Goal: Task Accomplishment & Management: Manage account settings

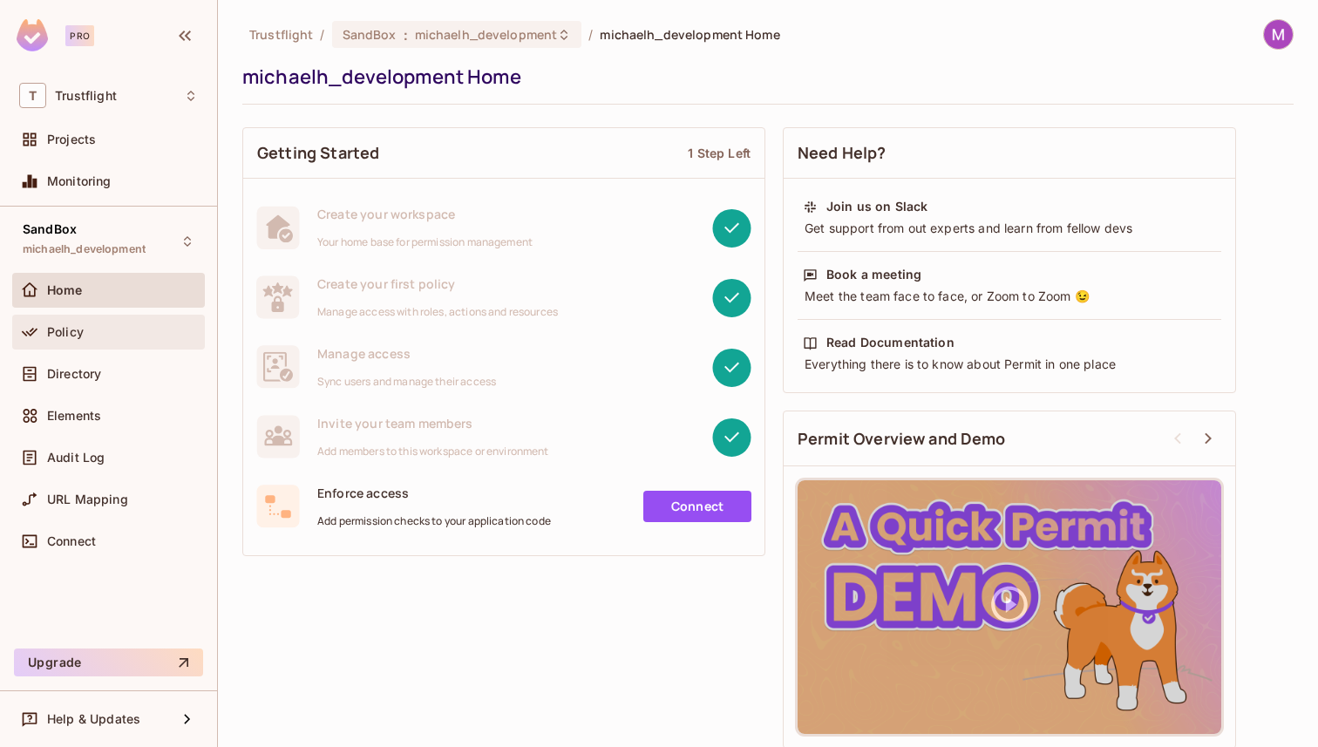
click at [78, 341] on div "Policy" at bounding box center [108, 332] width 179 height 21
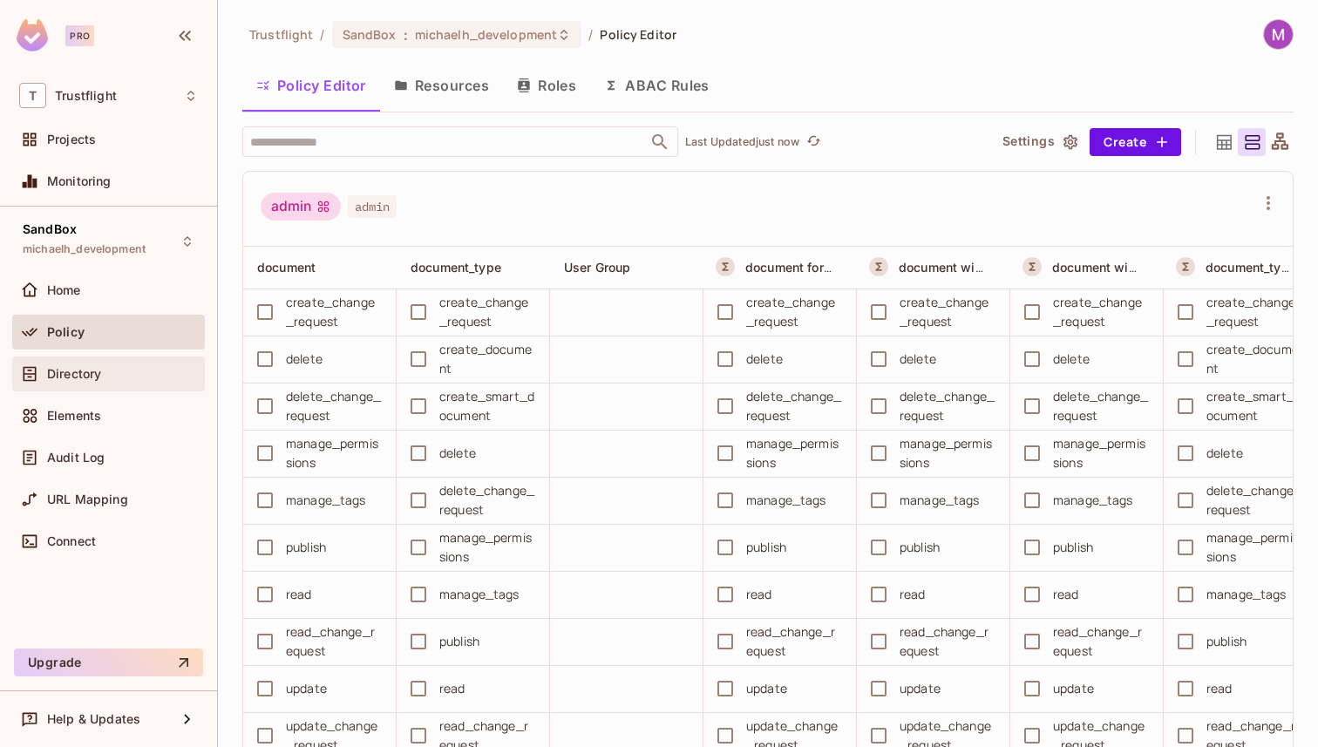
click at [74, 380] on span "Directory" at bounding box center [74, 374] width 54 height 14
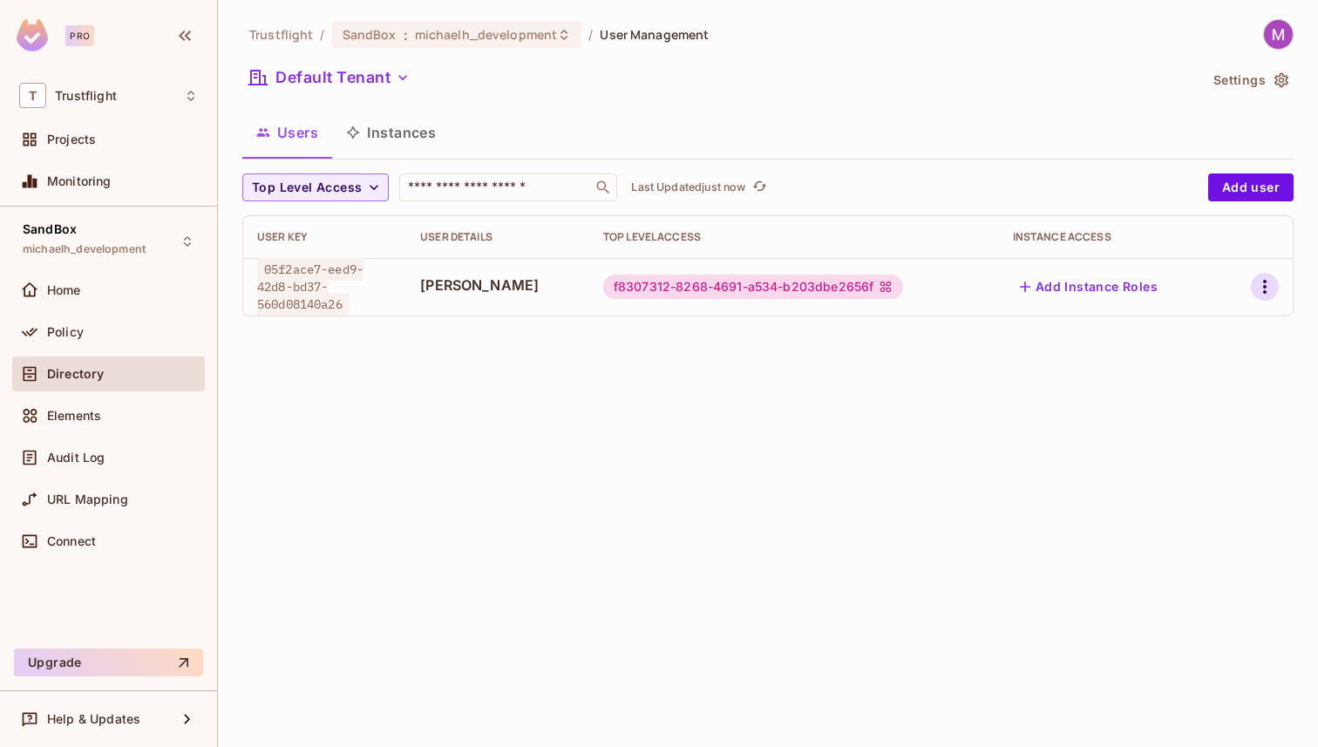
click at [1266, 287] on icon "button" at bounding box center [1264, 287] width 3 height 14
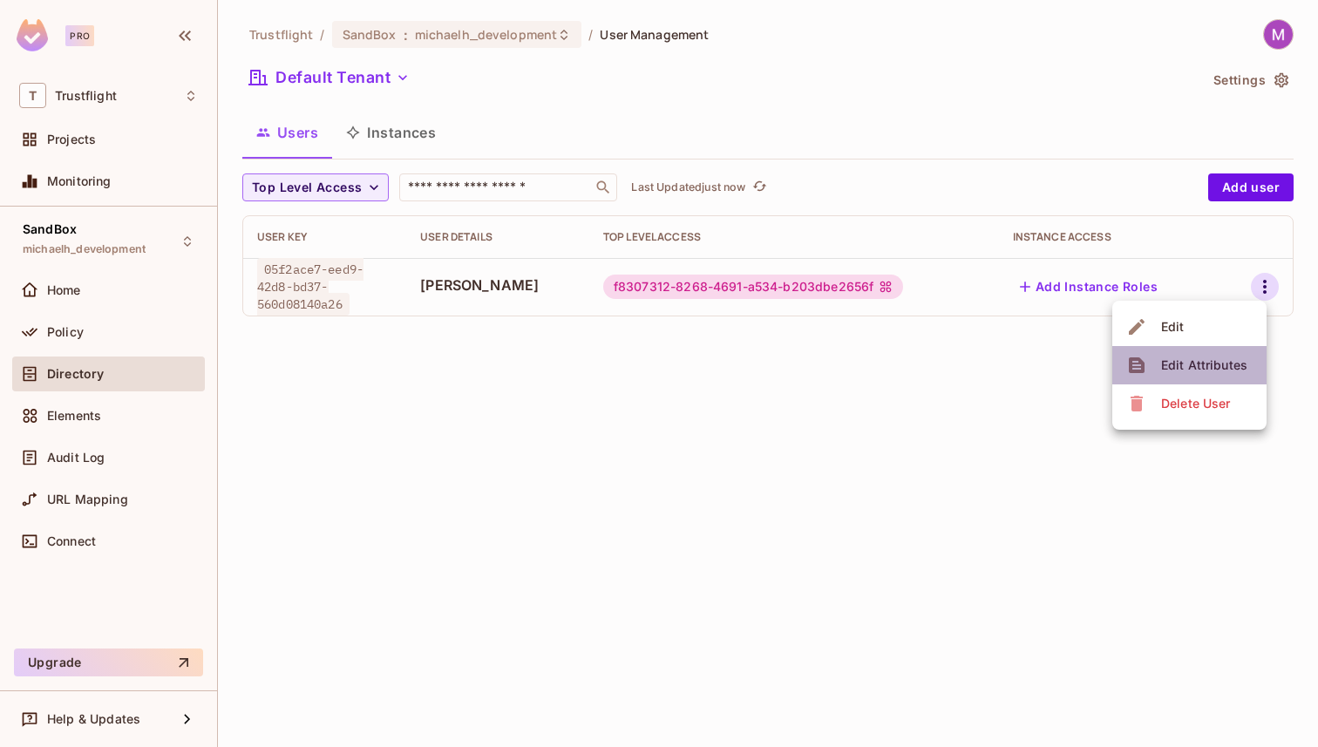
click at [1205, 359] on div "Edit Attributes" at bounding box center [1204, 365] width 86 height 17
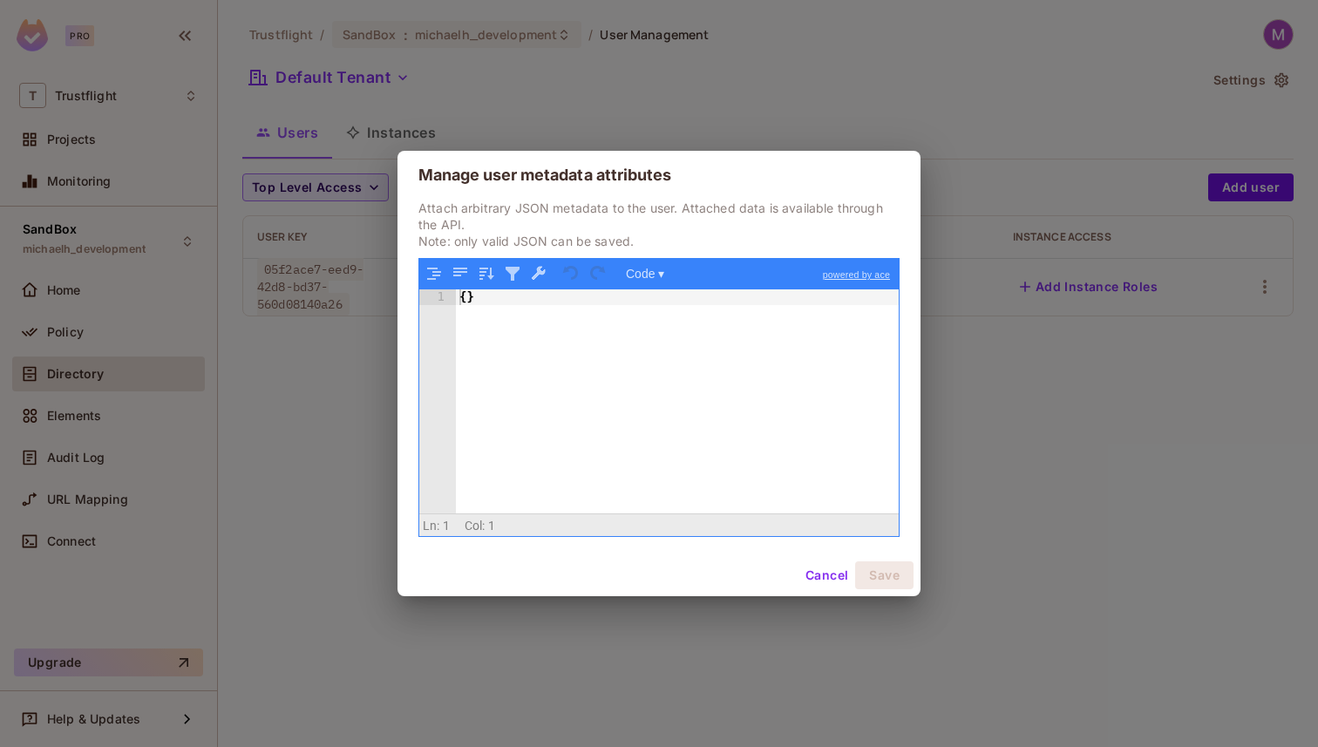
click at [469, 301] on div "{ }" at bounding box center [677, 417] width 443 height 256
click at [886, 575] on button "Save" at bounding box center [884, 576] width 58 height 28
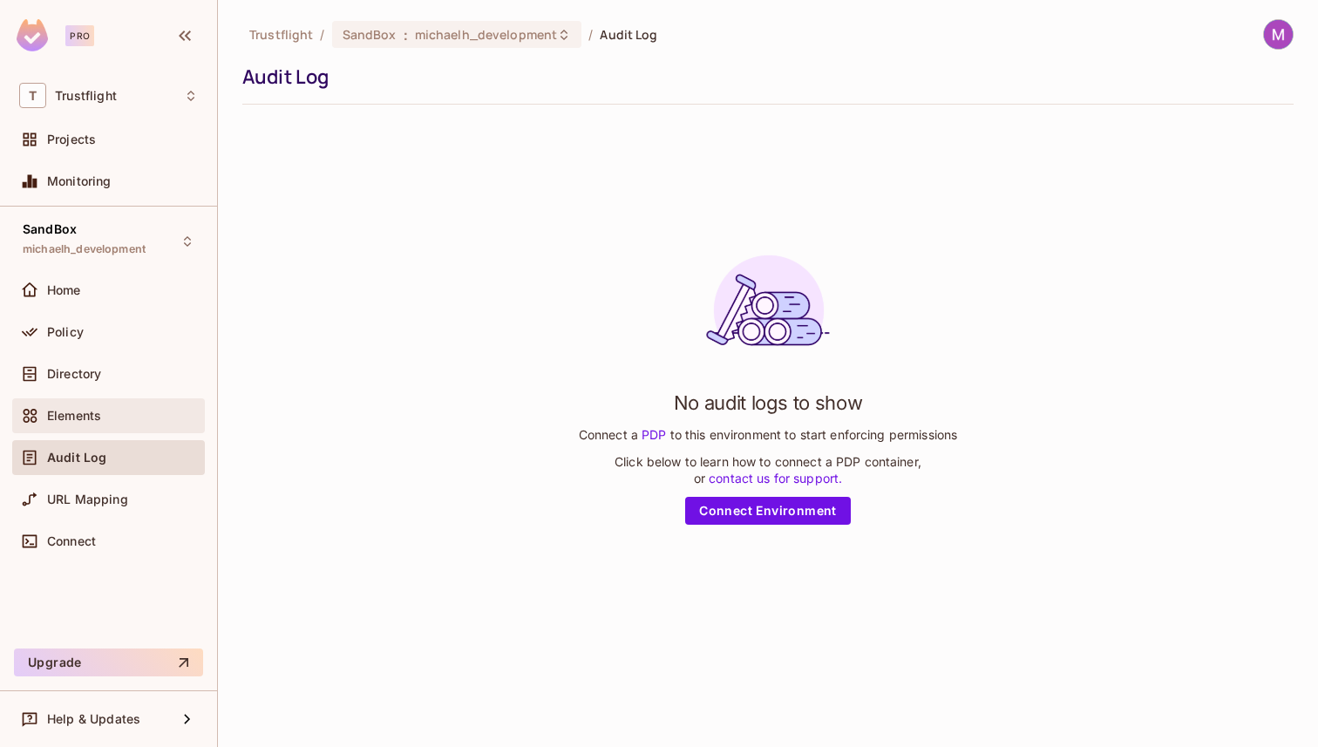
click at [140, 412] on div "Elements" at bounding box center [122, 416] width 151 height 14
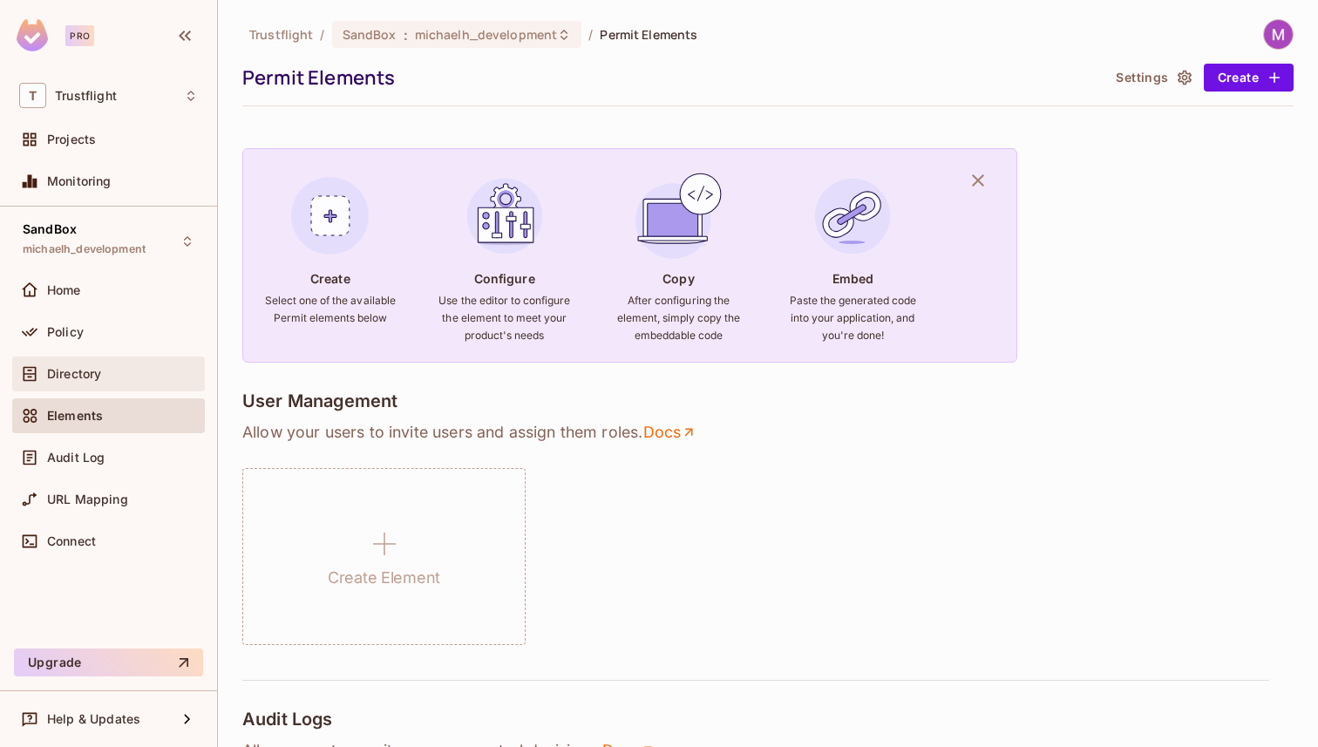
click at [110, 376] on div "Directory" at bounding box center [122, 374] width 151 height 14
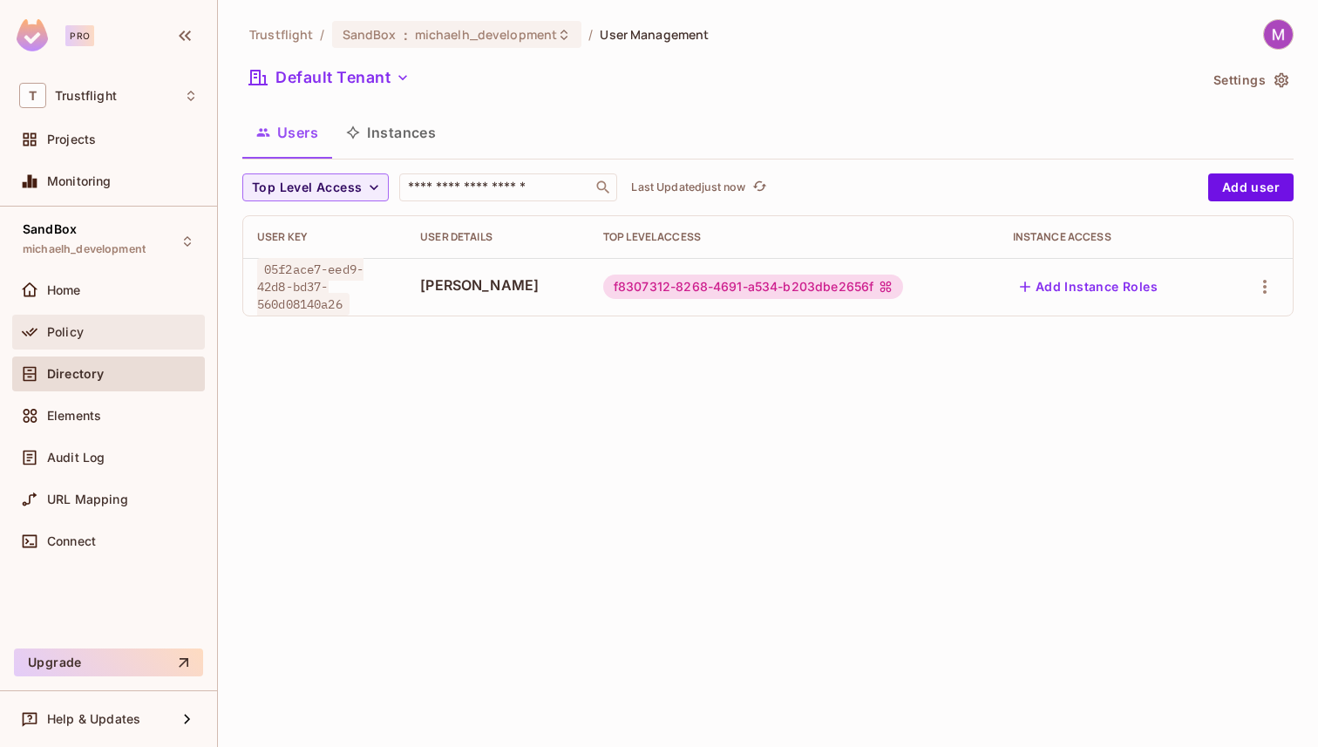
click at [110, 328] on div "Policy" at bounding box center [122, 332] width 151 height 14
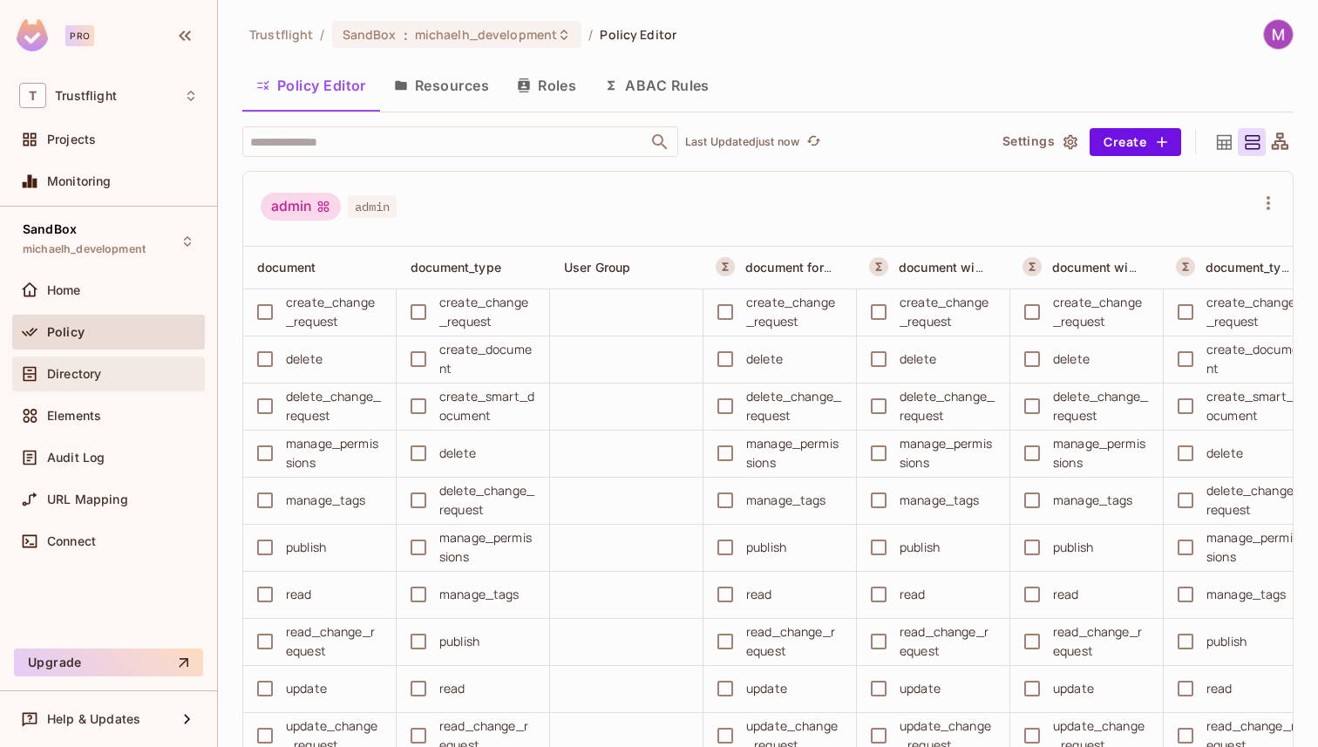
click at [109, 364] on div "Directory" at bounding box center [108, 374] width 179 height 21
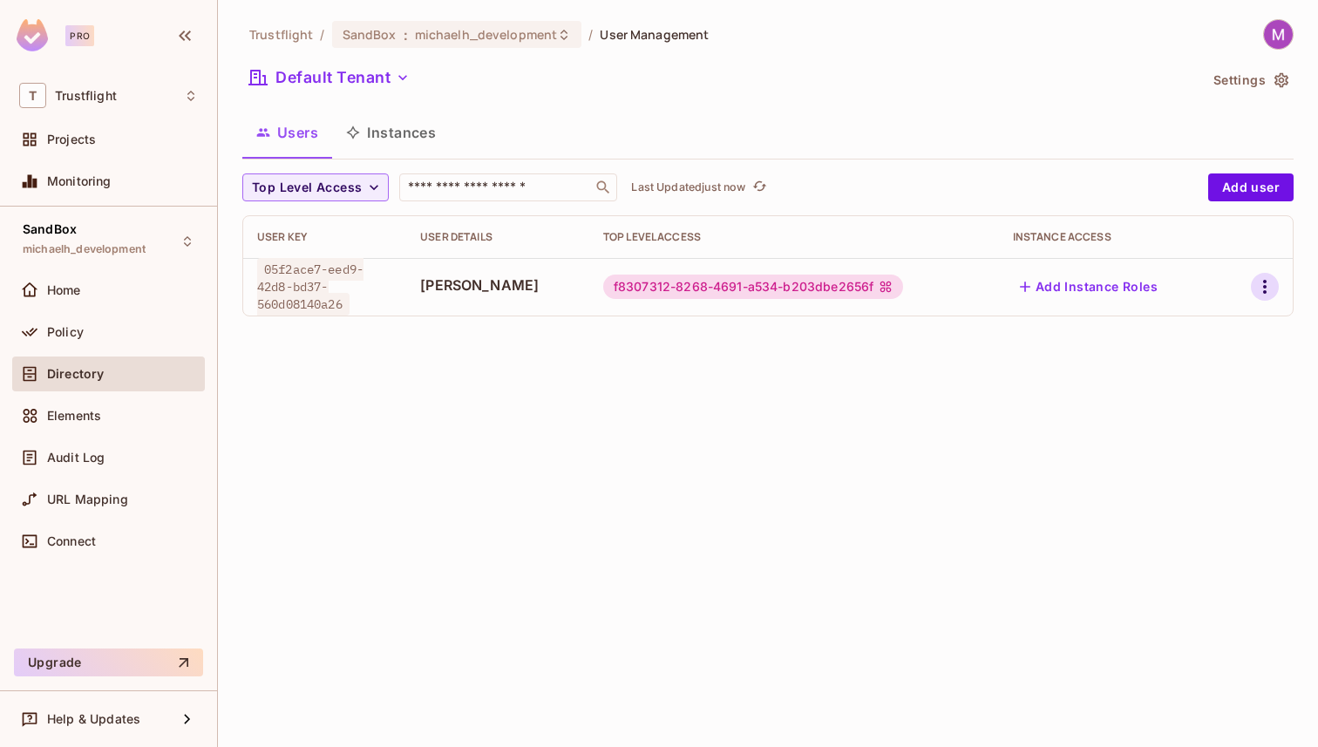
click at [1270, 286] on icon "button" at bounding box center [1265, 286] width 21 height 21
click at [1221, 359] on div "Edit Attributes" at bounding box center [1204, 365] width 86 height 17
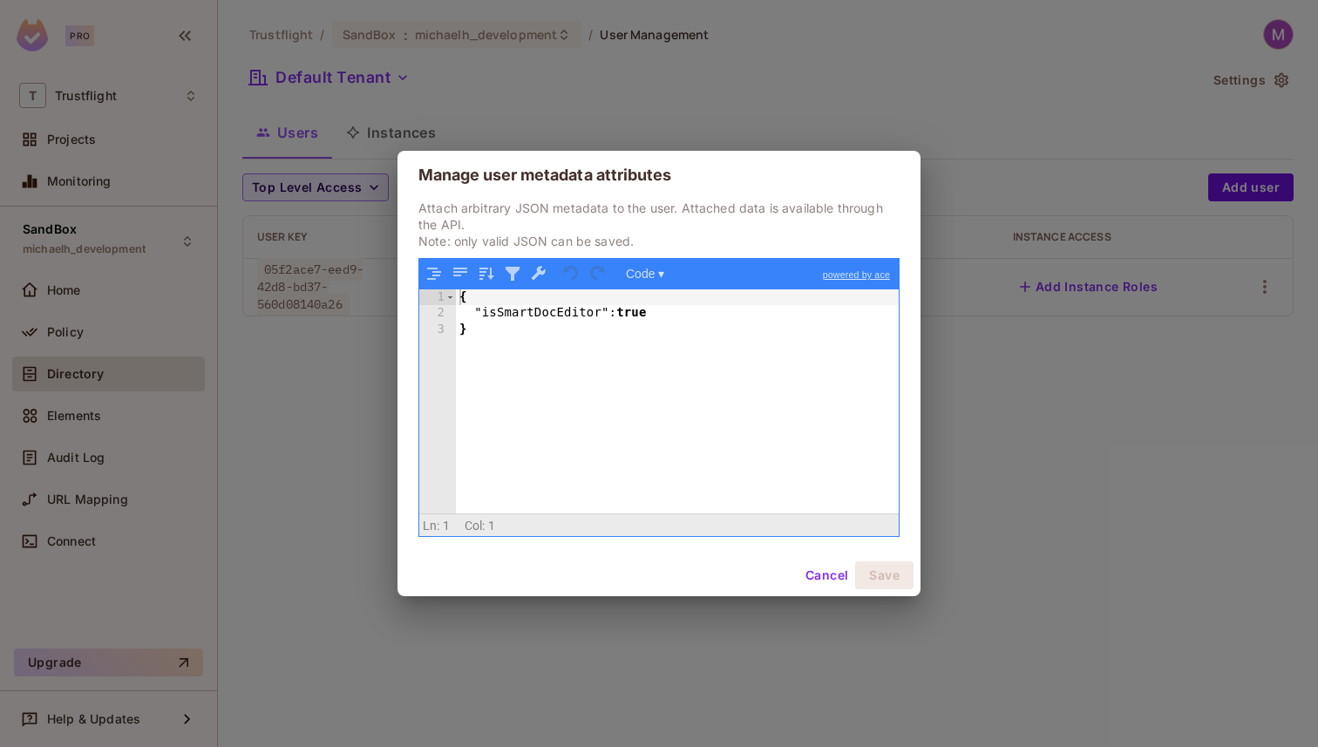
click at [319, 453] on div "Manage user metadata attributes Attach arbitrary JSON metadata to the user. Att…" at bounding box center [659, 373] width 1318 height 747
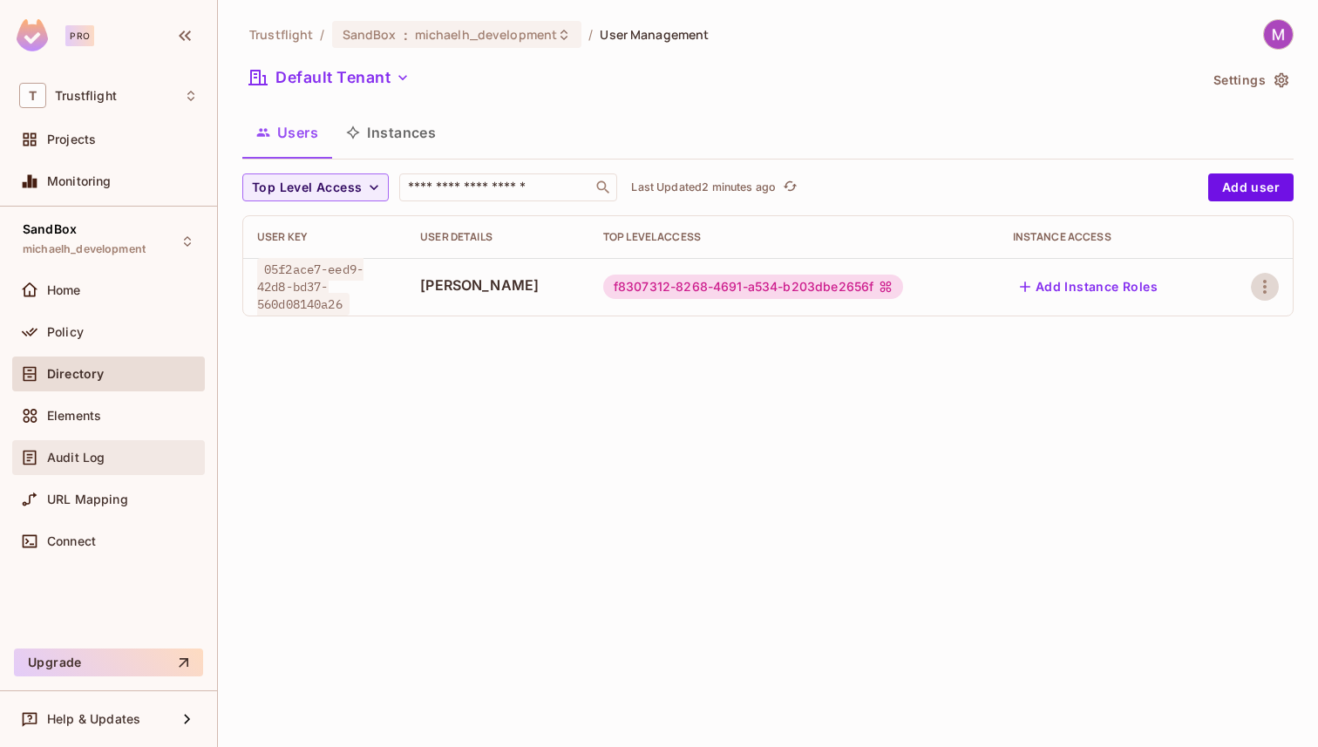
click at [94, 454] on span "Audit Log" at bounding box center [76, 458] width 58 height 14
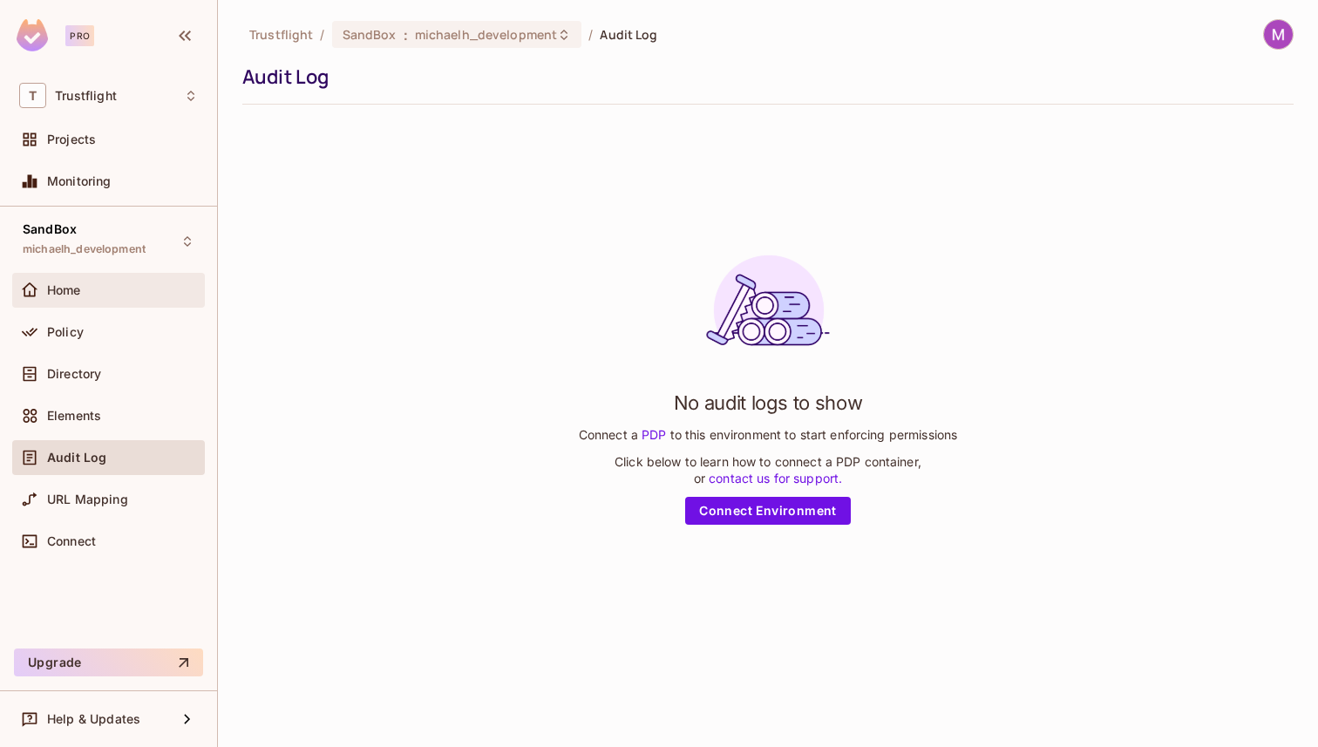
click at [82, 293] on div "Home" at bounding box center [122, 290] width 151 height 14
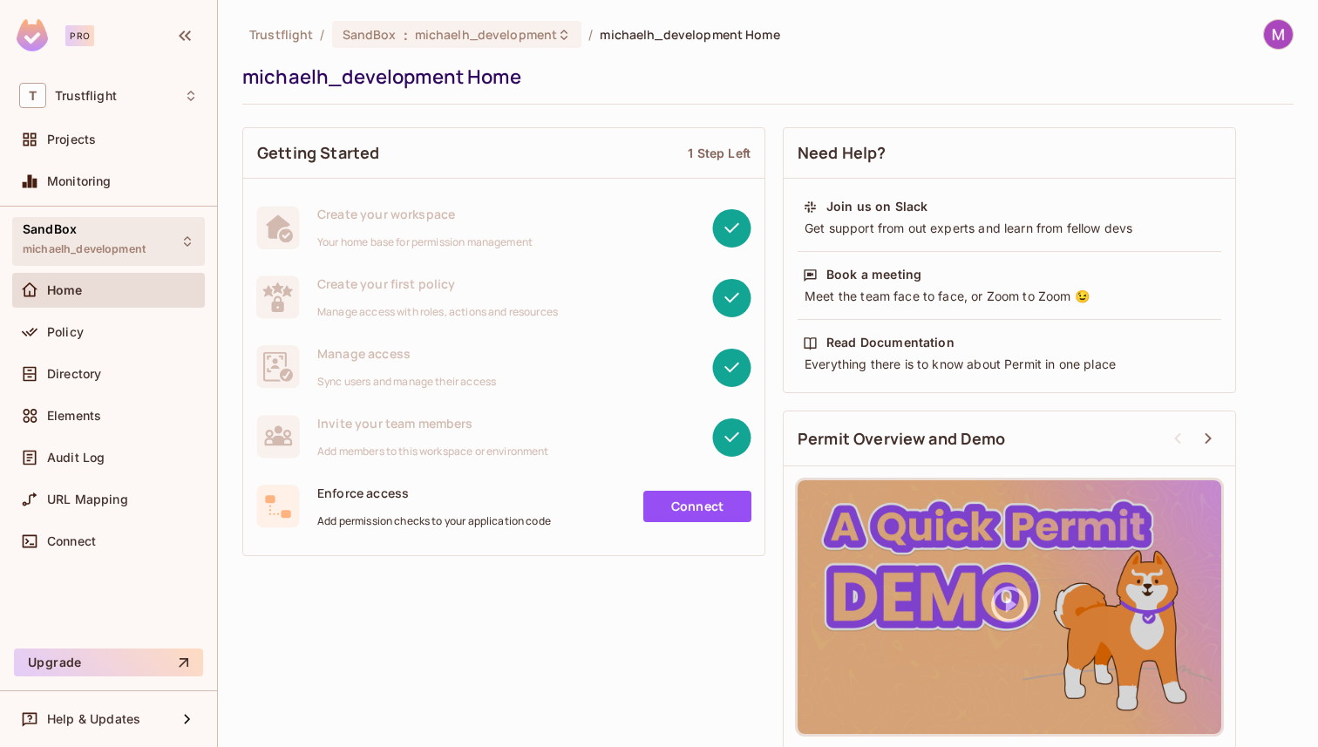
click at [80, 239] on div "SandBox michaelh_development" at bounding box center [84, 240] width 123 height 37
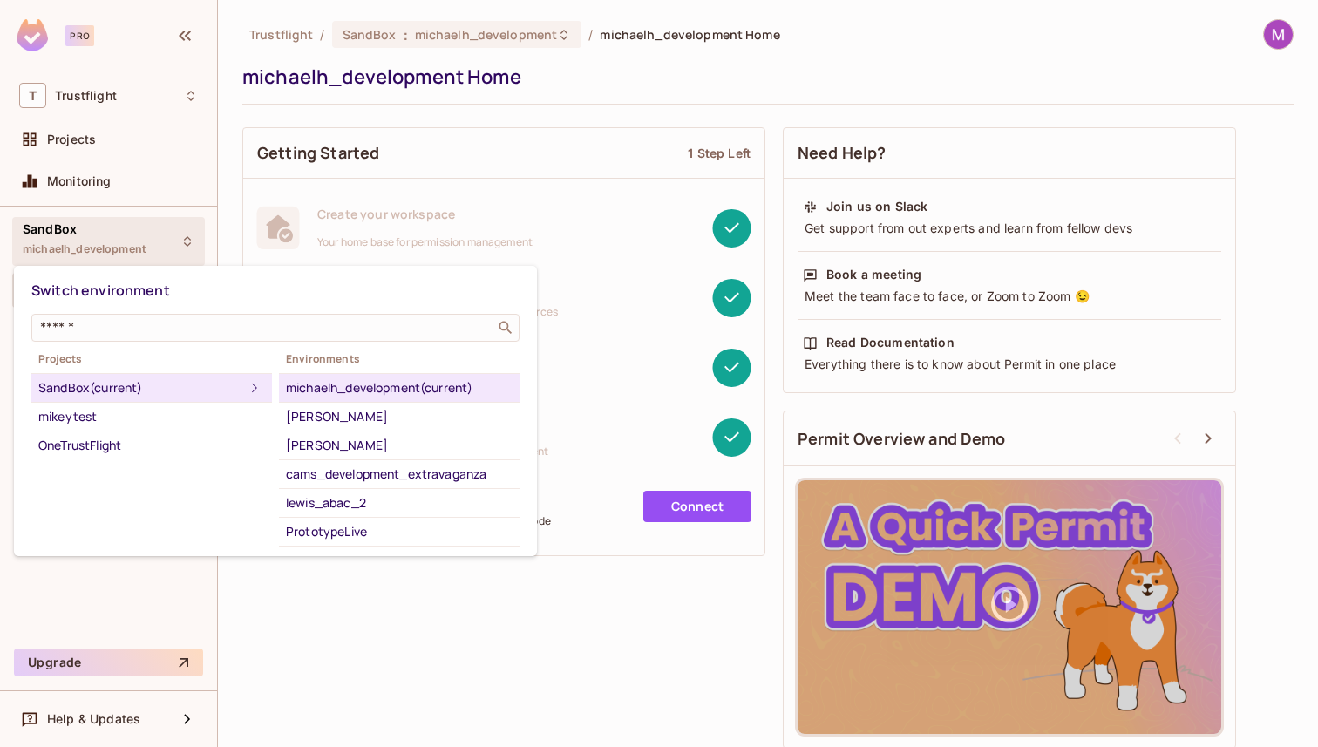
click at [310, 382] on div "michaelh_development (current)" at bounding box center [399, 388] width 227 height 21
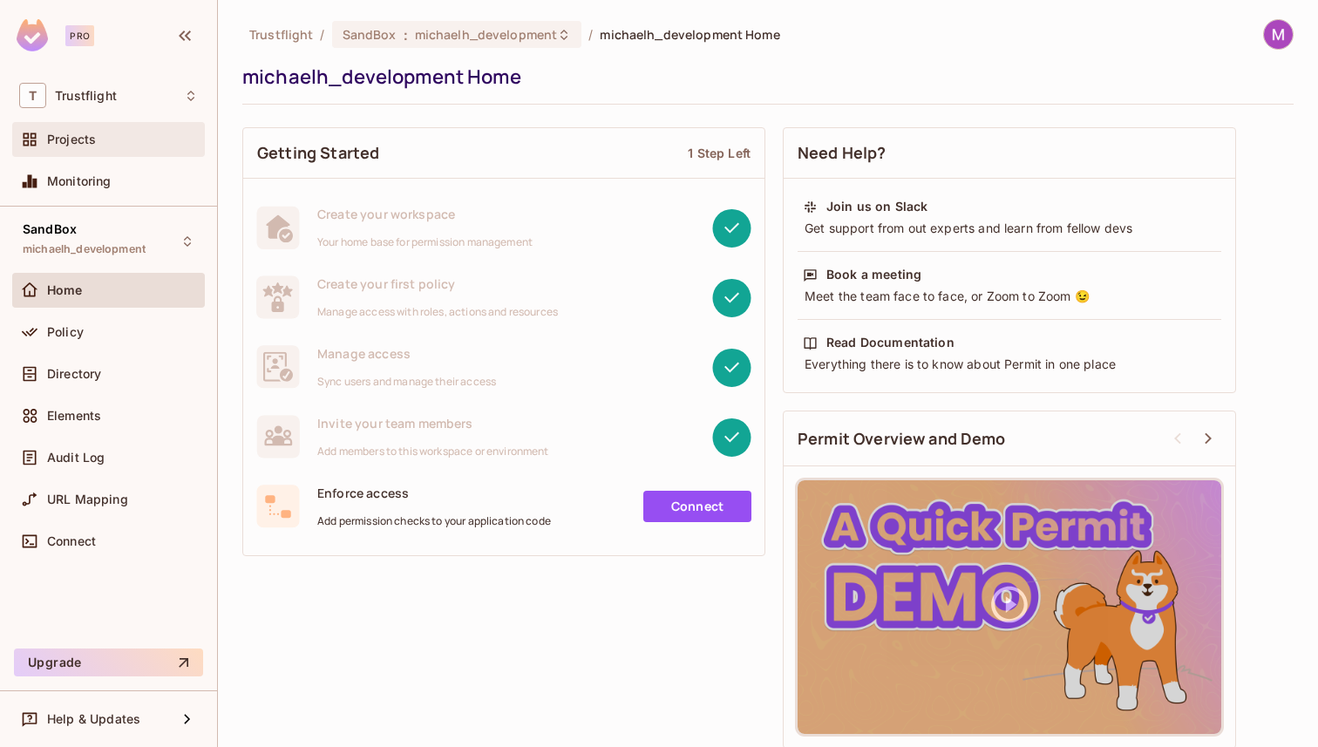
click at [67, 146] on span "Projects" at bounding box center [71, 140] width 49 height 14
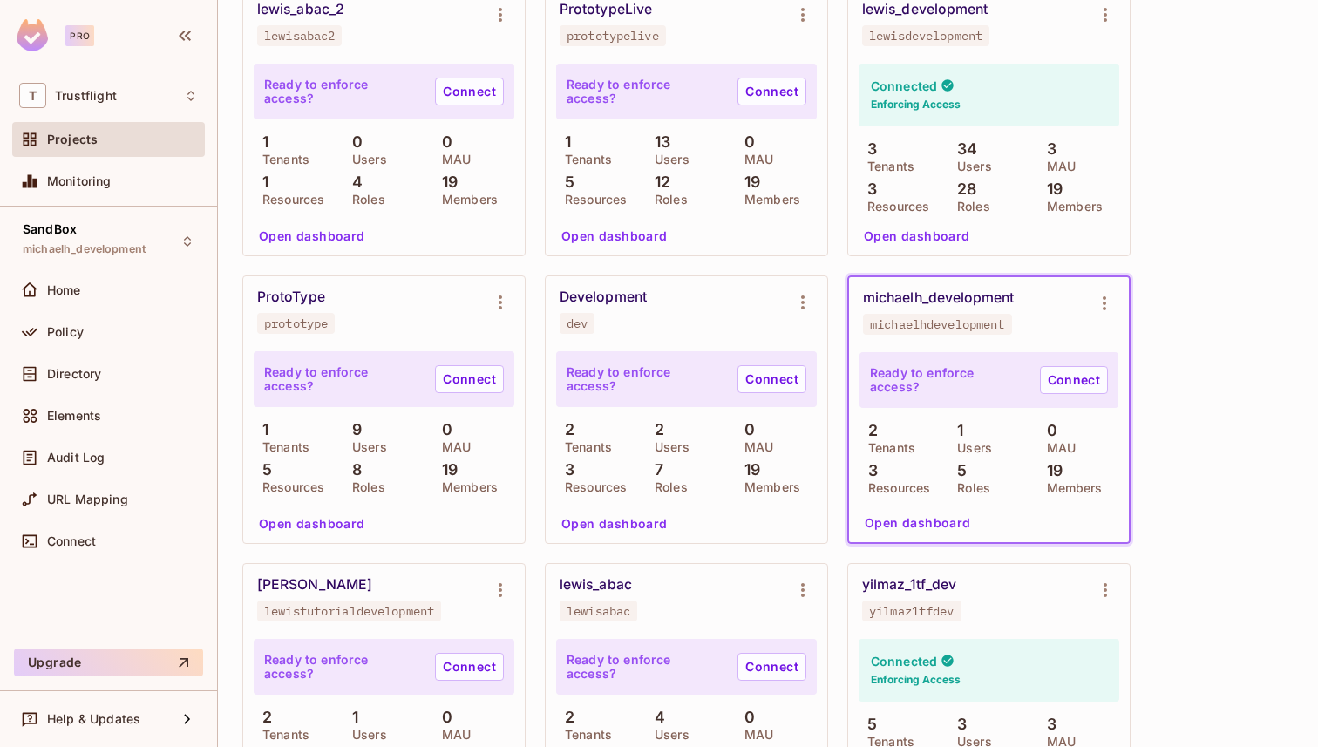
scroll to position [886, 0]
click at [1101, 299] on icon "Environment settings" at bounding box center [1104, 304] width 21 height 21
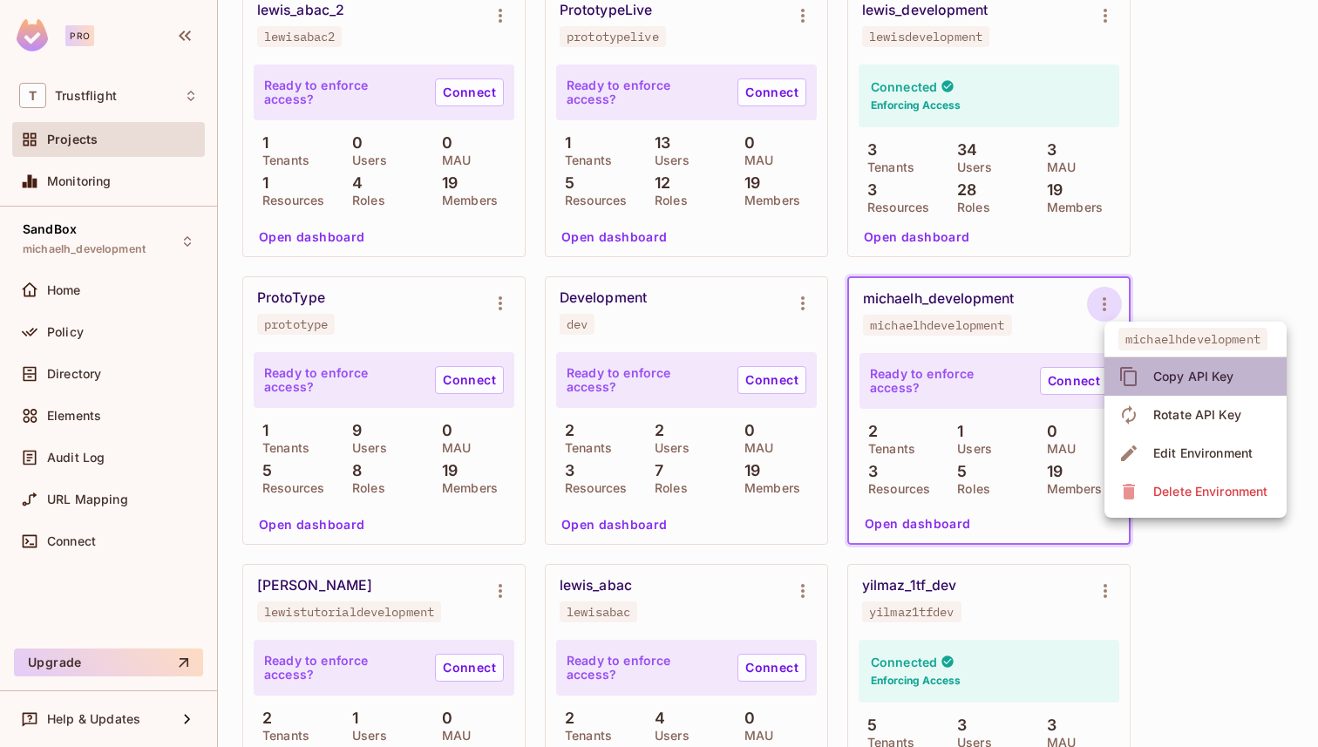
click at [1144, 376] on div "Copy API Key" at bounding box center [1179, 377] width 121 height 28
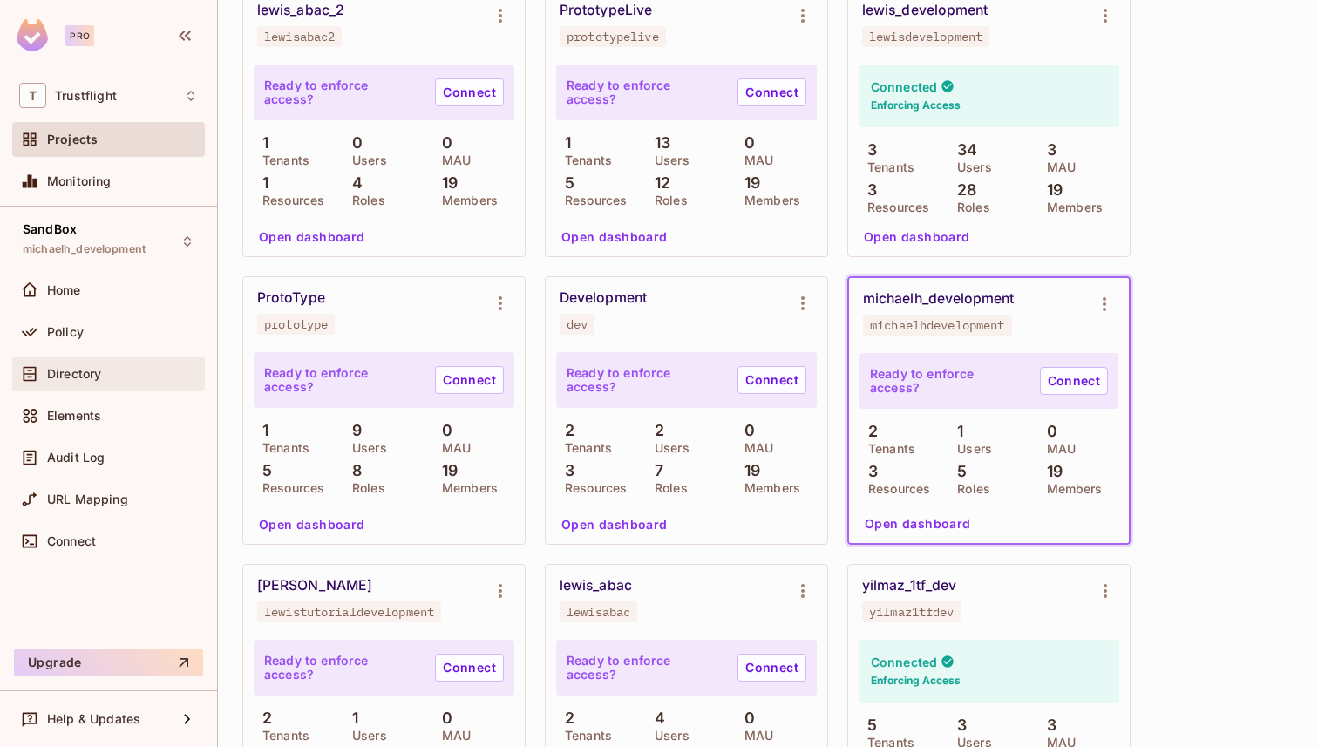
click at [90, 371] on span "Directory" at bounding box center [74, 374] width 54 height 14
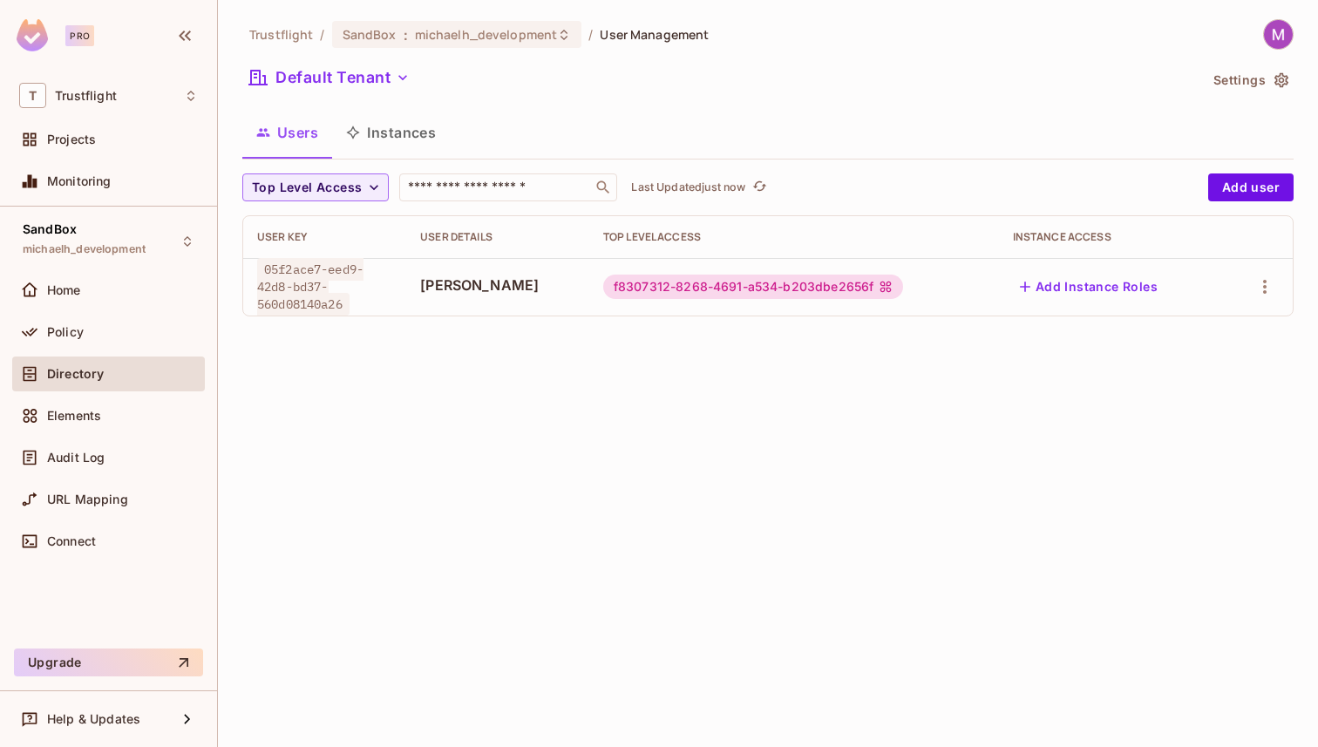
click at [390, 289] on div "05f2ace7-eed9-42d8-bd37-560d08140a26" at bounding box center [324, 287] width 135 height 52
click at [64, 455] on span "Audit Log" at bounding box center [76, 458] width 58 height 14
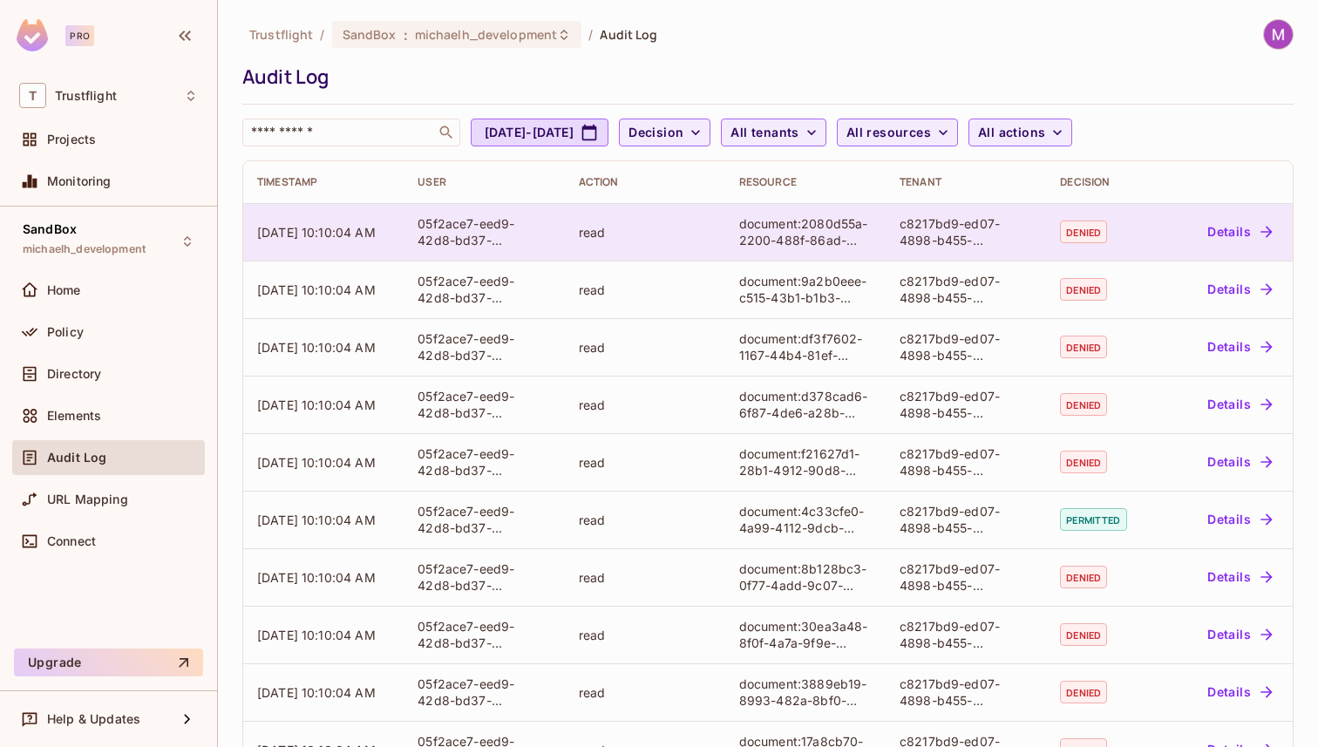
click at [1225, 236] on button "Details" at bounding box center [1240, 232] width 78 height 28
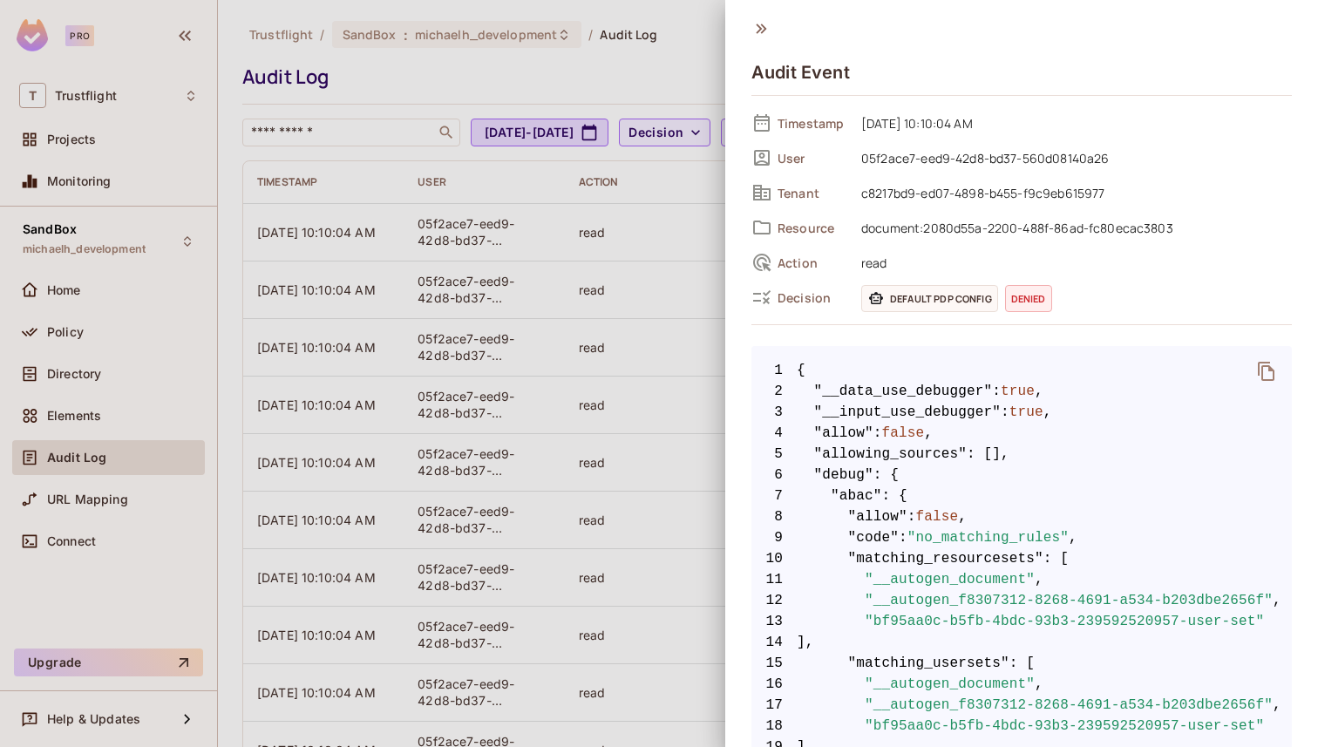
click at [759, 32] on icon at bounding box center [761, 28] width 19 height 19
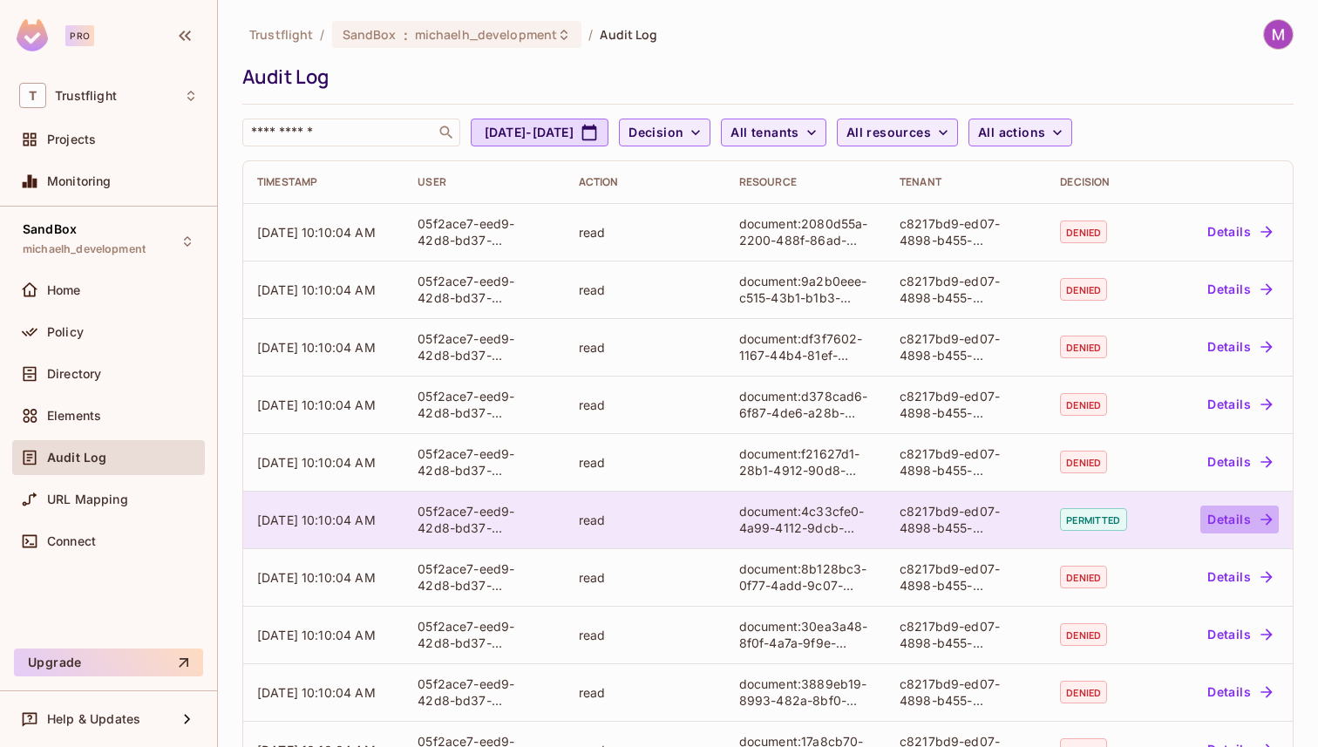
click at [1237, 521] on button "Details" at bounding box center [1240, 520] width 78 height 28
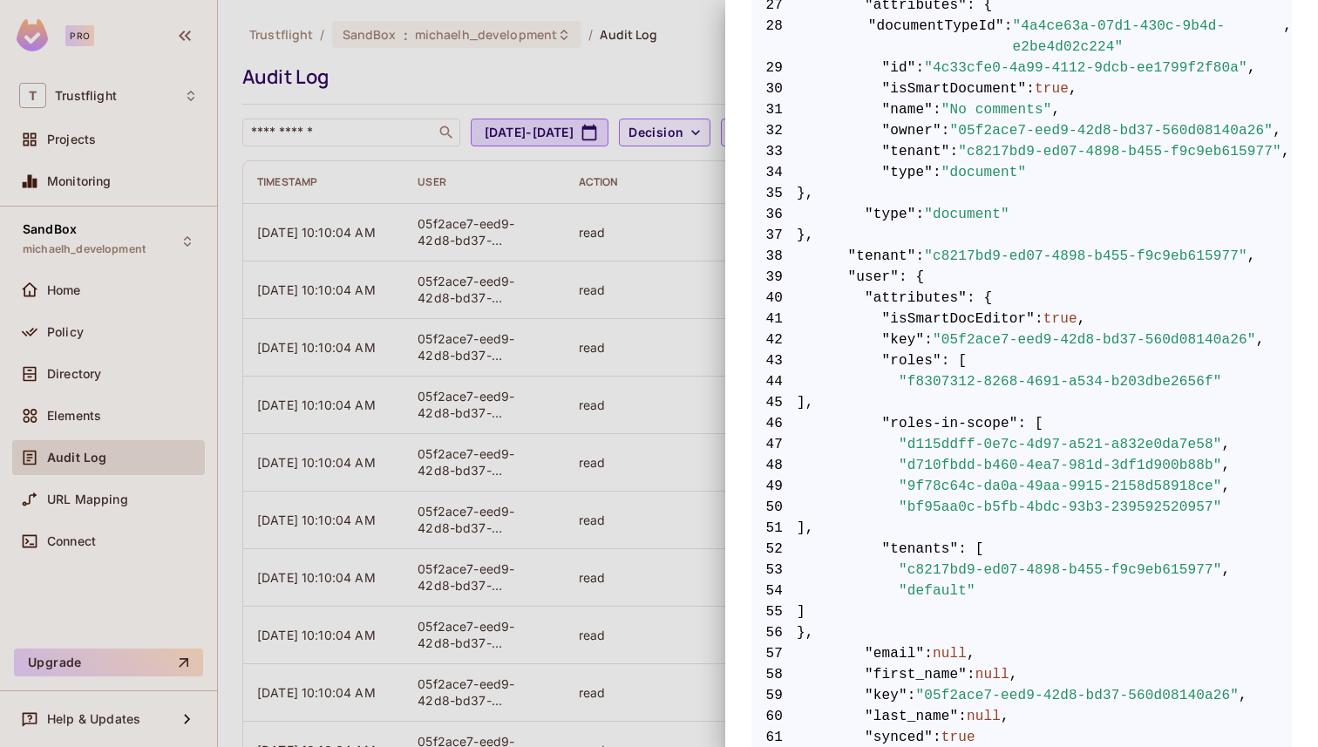
scroll to position [1079, 0]
click at [664, 286] on div at bounding box center [659, 373] width 1318 height 747
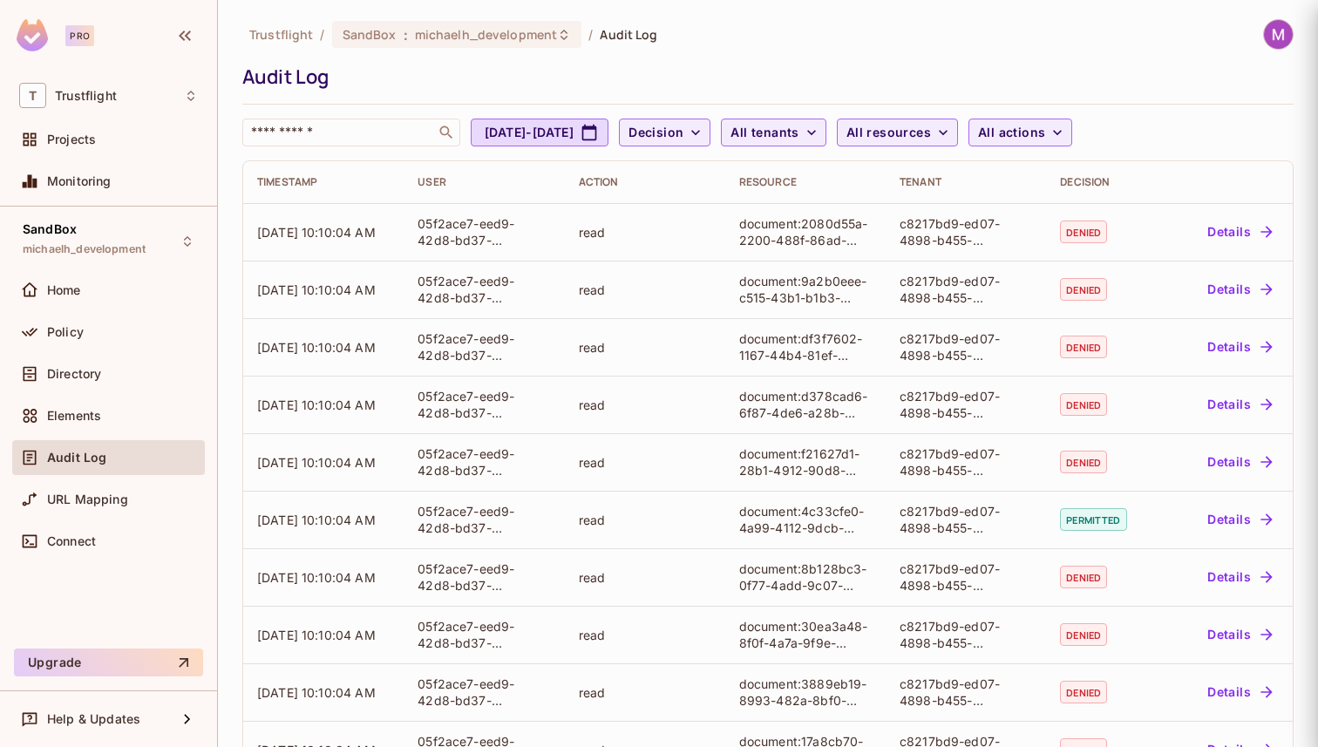
scroll to position [0, 0]
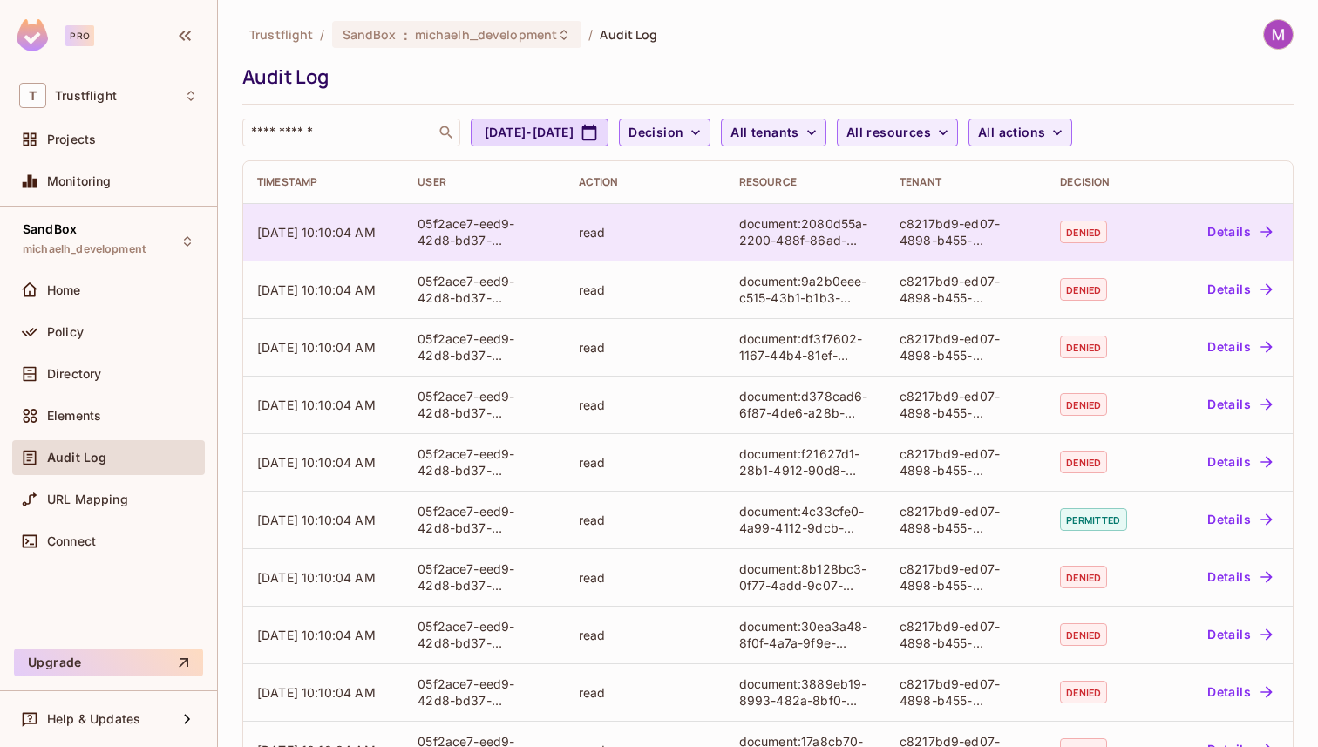
click at [1243, 223] on button "Details" at bounding box center [1240, 232] width 78 height 28
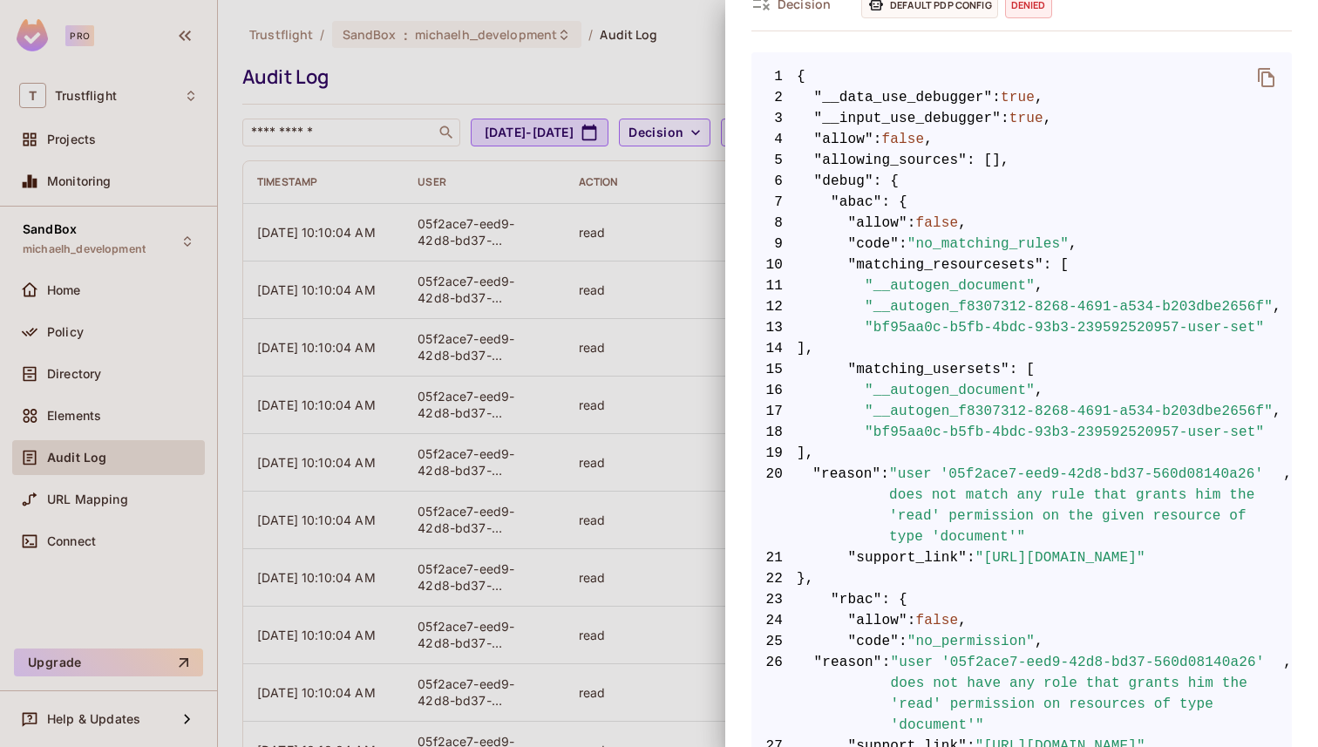
scroll to position [292, 0]
click at [689, 412] on div at bounding box center [659, 373] width 1318 height 747
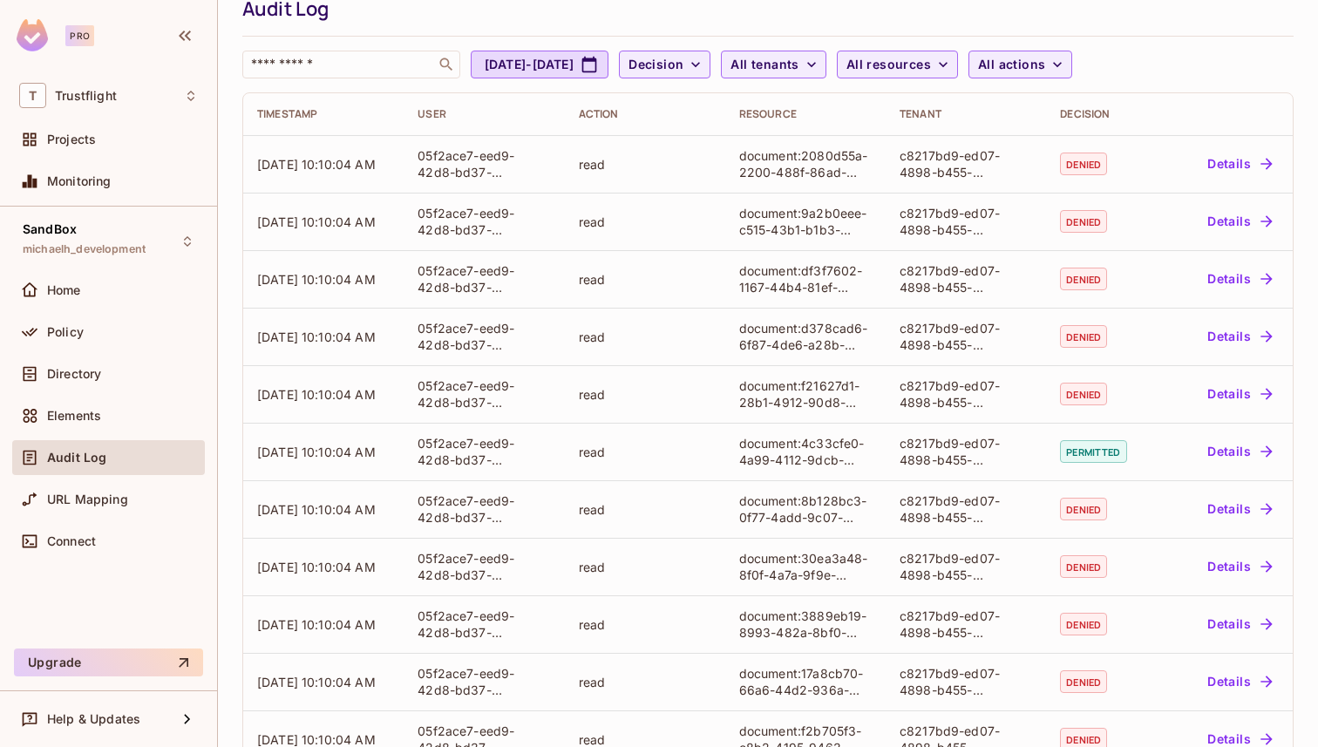
scroll to position [73, 0]
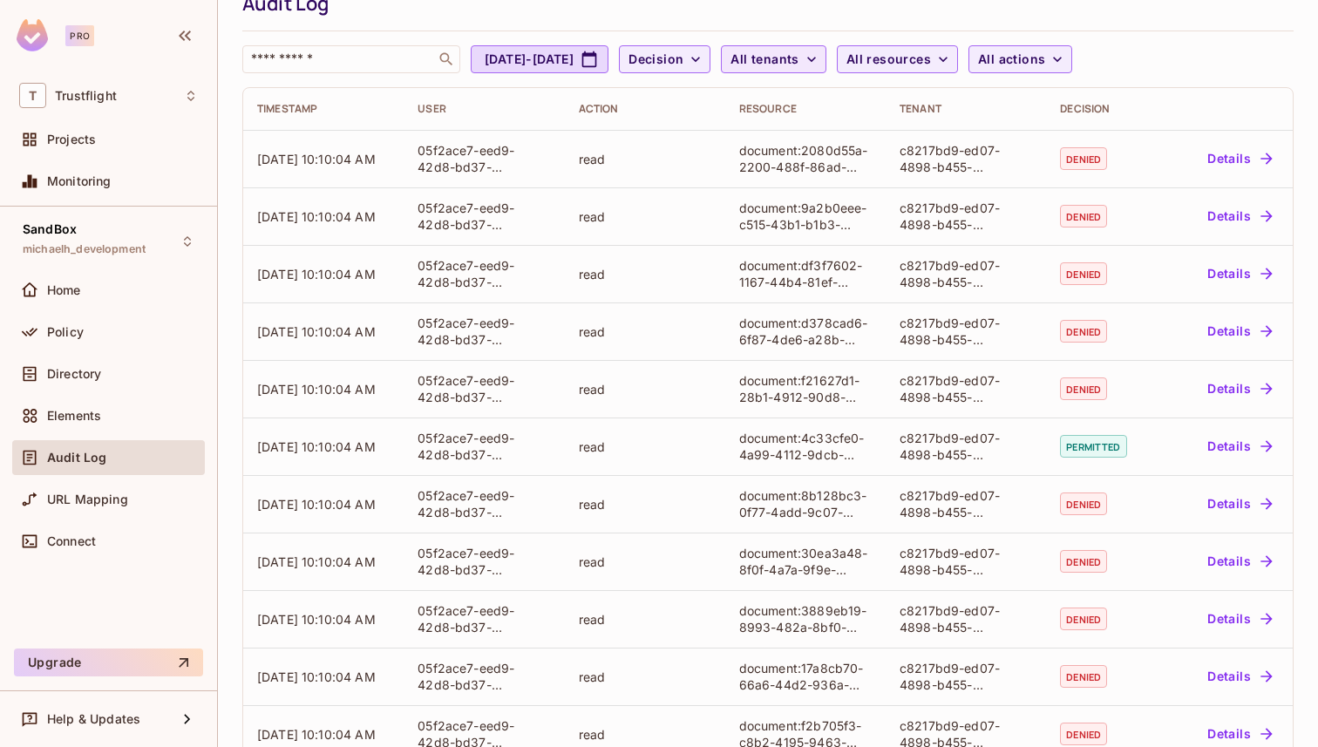
click at [826, 63] on button "All tenants" at bounding box center [773, 59] width 105 height 28
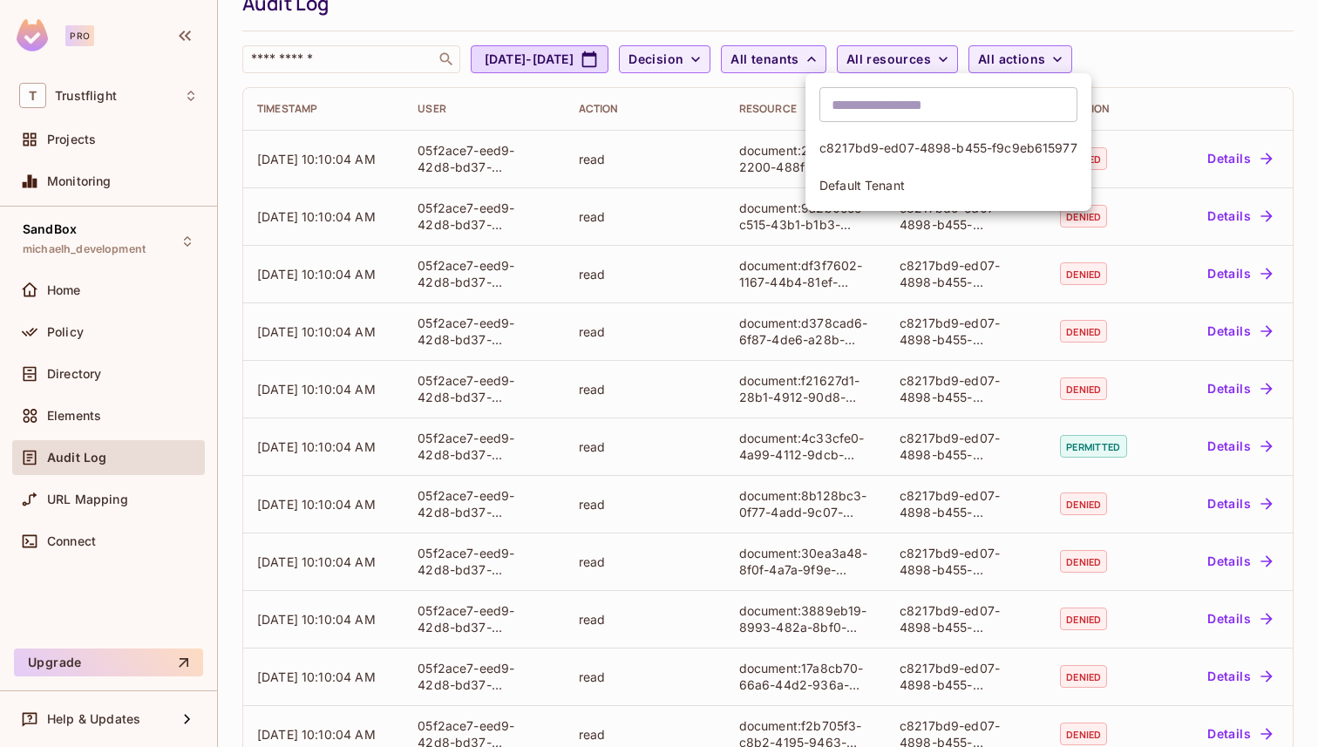
click at [706, 106] on div at bounding box center [659, 373] width 1318 height 747
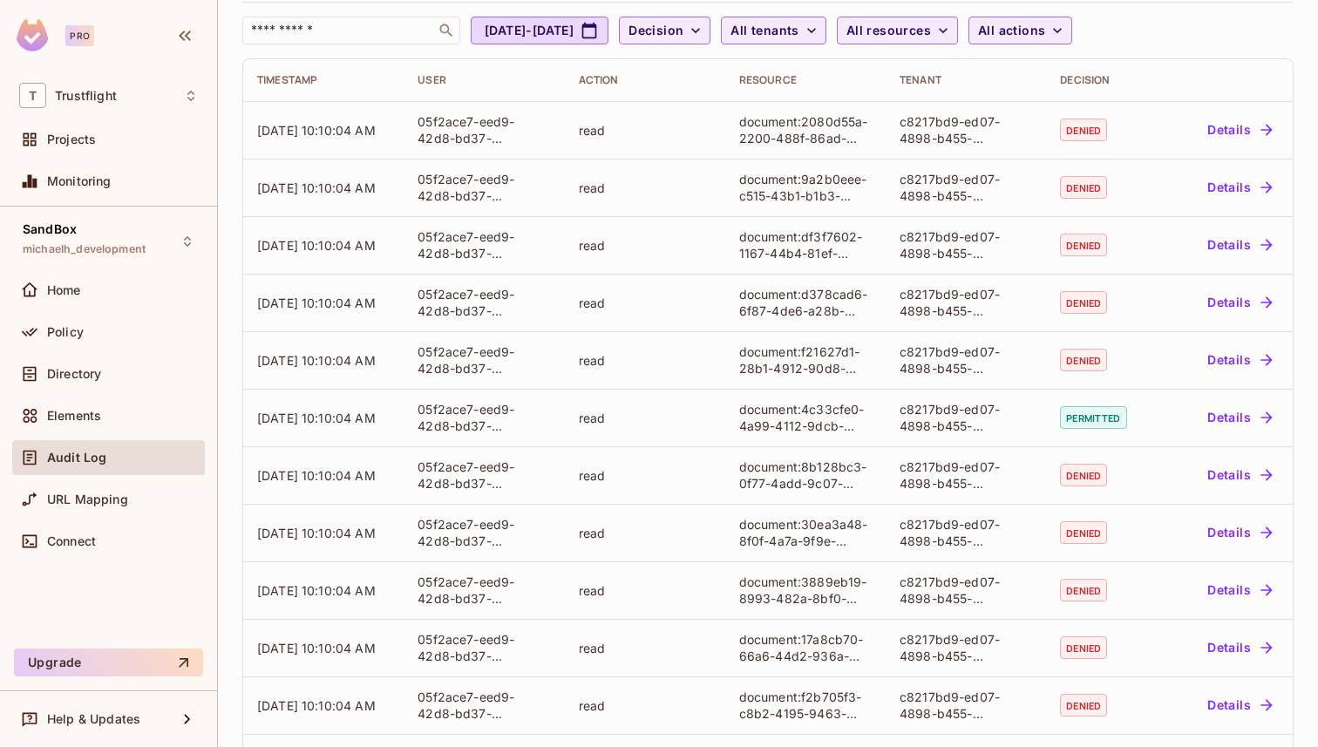
scroll to position [88, 0]
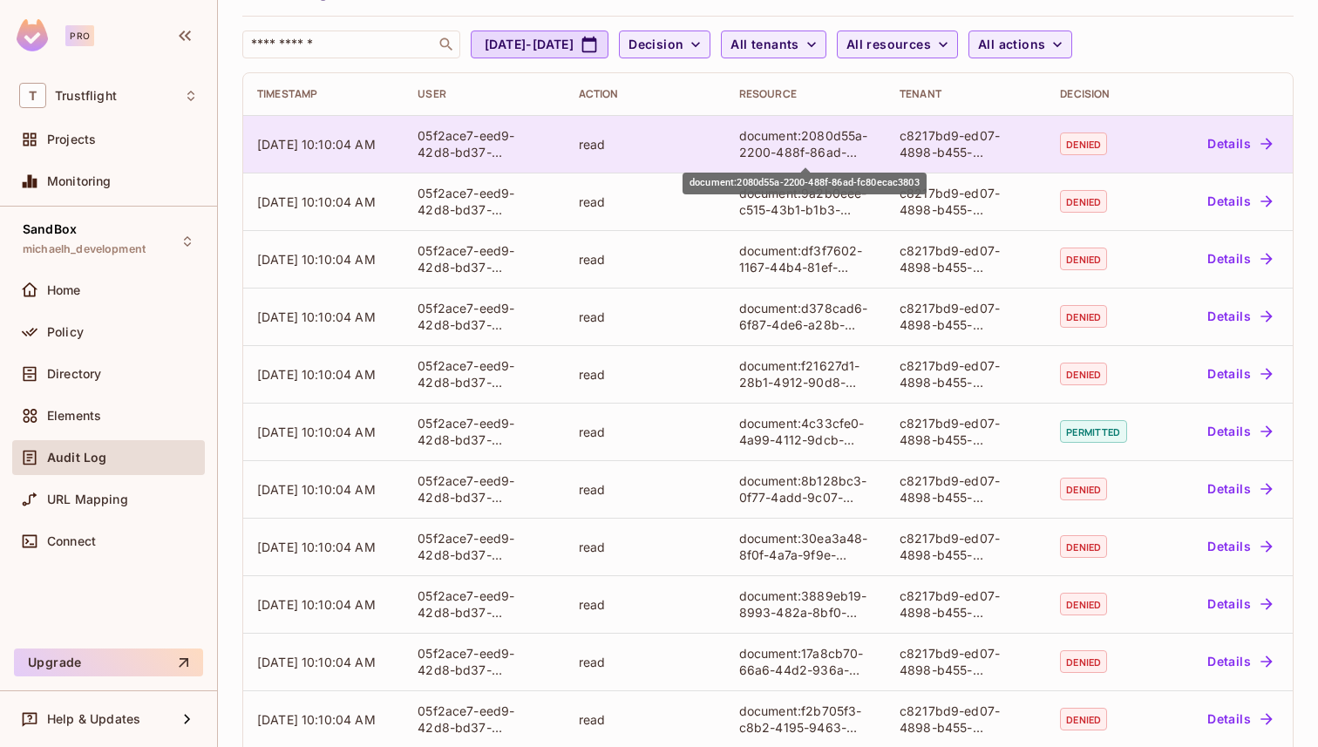
click at [816, 153] on div "document:2080d55a-2200-488f-86ad-fc80ecac3803" at bounding box center [805, 143] width 133 height 33
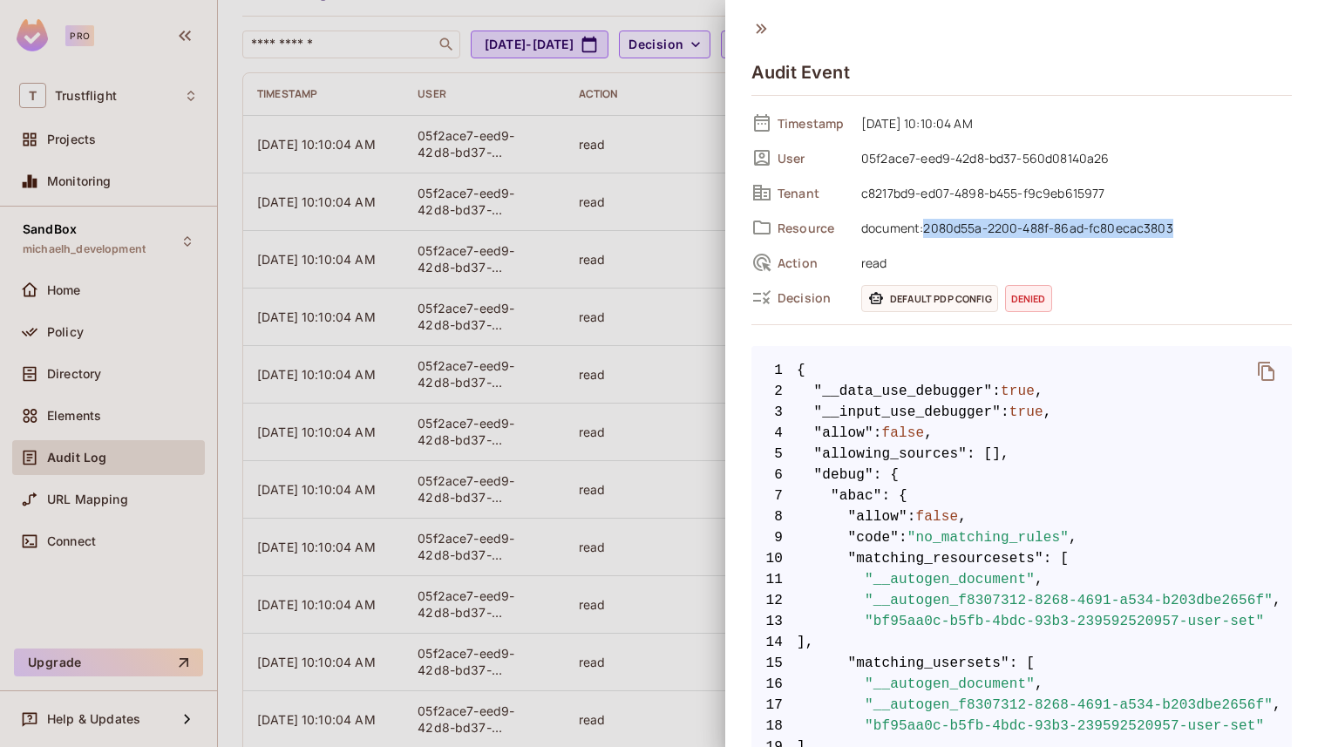
drag, startPoint x: 923, startPoint y: 231, endPoint x: 1171, endPoint y: 230, distance: 247.6
click at [1171, 230] on span "document:2080d55a-2200-488f-86ad-fc80ecac3803" at bounding box center [1072, 227] width 439 height 21
copy span "2080d55a-2200-488f-86ad-fc80ecac3803"
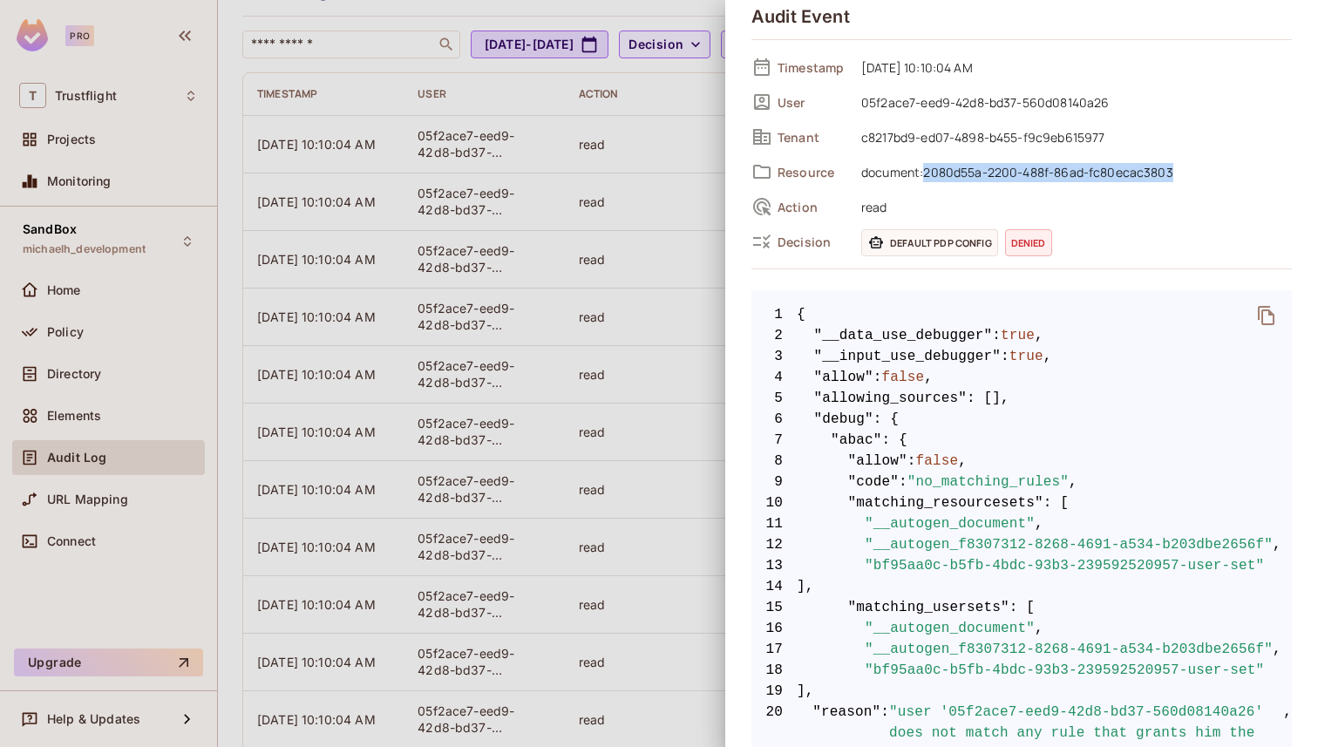
scroll to position [73, 0]
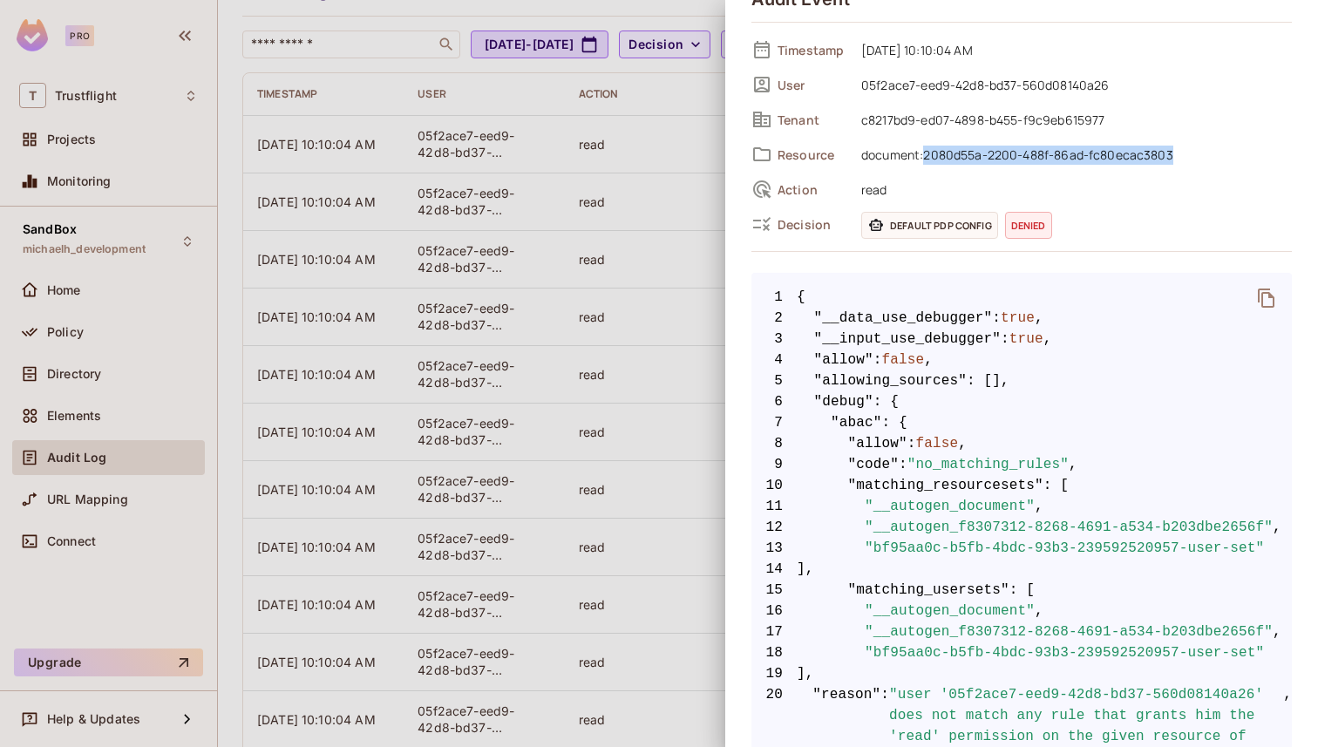
click at [1265, 296] on icon "delete" at bounding box center [1266, 298] width 21 height 21
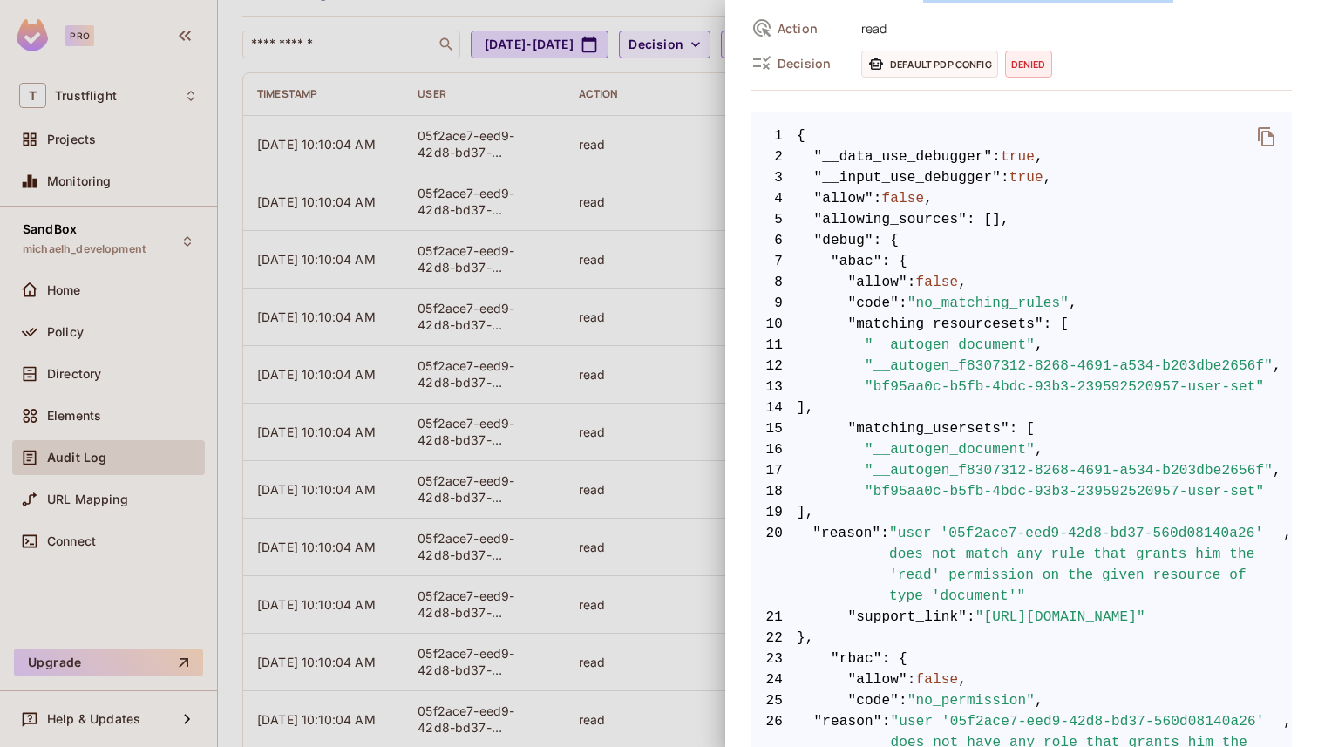
scroll to position [236, 0]
click at [705, 257] on div at bounding box center [659, 373] width 1318 height 747
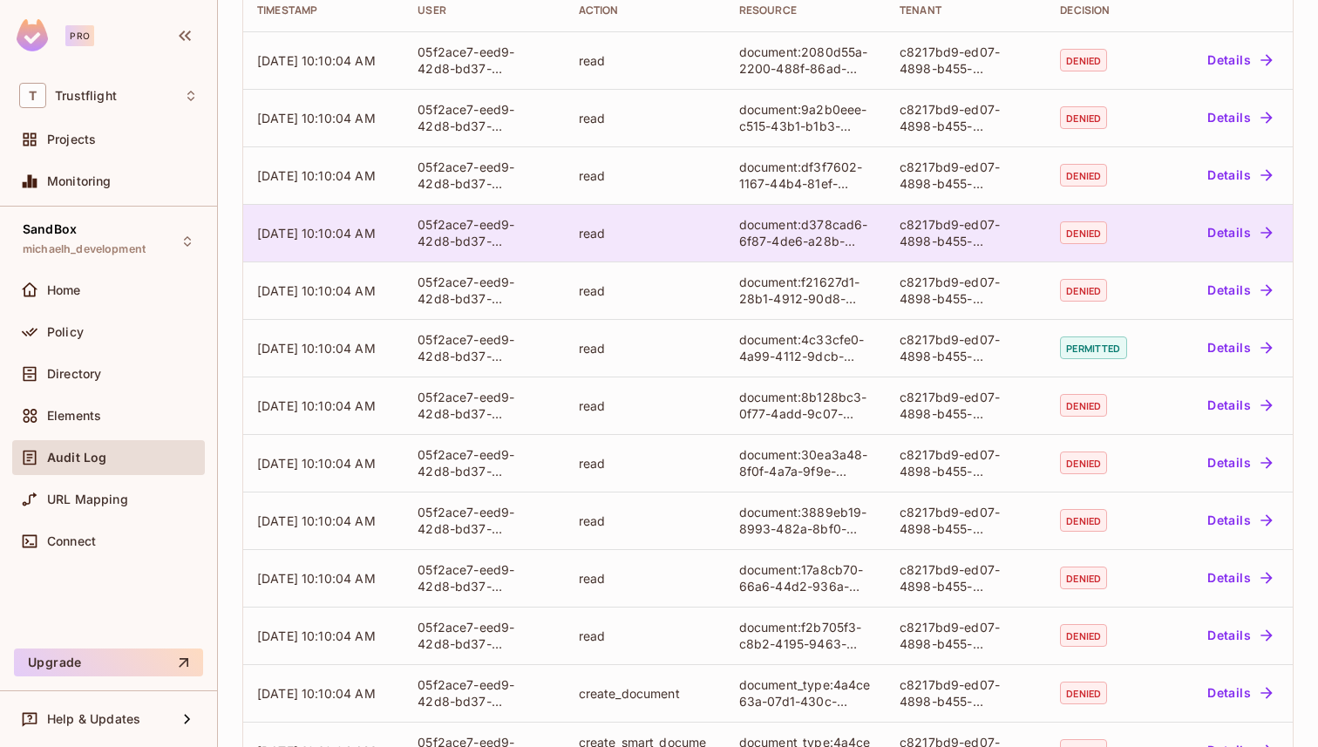
scroll to position [165, 0]
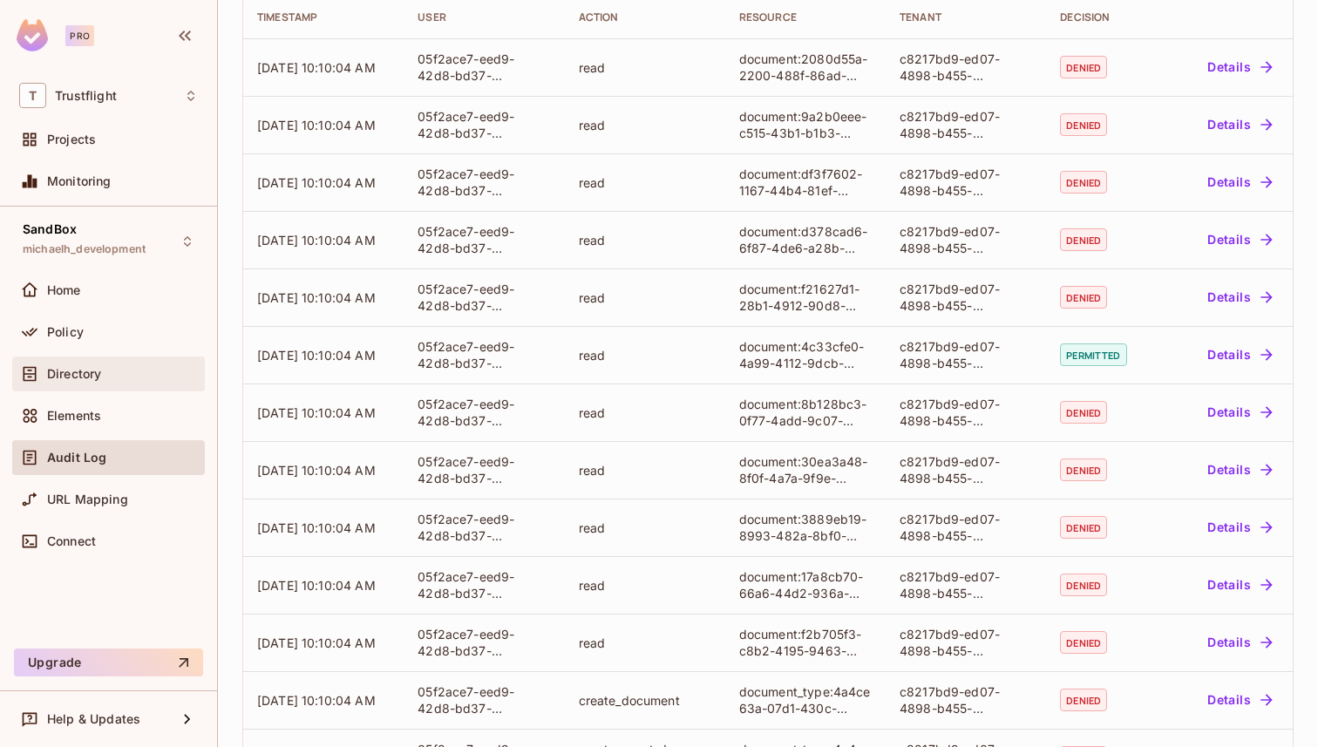
click at [100, 370] on span "Directory" at bounding box center [74, 374] width 54 height 14
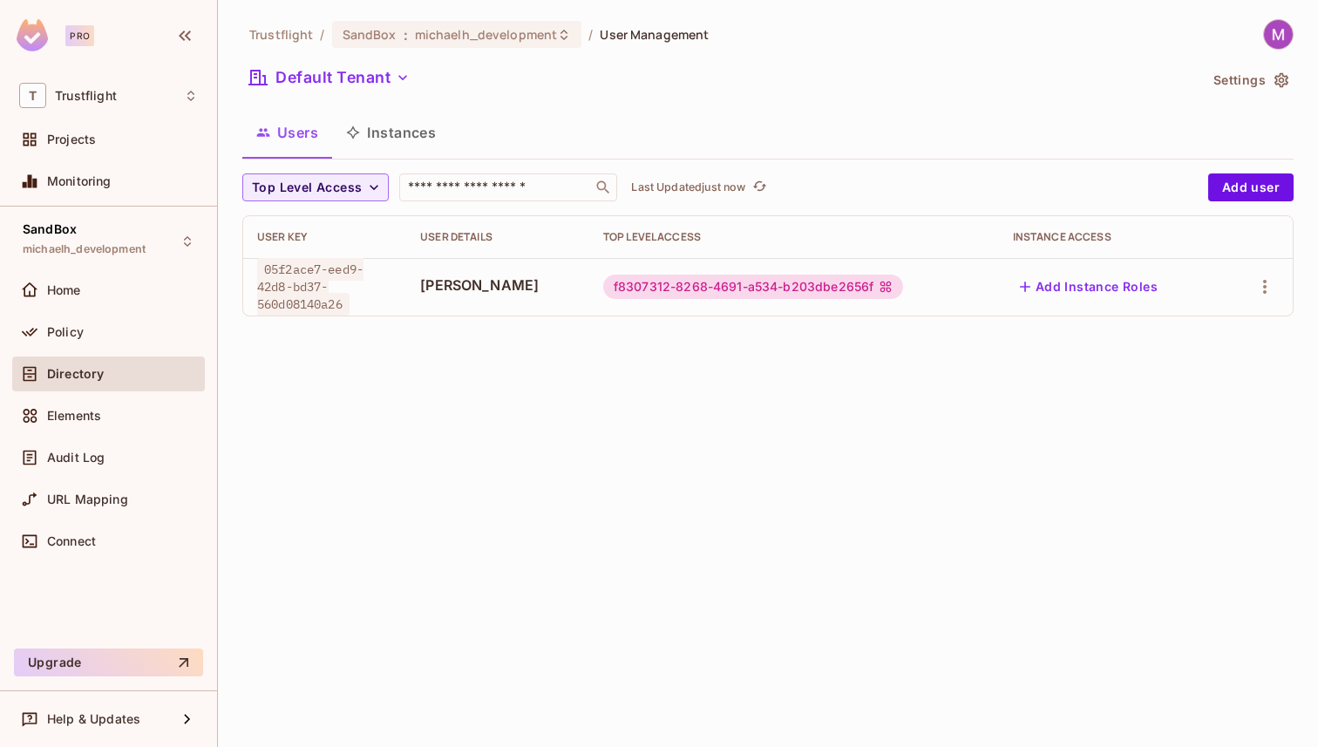
click at [484, 285] on span "Michael Hewlett" at bounding box center [497, 285] width 155 height 19
click at [1267, 290] on icon "button" at bounding box center [1265, 286] width 21 height 21
click at [1224, 324] on li "Edit" at bounding box center [1190, 327] width 154 height 38
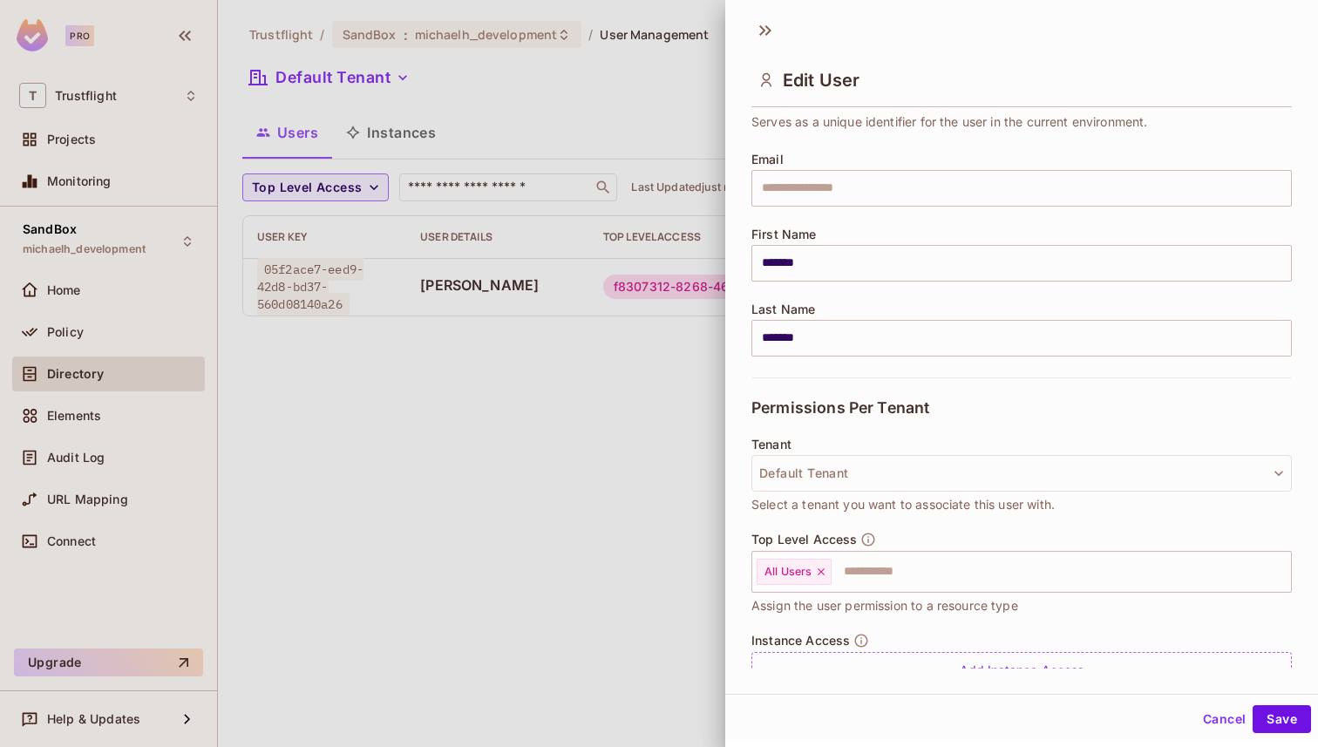
scroll to position [113, 0]
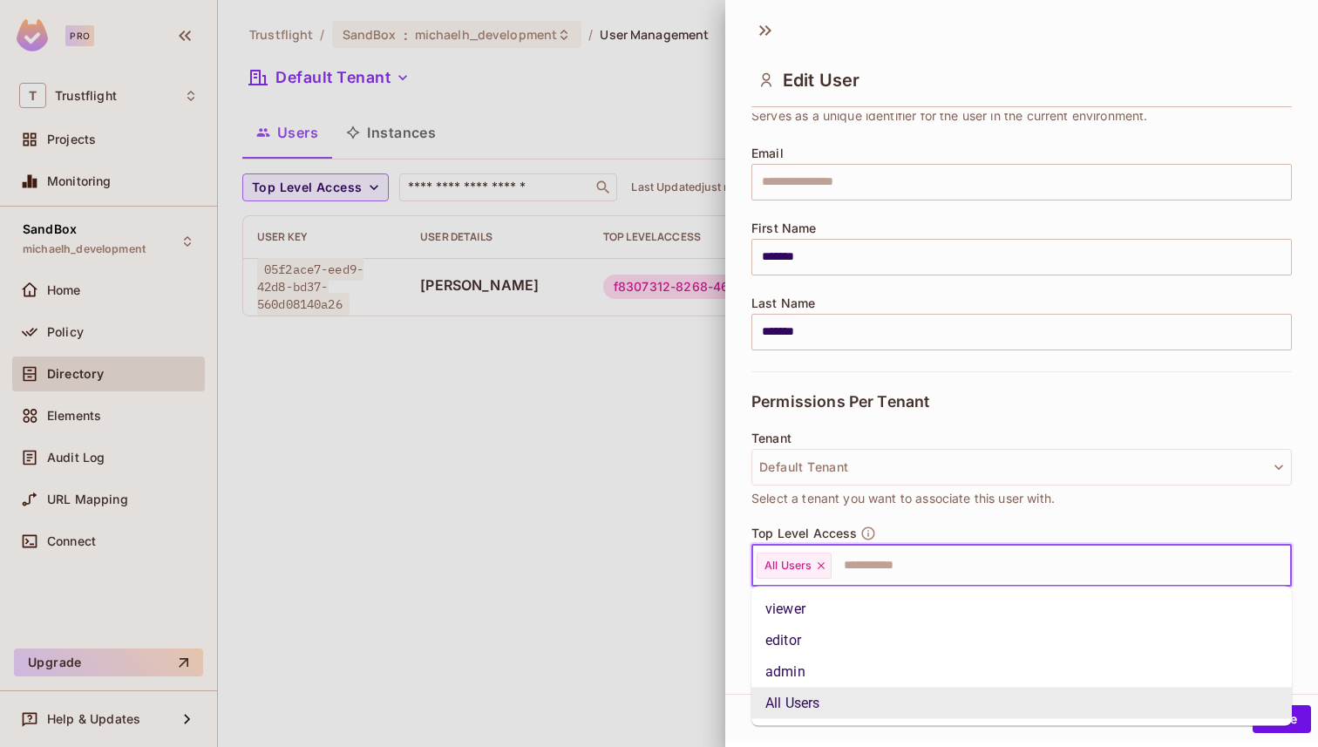
click at [890, 564] on input "text" at bounding box center [1046, 565] width 425 height 35
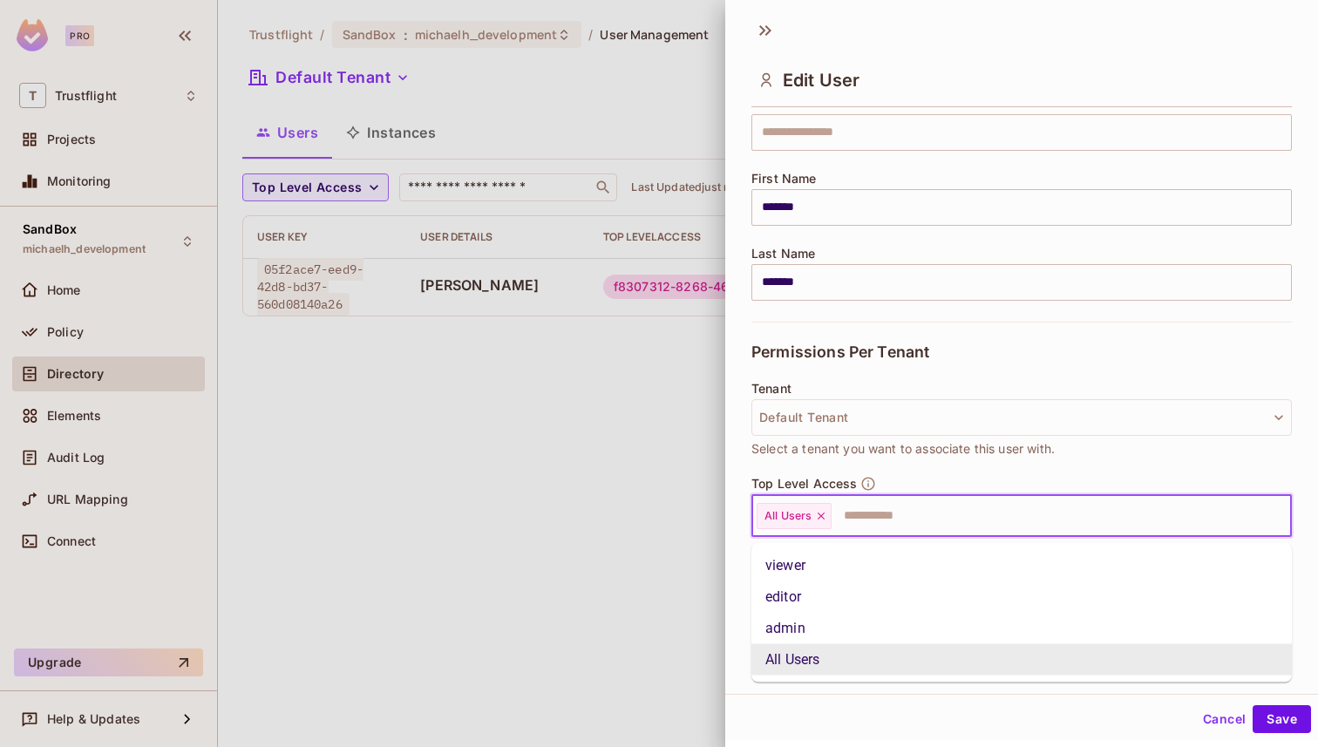
scroll to position [180, 0]
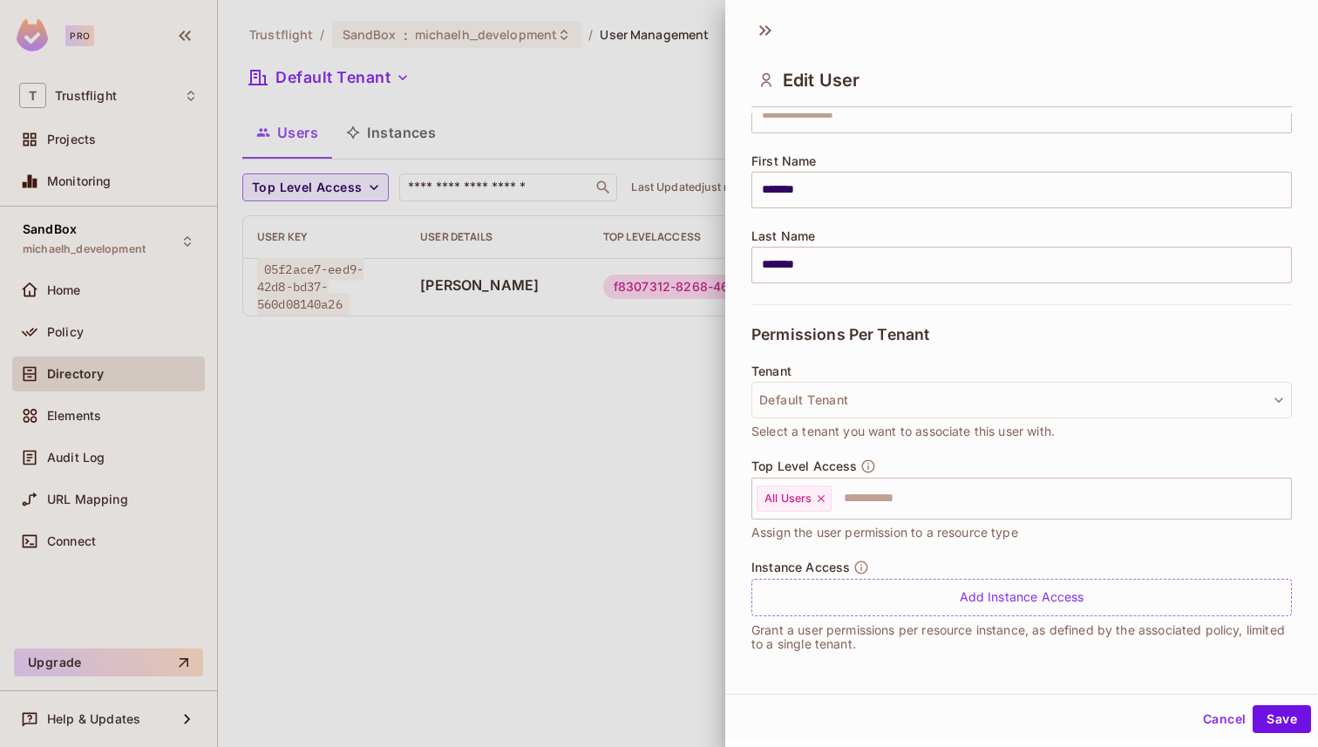
click at [737, 440] on div "**********" at bounding box center [1021, 390] width 593 height 555
click at [702, 436] on div at bounding box center [659, 373] width 1318 height 747
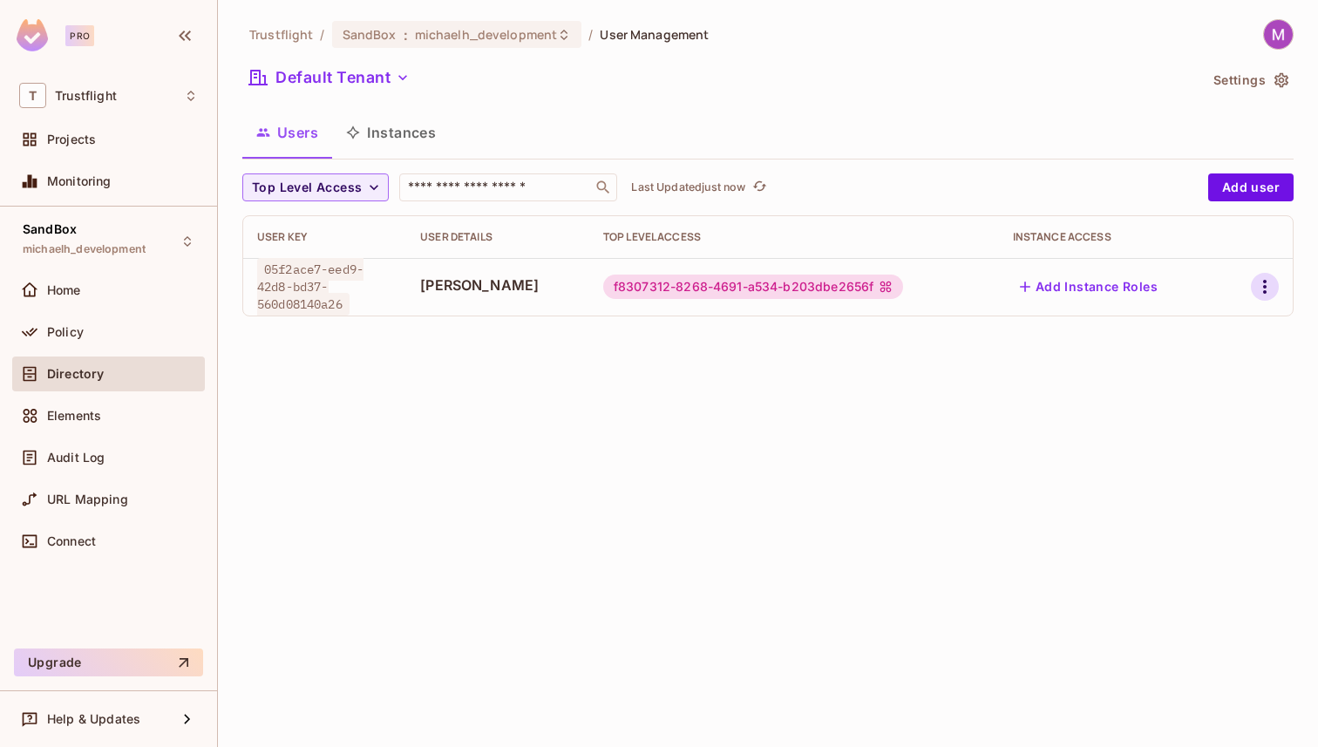
click at [1270, 282] on icon "button" at bounding box center [1265, 286] width 21 height 21
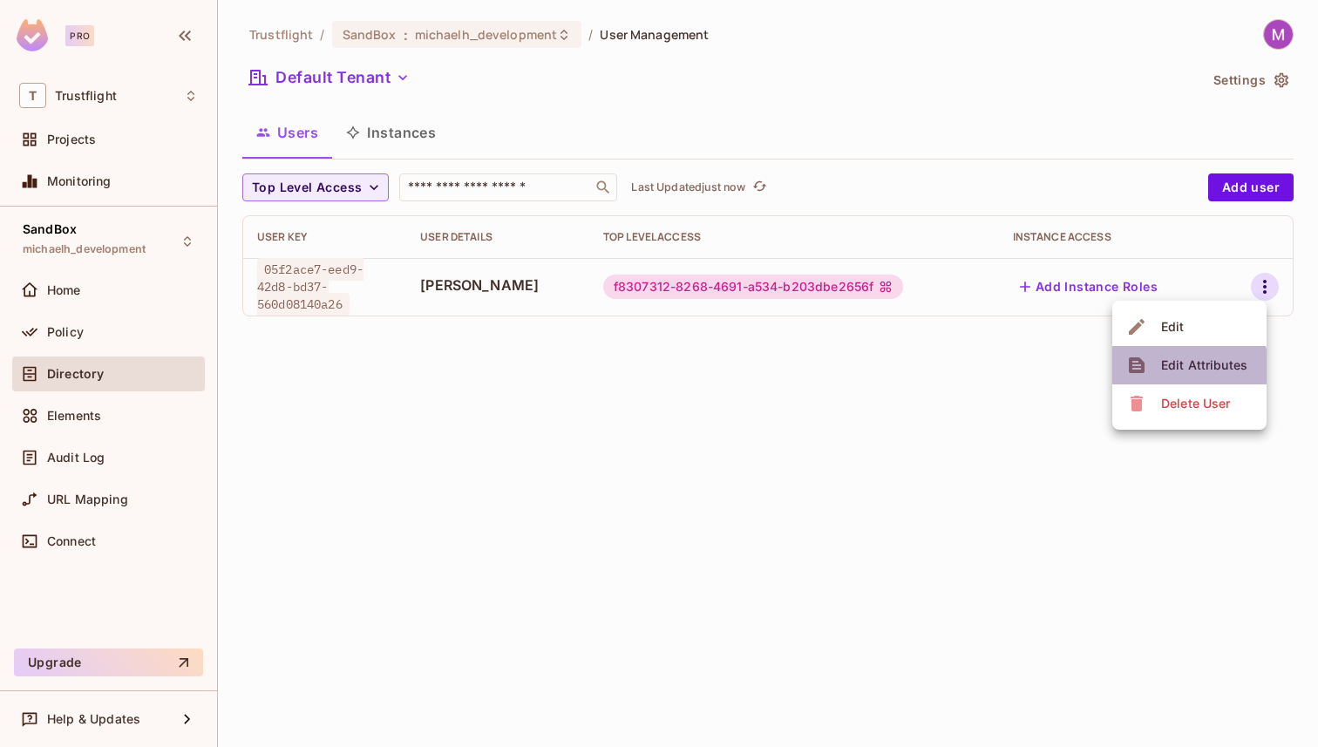
click at [1185, 373] on div "Edit Attributes" at bounding box center [1204, 365] width 86 height 17
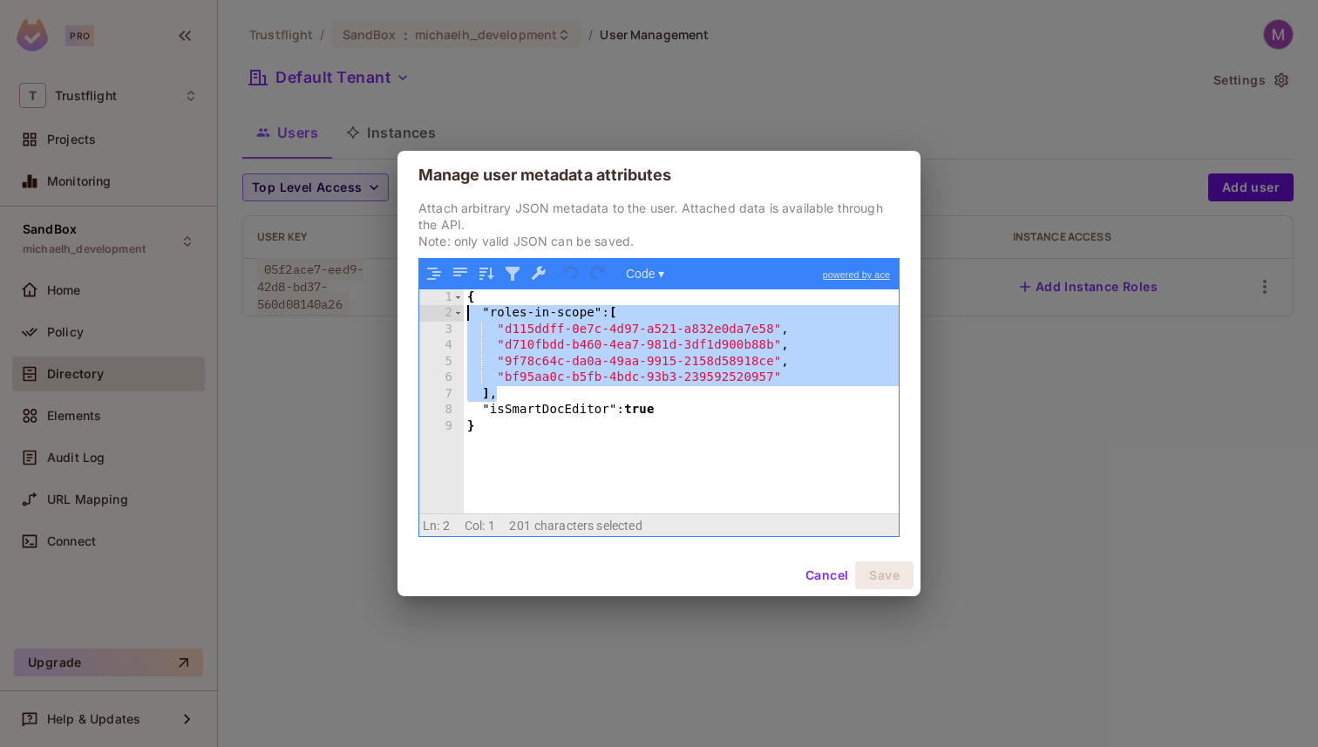
drag, startPoint x: 508, startPoint y: 402, endPoint x: 445, endPoint y: 310, distance: 111.5
click at [445, 310] on div "1 2 3 4 5 6 7 8 9 { "roles-in-scope" : [ "d115ddff-0e7c-4d97-a521-a832e0da7e58"…" at bounding box center [659, 401] width 480 height 224
click at [572, 352] on div "{ "roles-in-scope" : [ "d115ddff-0e7c-4d97-a521-a832e0da7e58" , "d710fbdd-b460-…" at bounding box center [681, 417] width 435 height 256
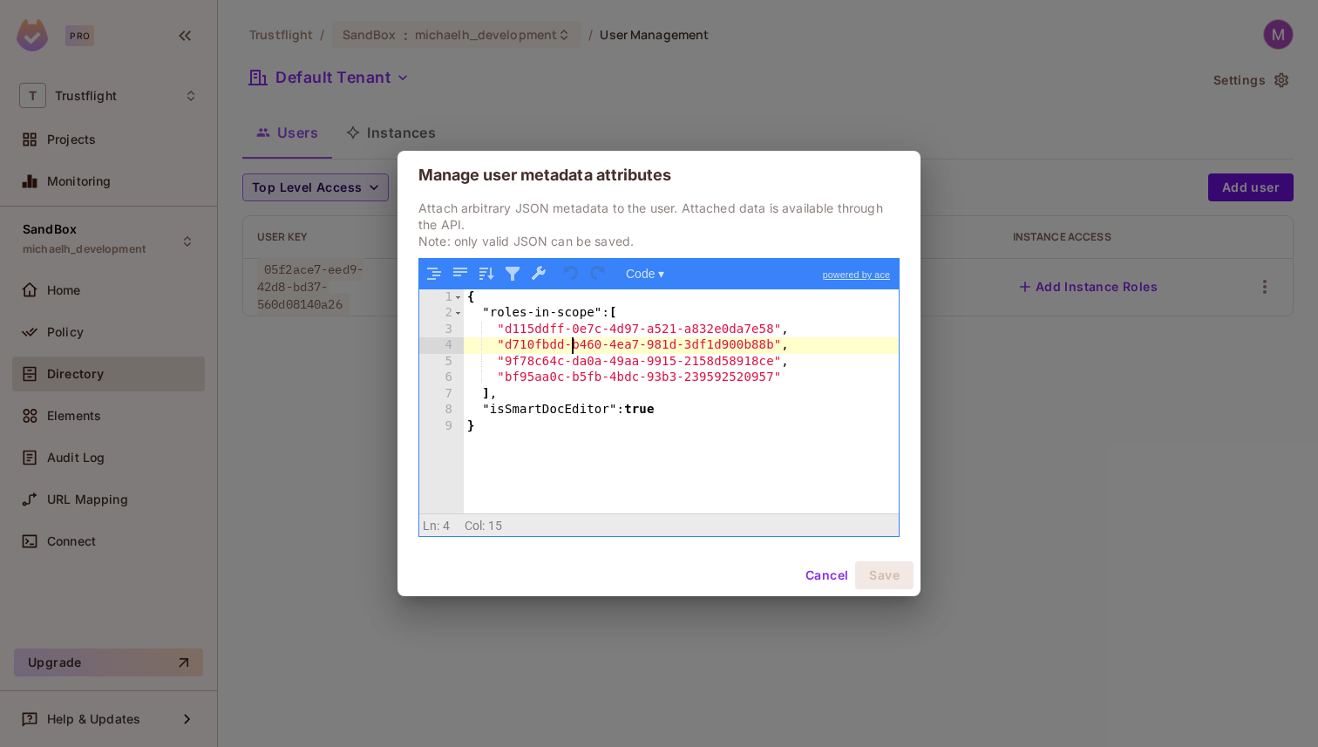
click at [823, 579] on button "Cancel" at bounding box center [827, 576] width 57 height 28
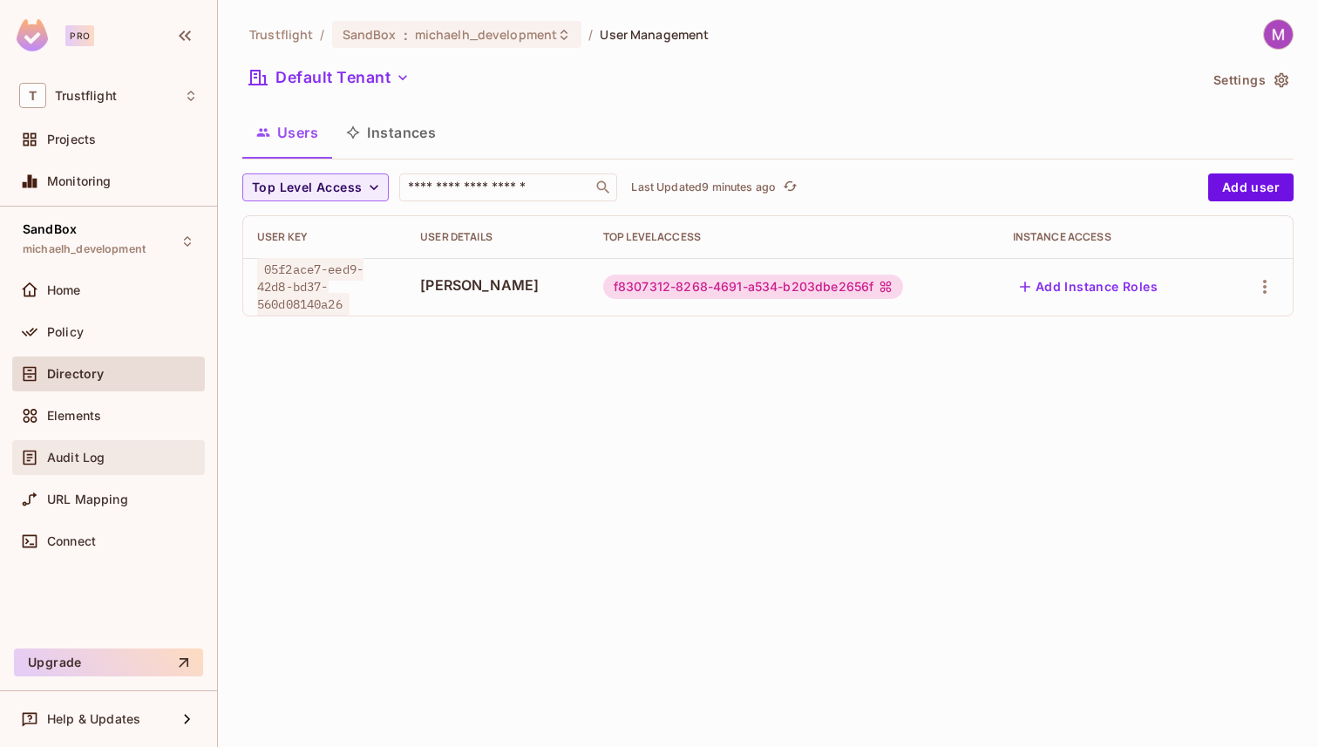
click at [99, 465] on div "Audit Log" at bounding box center [108, 457] width 179 height 21
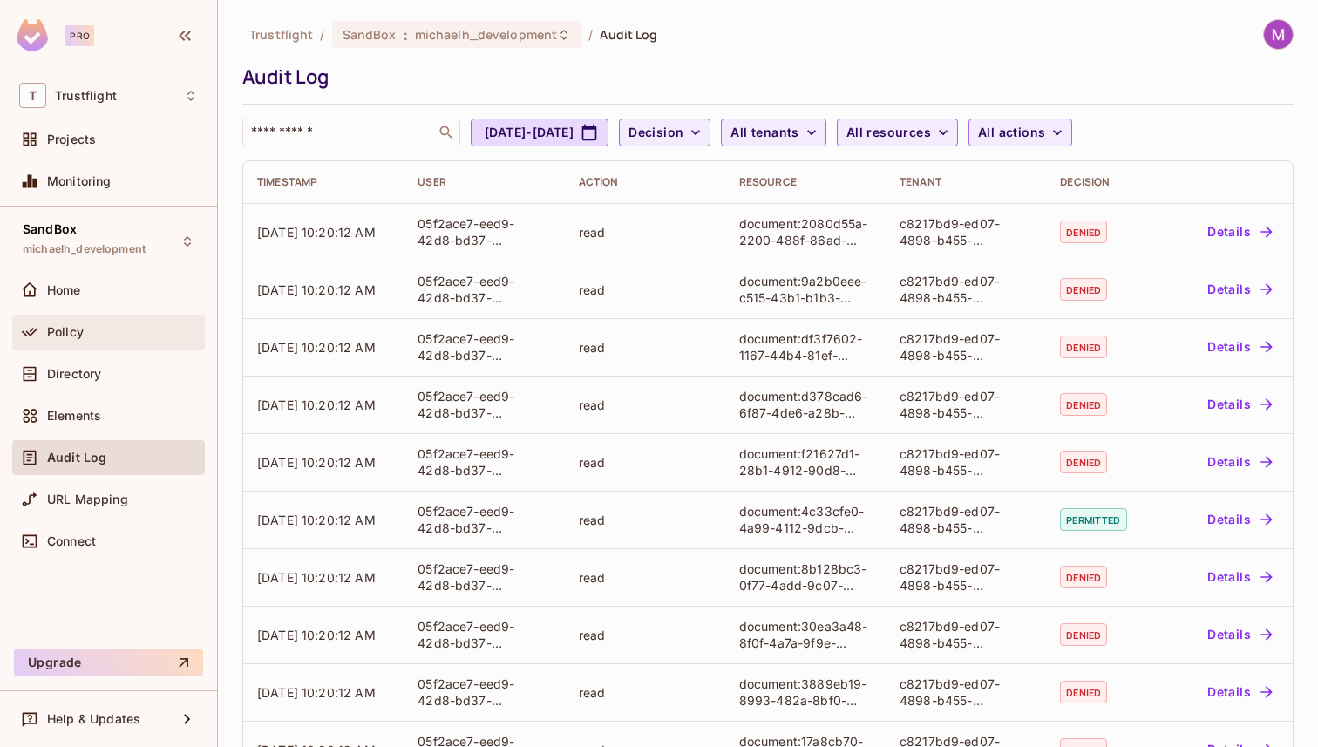
click at [72, 327] on span "Policy" at bounding box center [65, 332] width 37 height 14
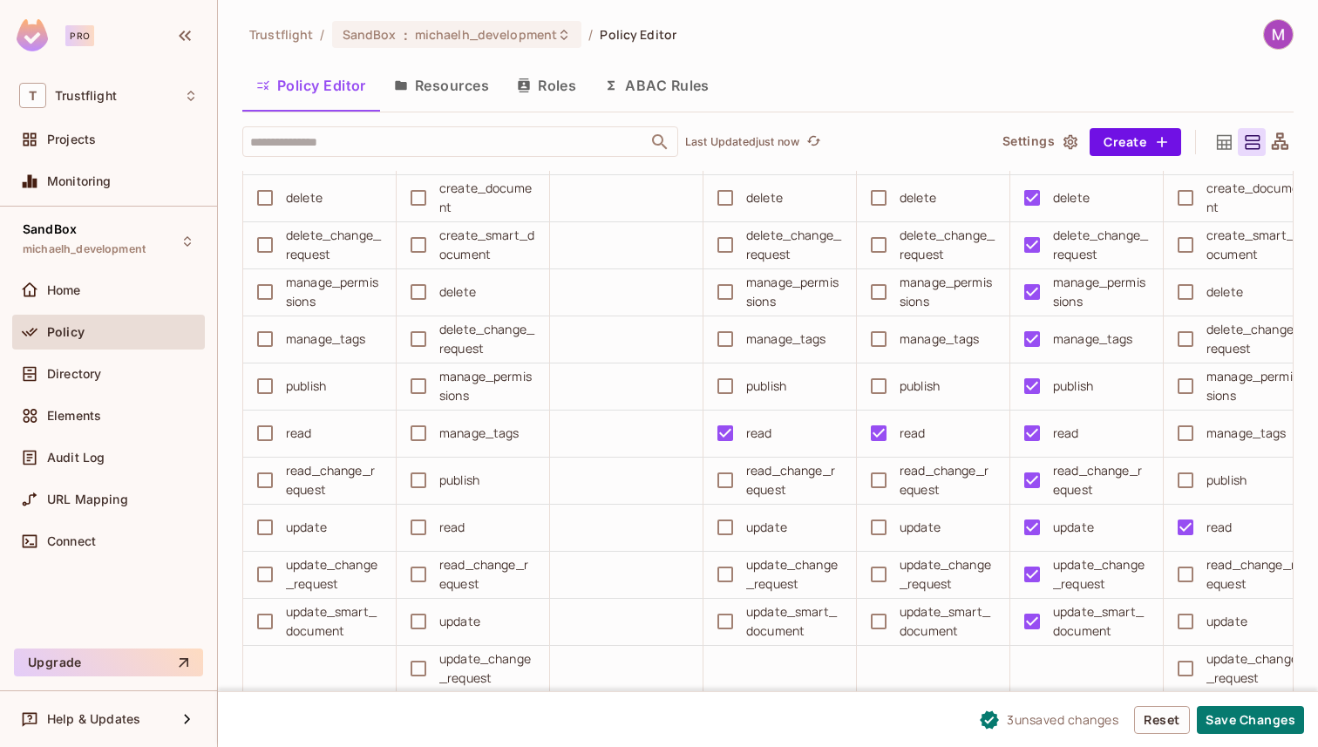
scroll to position [4201, 0]
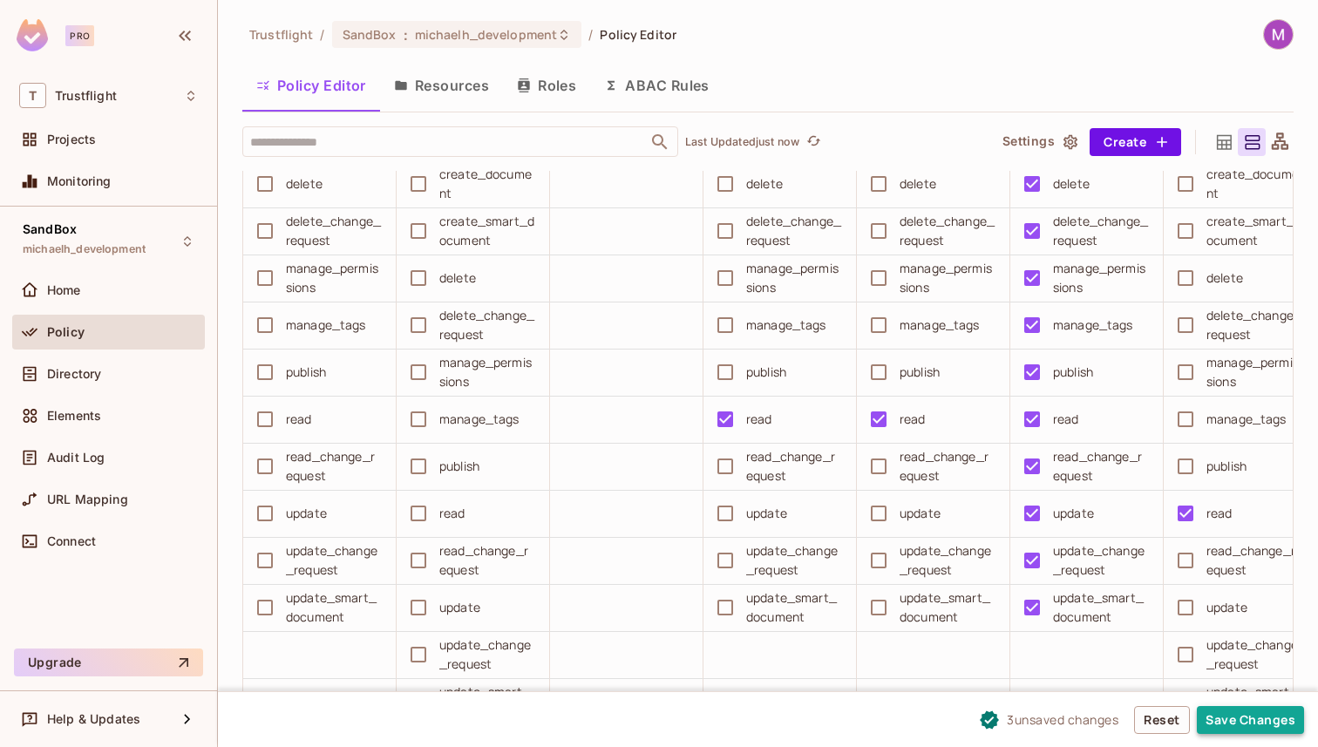
click at [1232, 723] on button "Save Changes" at bounding box center [1250, 720] width 107 height 28
click at [1256, 721] on button "Save Changes" at bounding box center [1250, 720] width 107 height 28
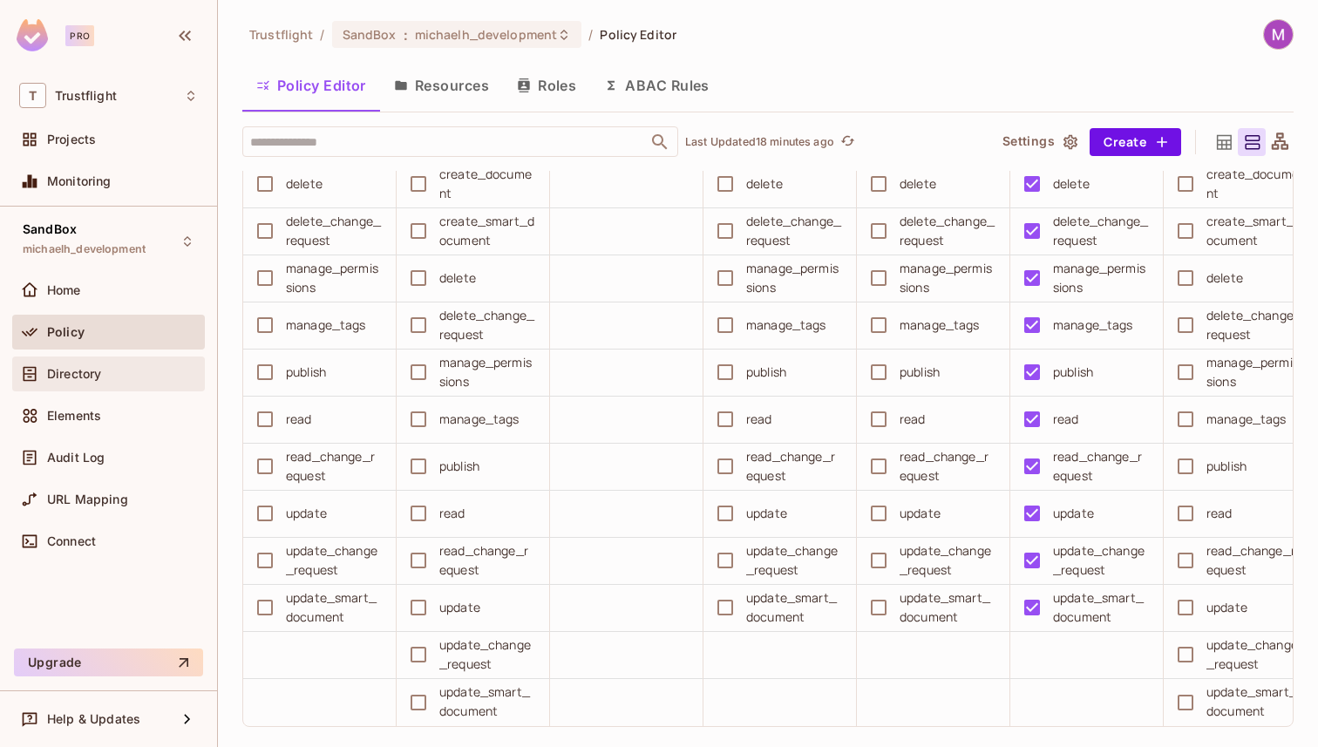
click at [63, 382] on div "Directory" at bounding box center [108, 374] width 179 height 21
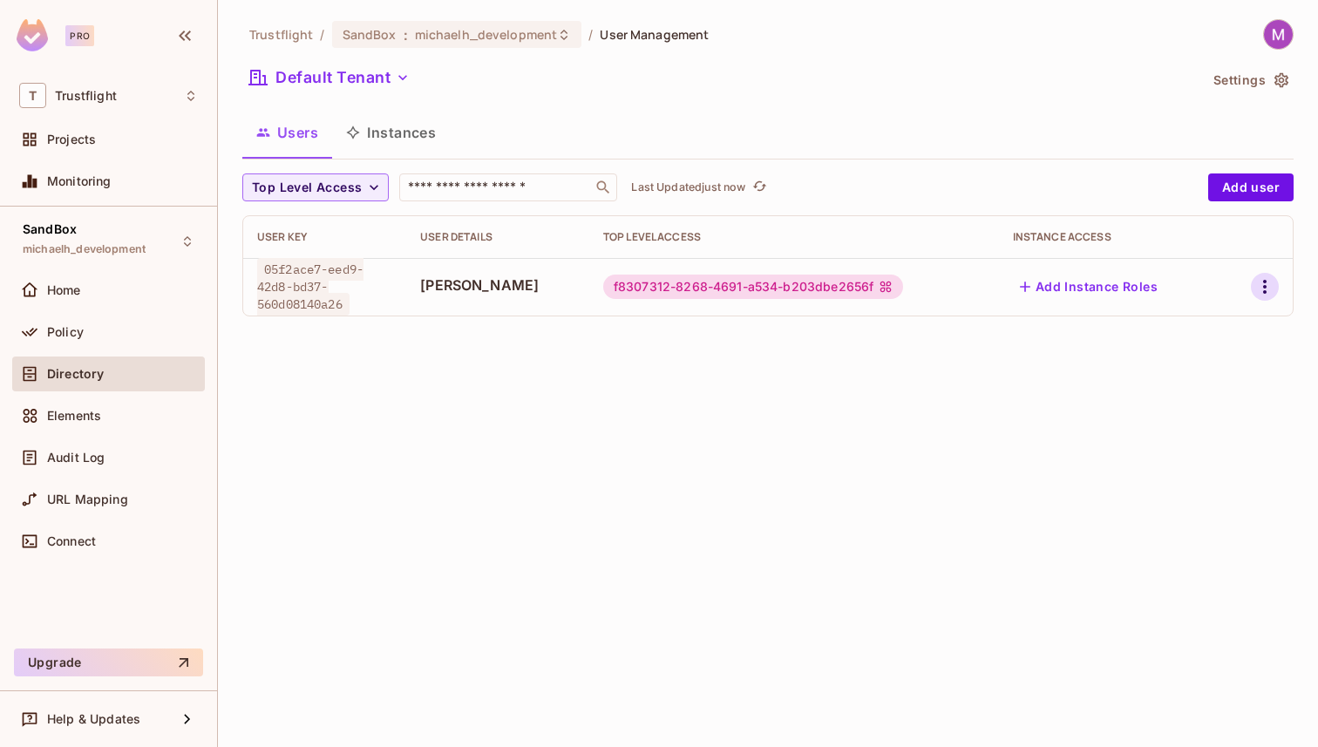
click at [1260, 290] on icon "button" at bounding box center [1265, 286] width 21 height 21
click at [1220, 371] on div "Edit Attributes" at bounding box center [1204, 365] width 86 height 17
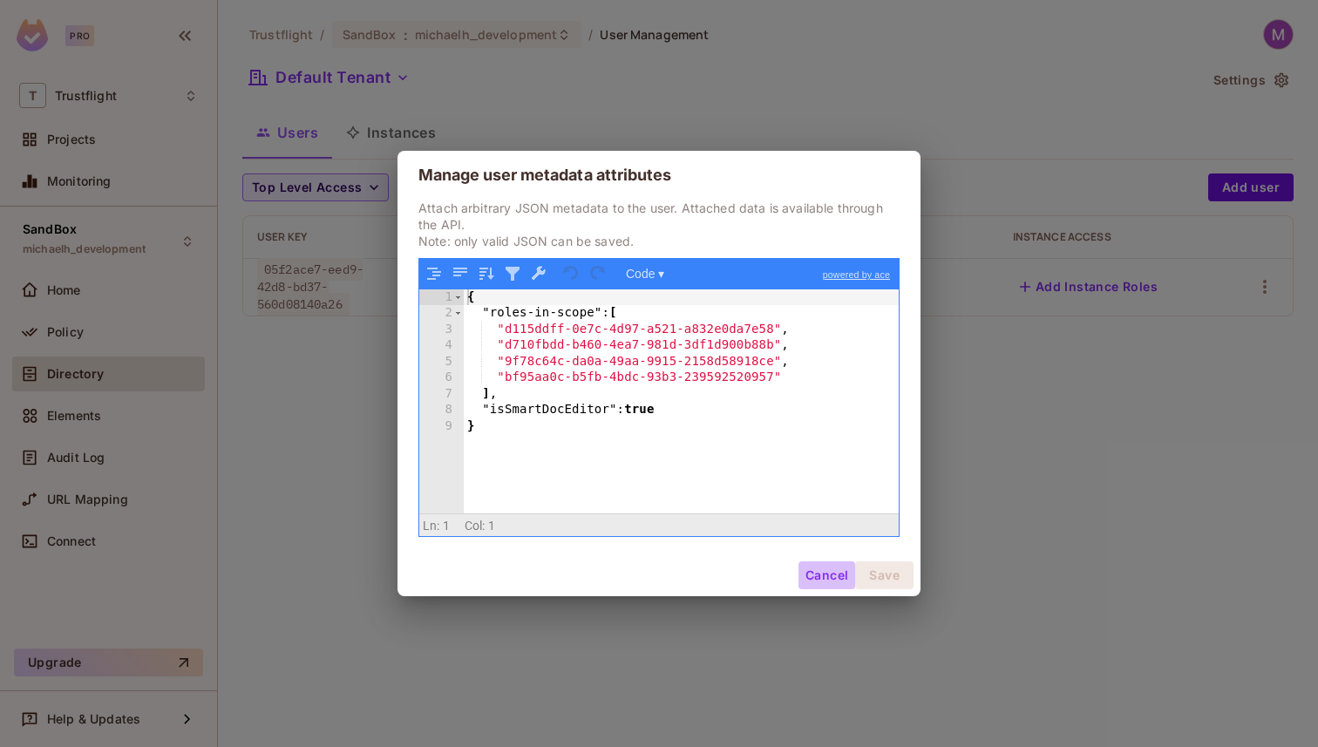
click at [818, 582] on button "Cancel" at bounding box center [827, 576] width 57 height 28
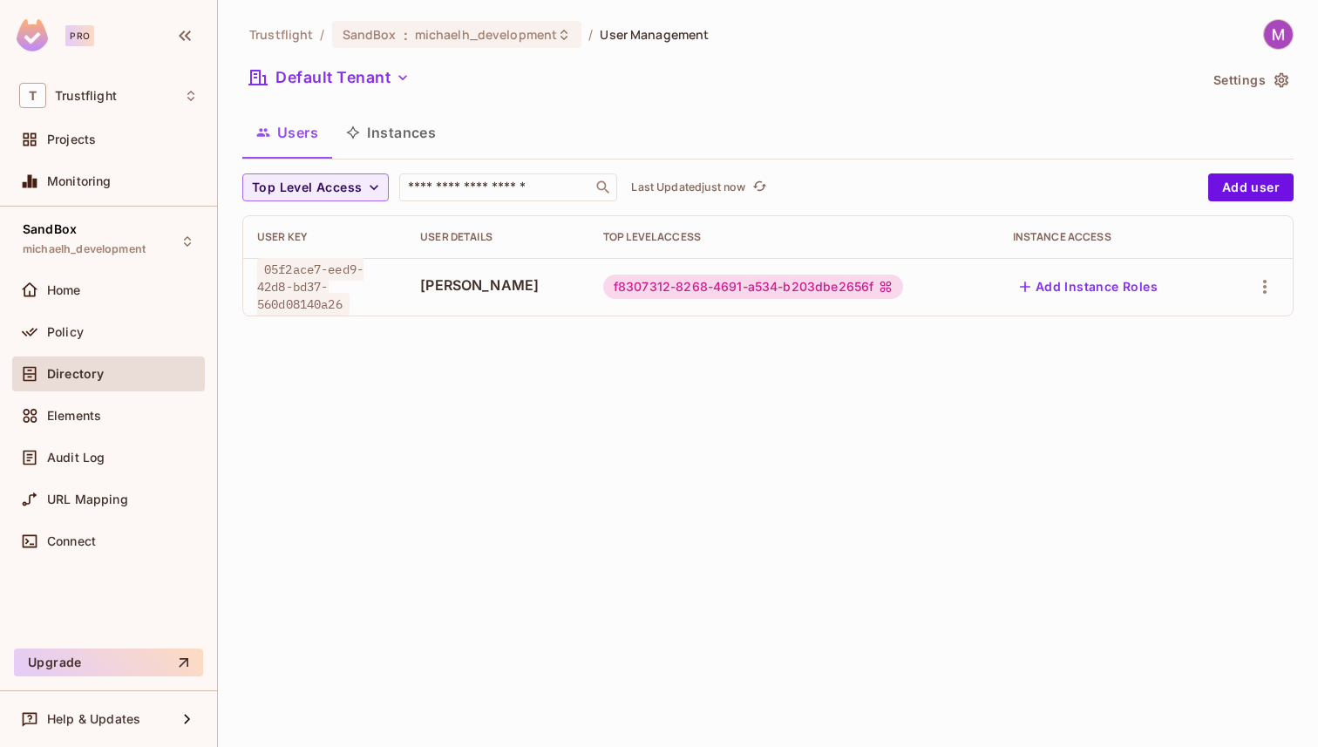
click at [528, 501] on div "Trustflight / SandBox : michaelh_development / User Management Default Tenant S…" at bounding box center [768, 373] width 1100 height 747
click at [105, 448] on div "Audit Log" at bounding box center [108, 457] width 179 height 21
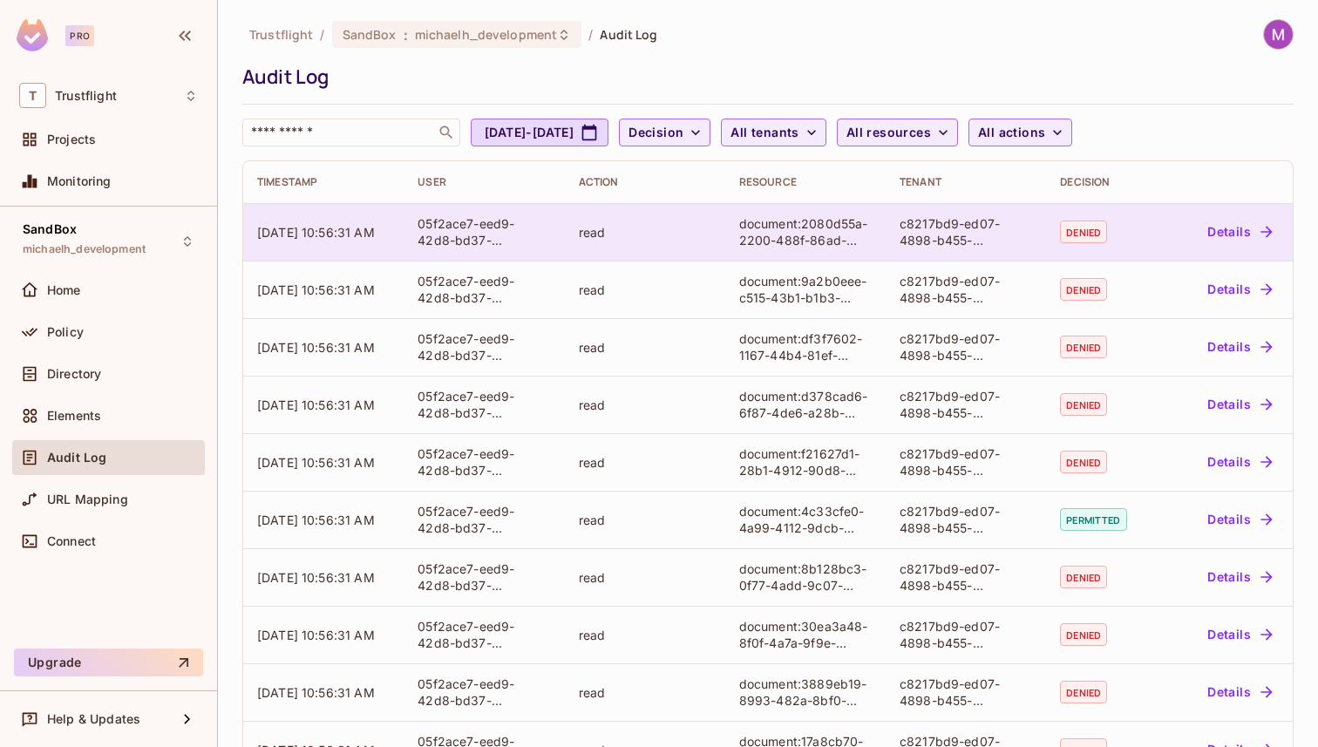
click at [1221, 232] on button "Details" at bounding box center [1240, 232] width 78 height 28
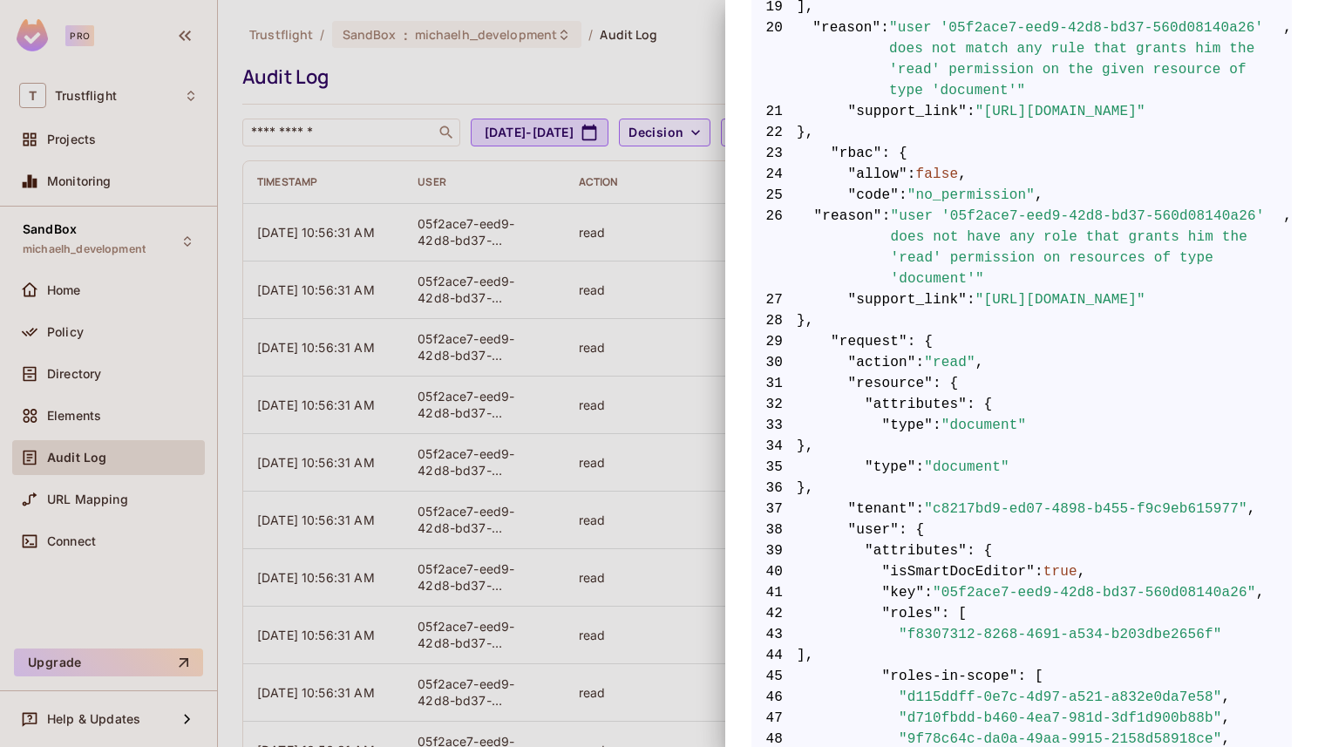
scroll to position [751, 0]
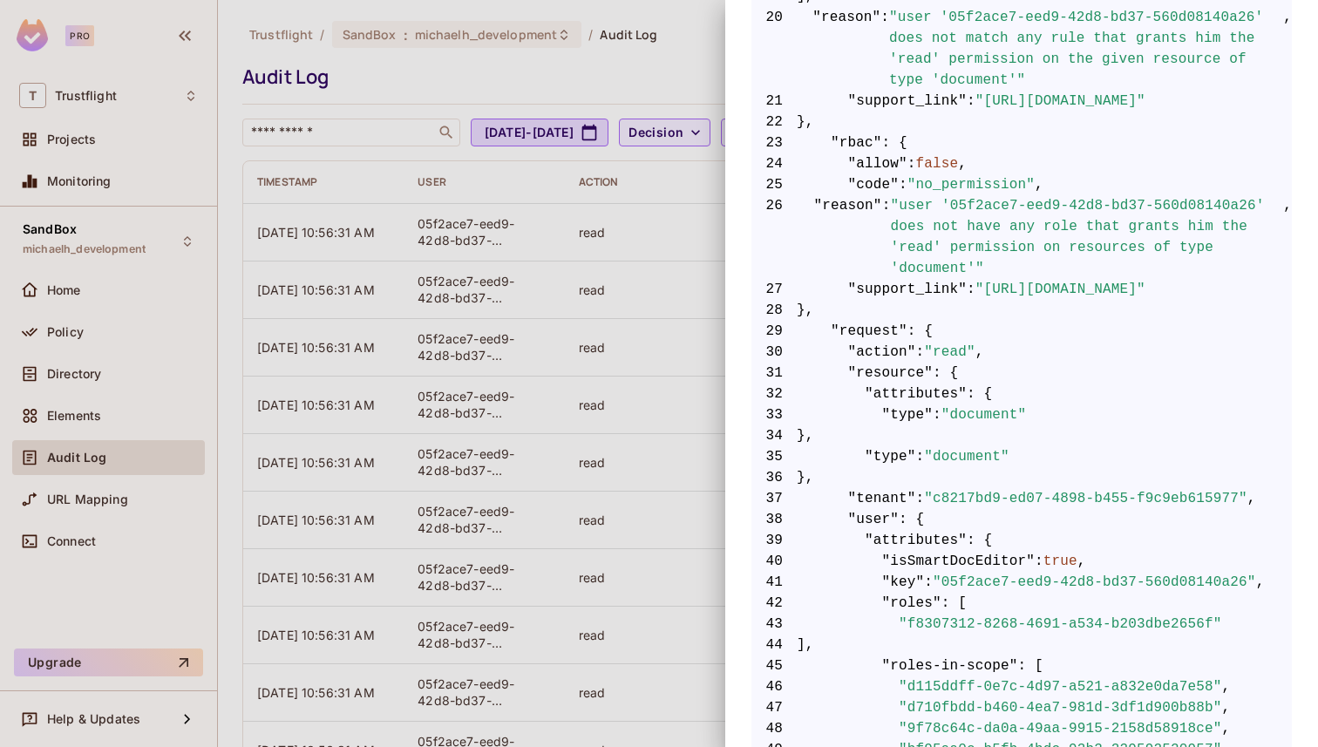
click at [656, 391] on div at bounding box center [659, 373] width 1318 height 747
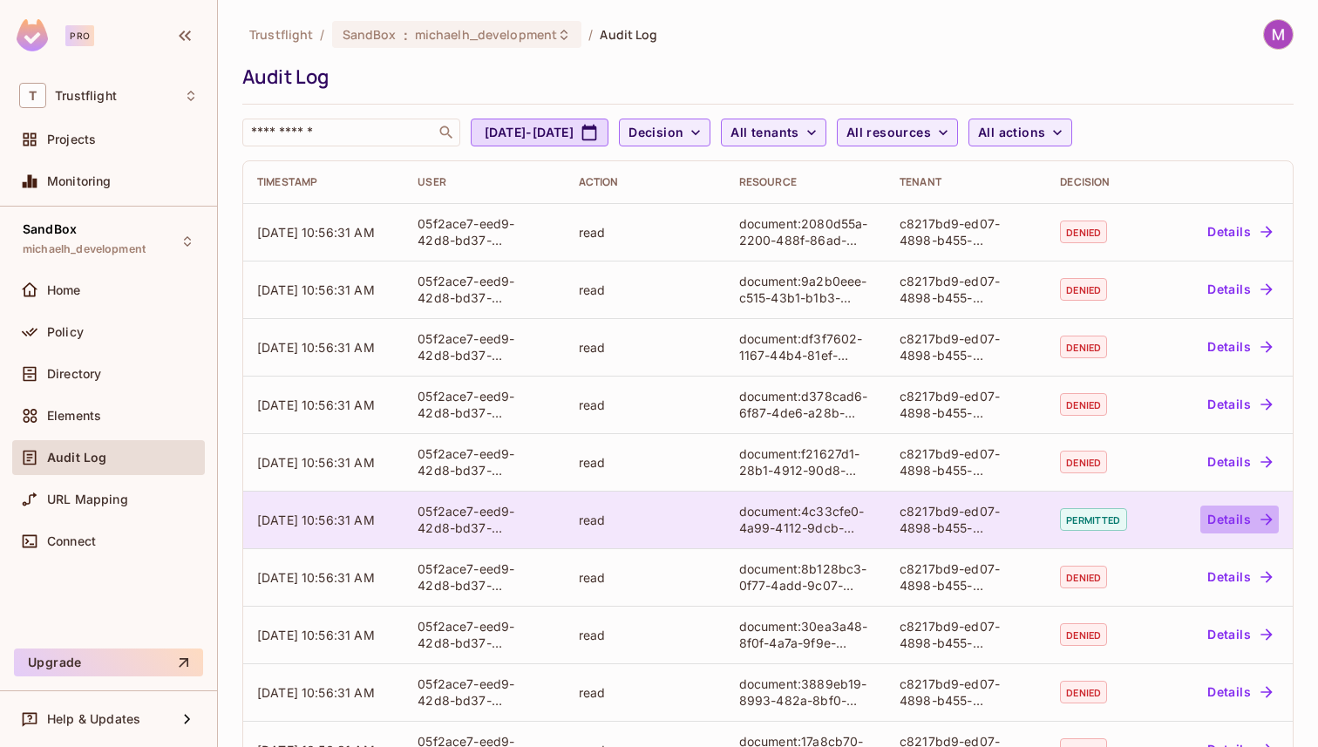
click at [1243, 511] on button "Details" at bounding box center [1240, 520] width 78 height 28
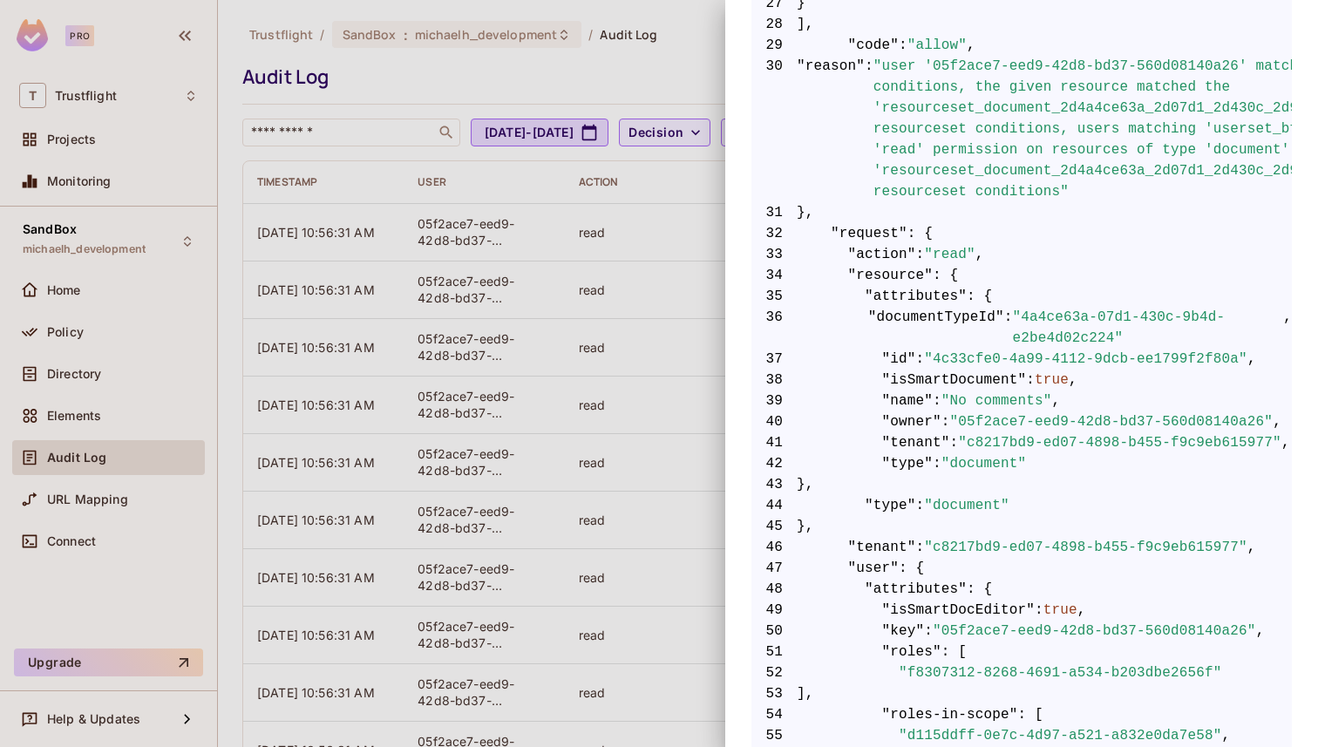
scroll to position [913, 0]
click at [887, 389] on span ""name"" at bounding box center [907, 399] width 51 height 21
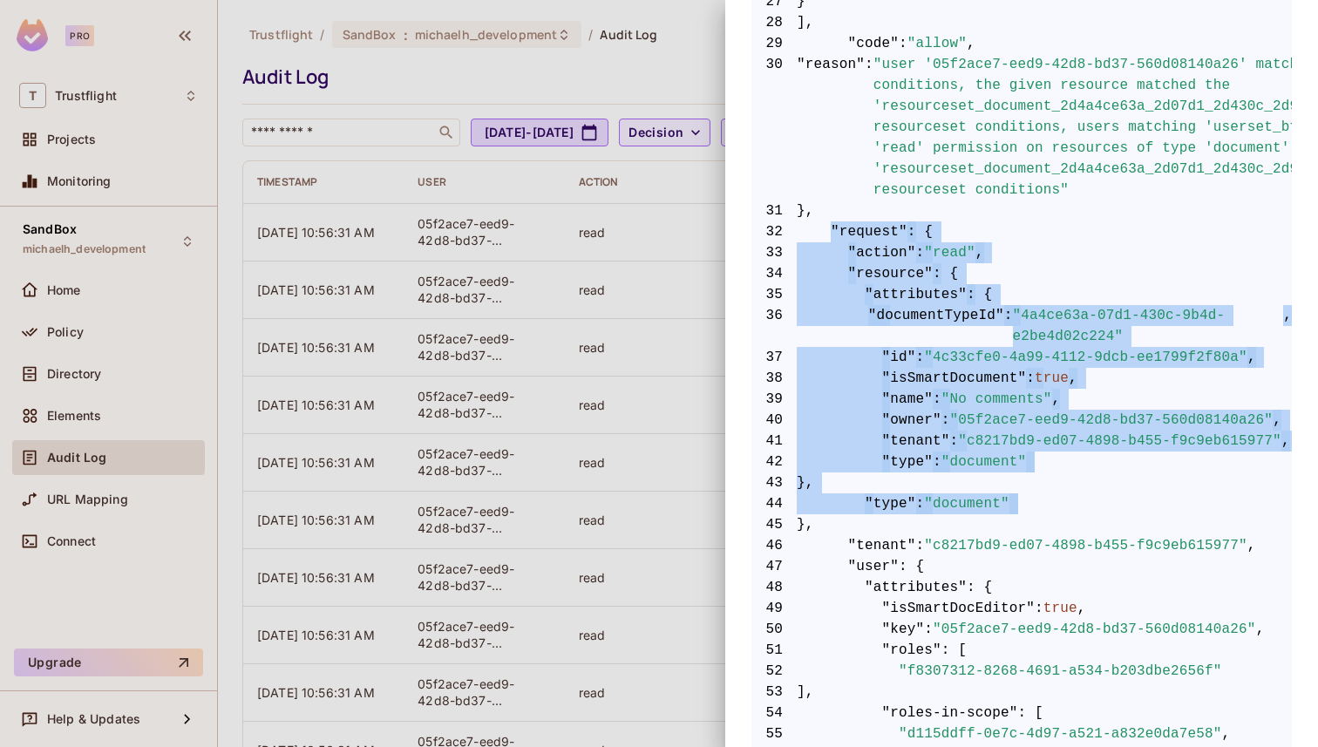
drag, startPoint x: 831, startPoint y: 228, endPoint x: 908, endPoint y: 555, distance: 335.0
click at [908, 555] on code "1 { 2 "__data_use_debugger" : true , 3 "__input_use_debugger" : true , 4 "allow…" at bounding box center [1022, 315] width 541 height 1737
copy code ""request" : { 33 "action" : "read" , 34 "resource" : { 35 "attributes" : { 36 "…"
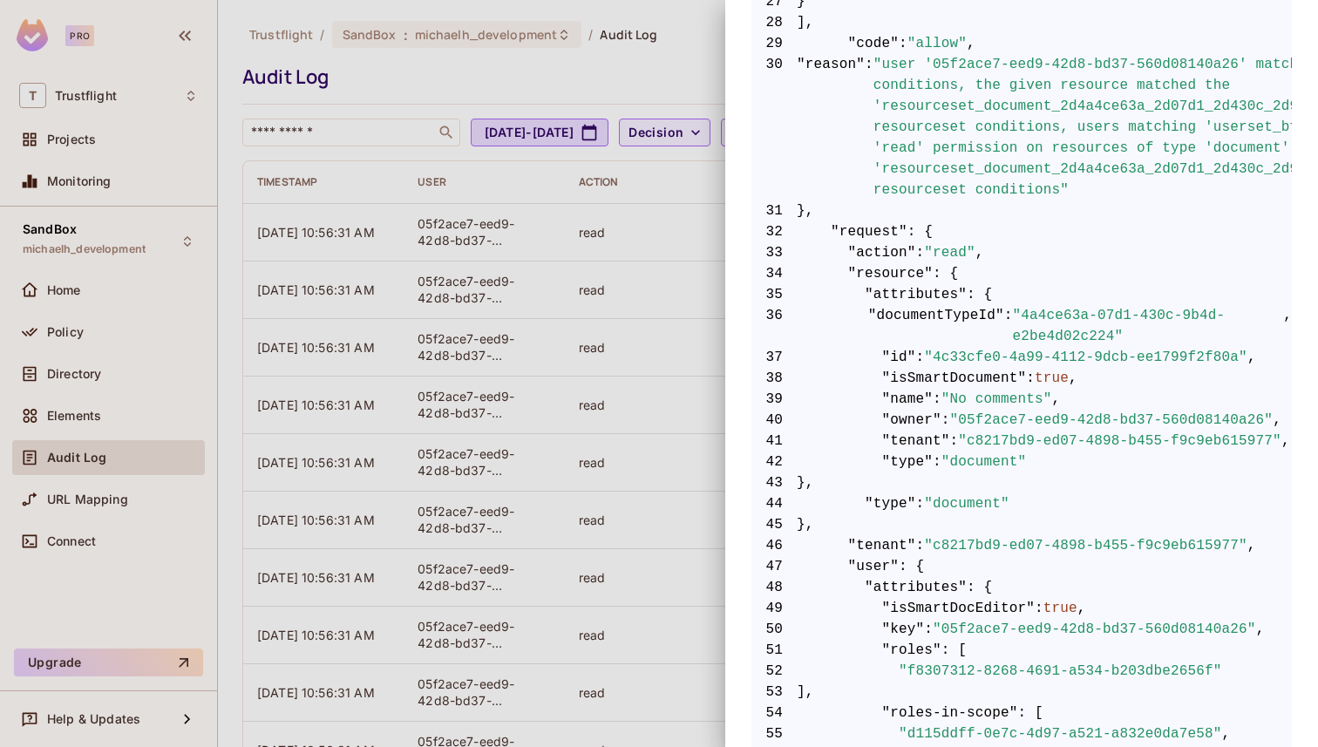
click at [676, 242] on div at bounding box center [659, 373] width 1318 height 747
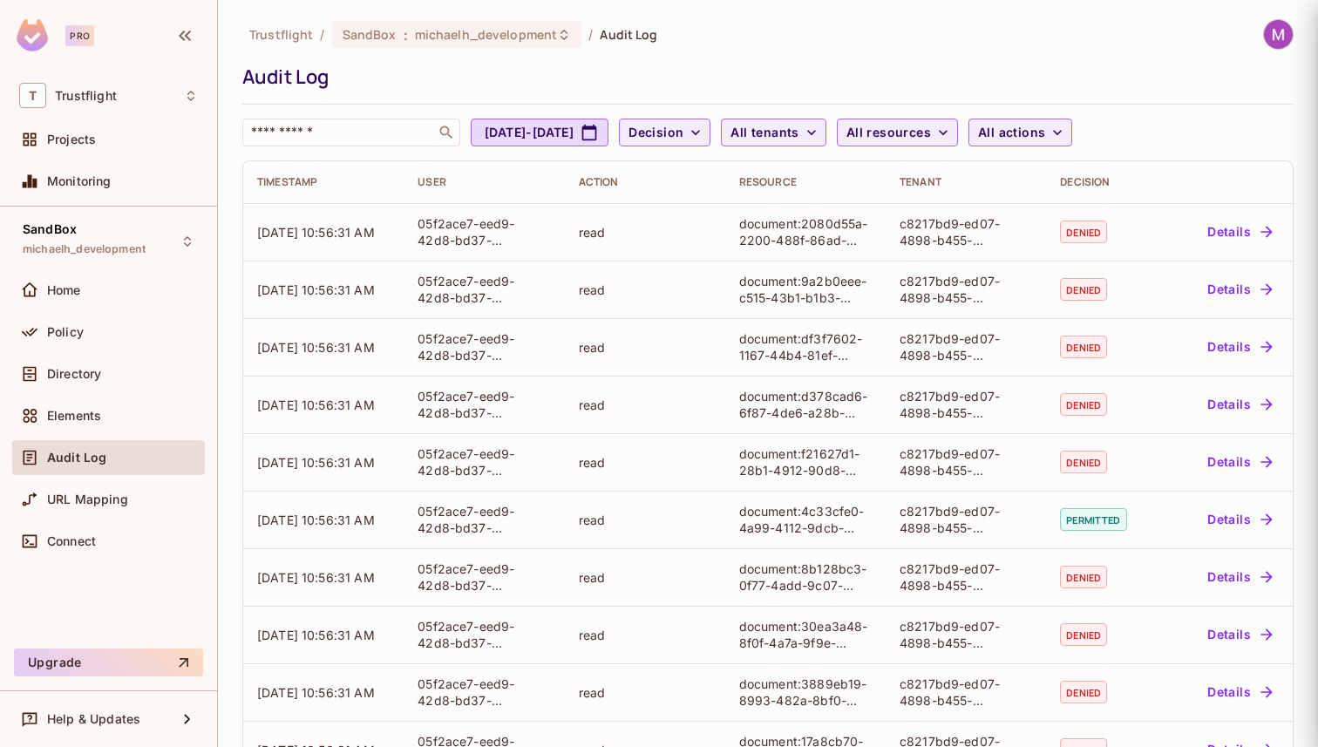
scroll to position [0, 0]
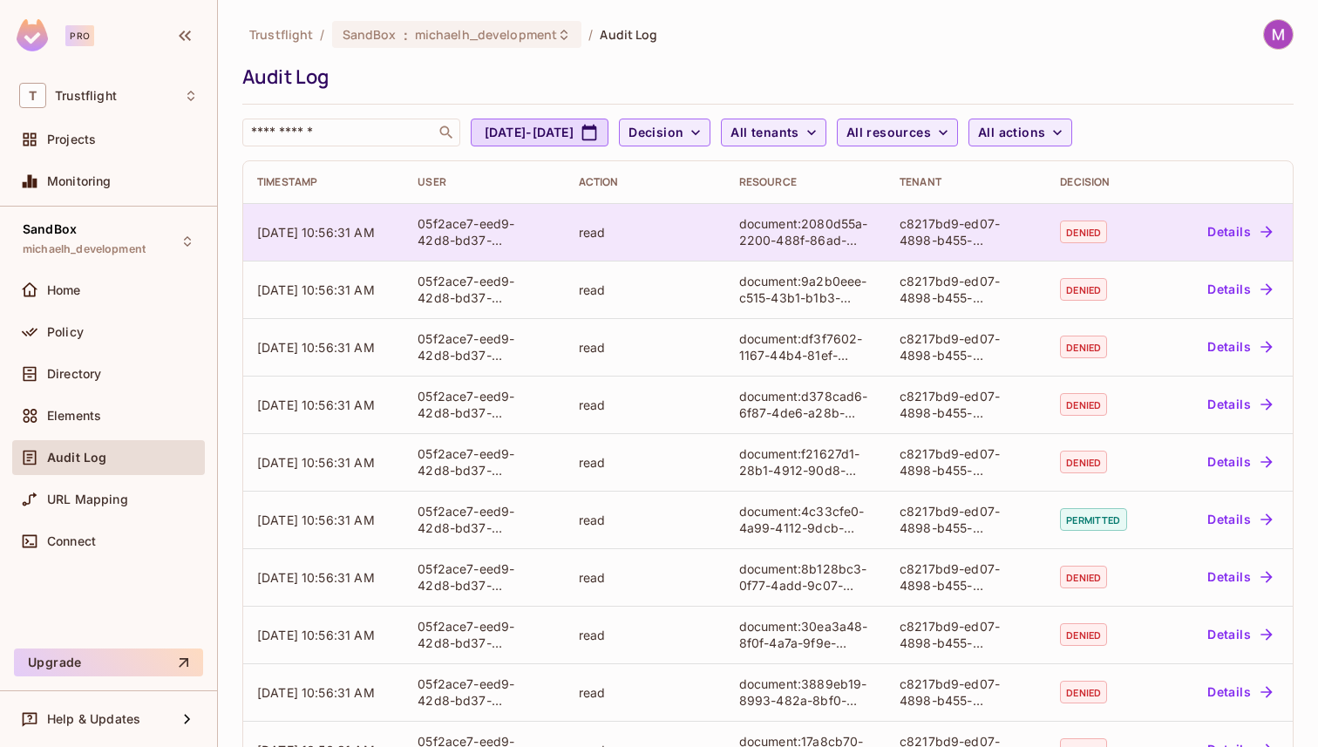
click at [1229, 233] on button "Details" at bounding box center [1240, 232] width 78 height 28
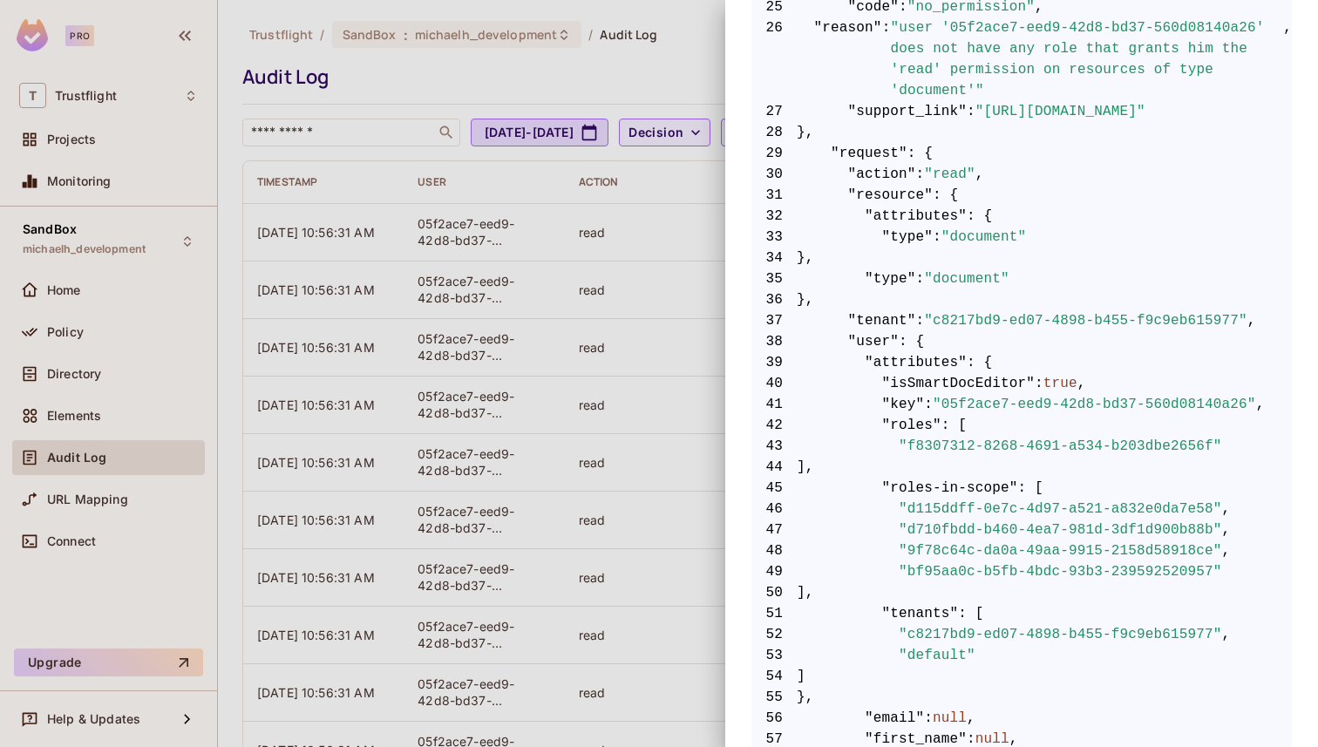
scroll to position [864, 0]
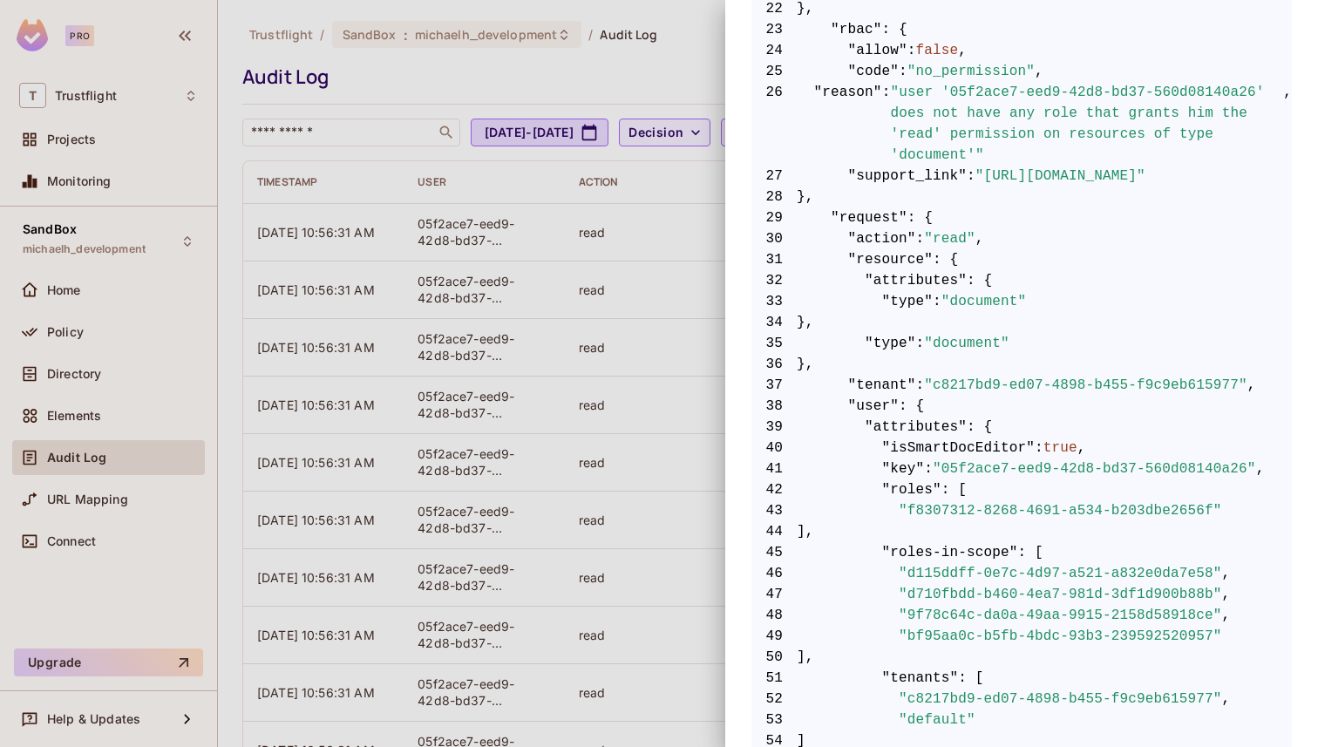
click at [664, 208] on div at bounding box center [659, 373] width 1318 height 747
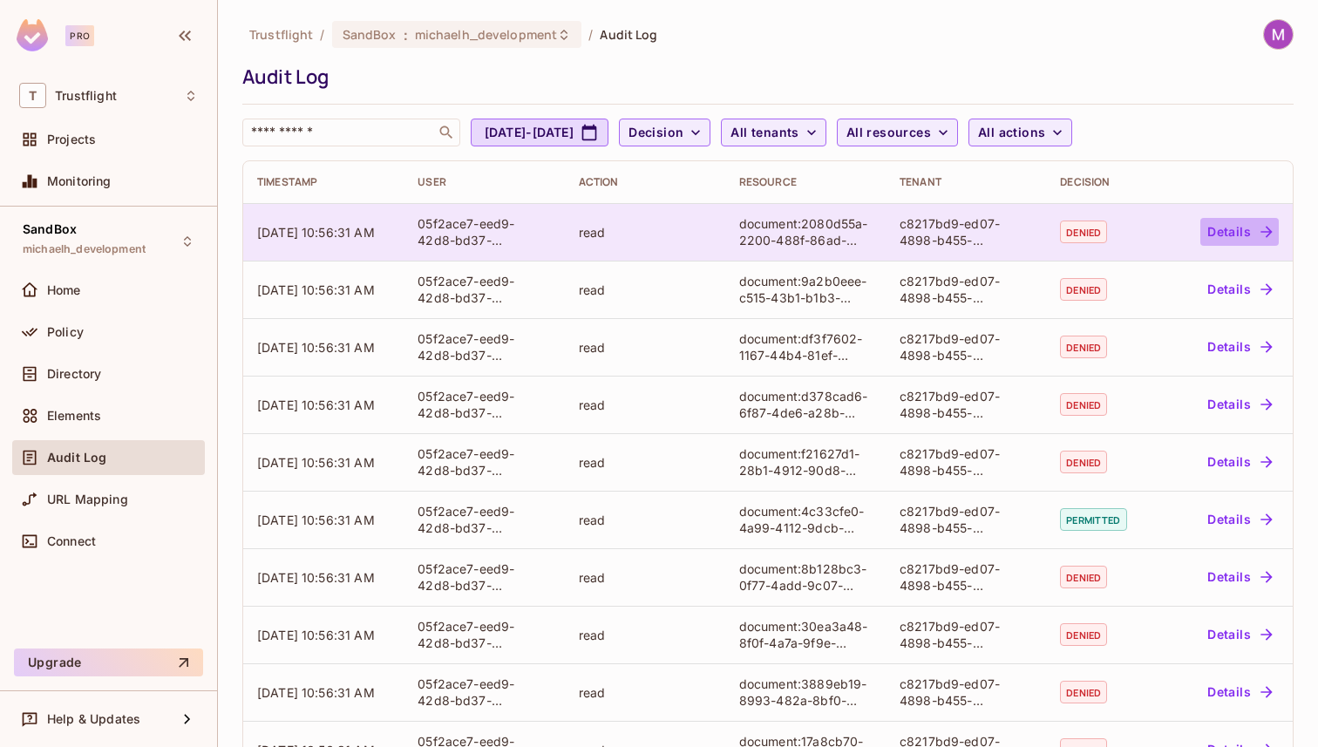
click at [1209, 222] on button "Details" at bounding box center [1240, 232] width 78 height 28
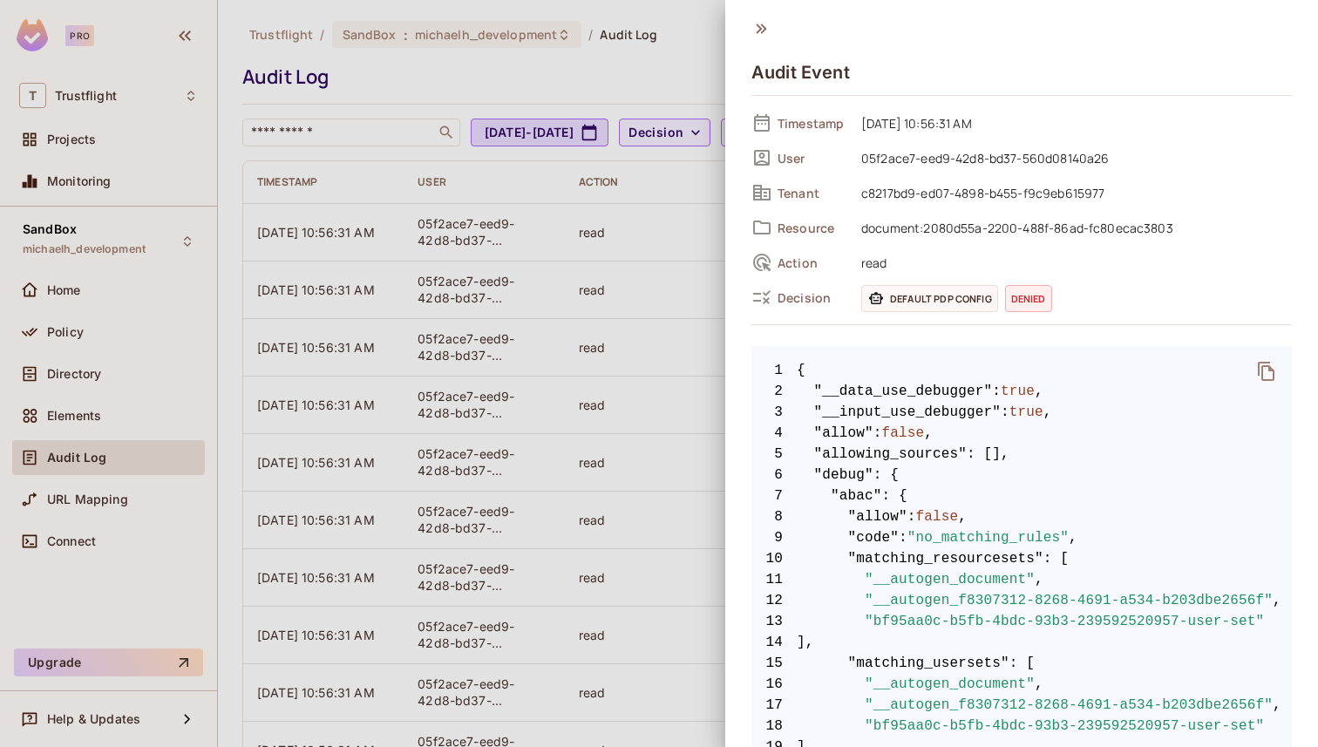
scroll to position [8, 0]
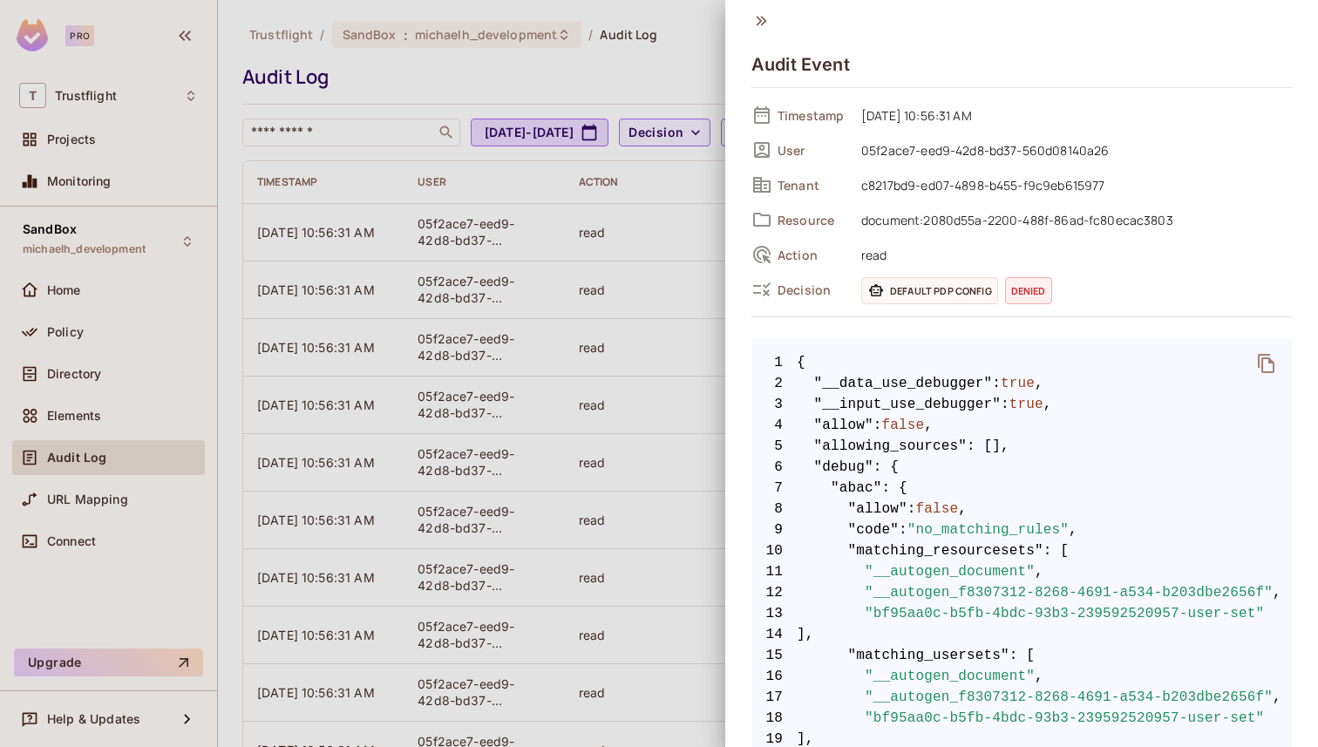
click at [664, 320] on div at bounding box center [659, 373] width 1318 height 747
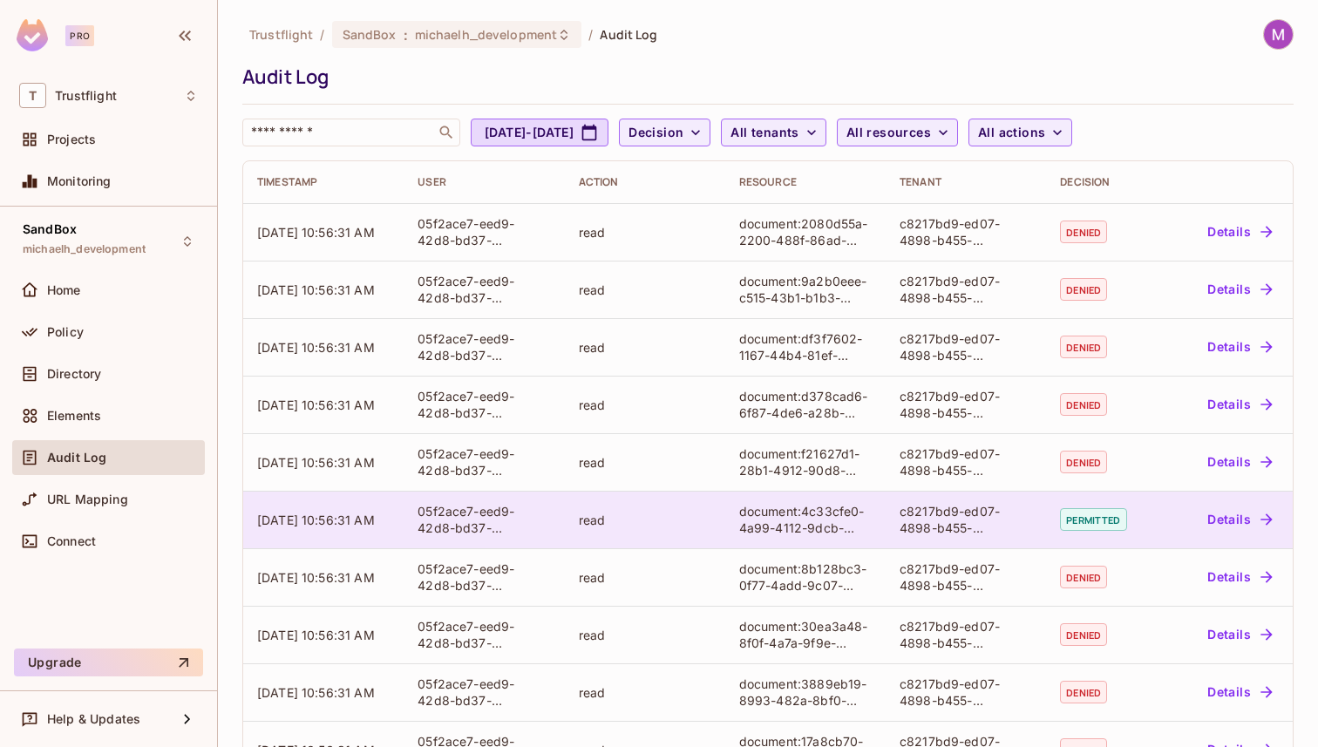
click at [1236, 521] on button "Details" at bounding box center [1240, 520] width 78 height 28
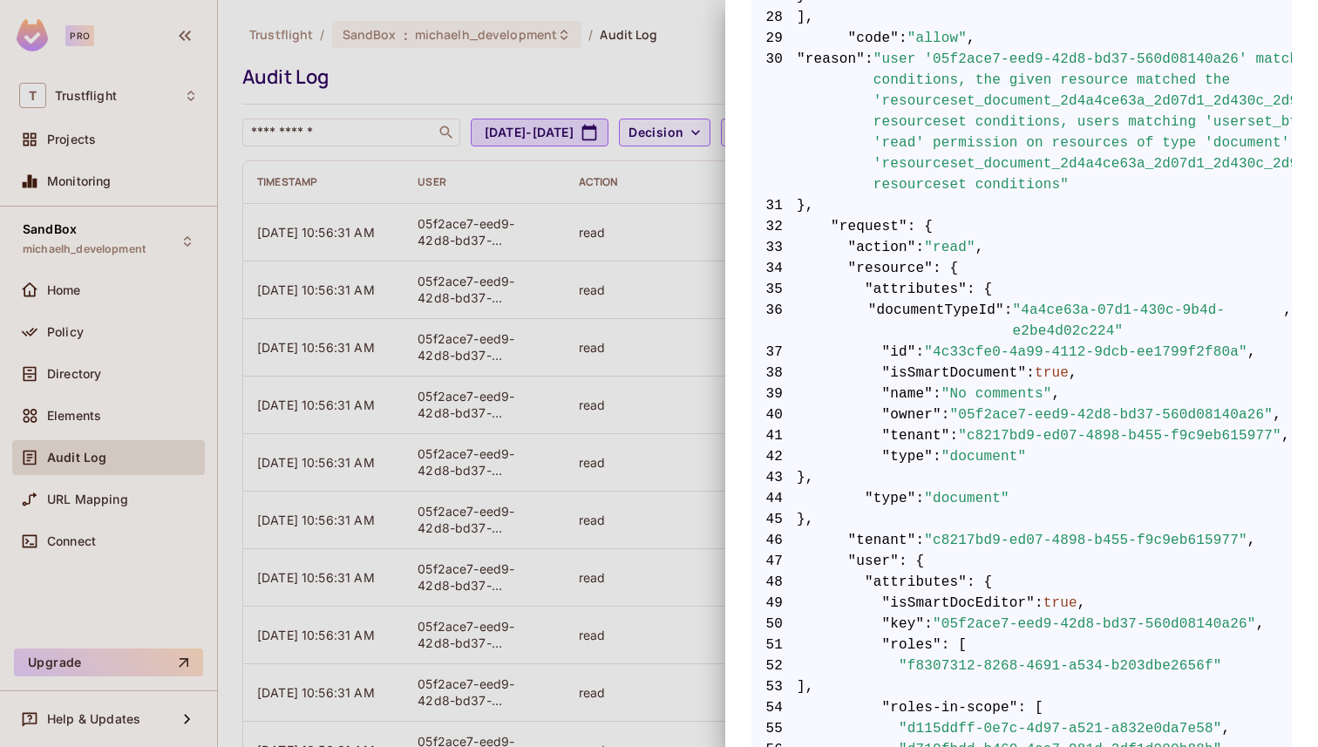
scroll to position [943, 0]
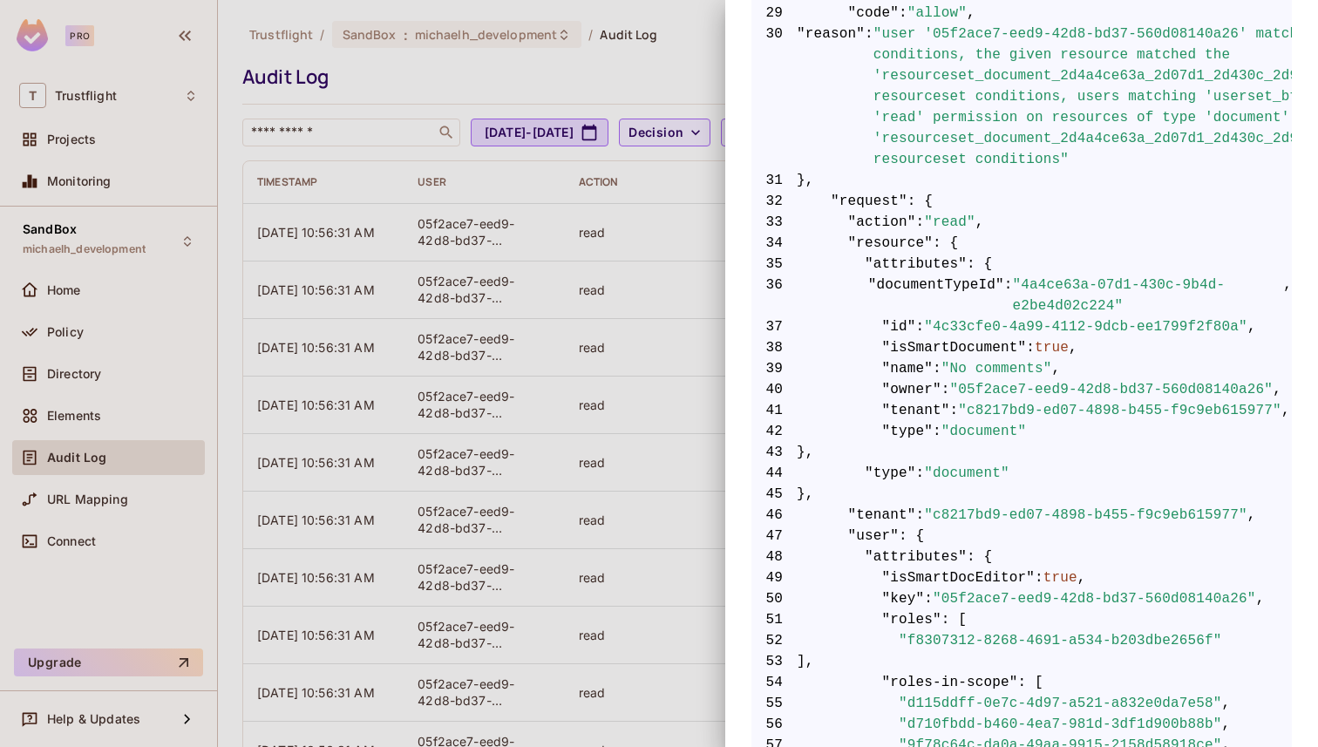
click at [691, 241] on div at bounding box center [659, 373] width 1318 height 747
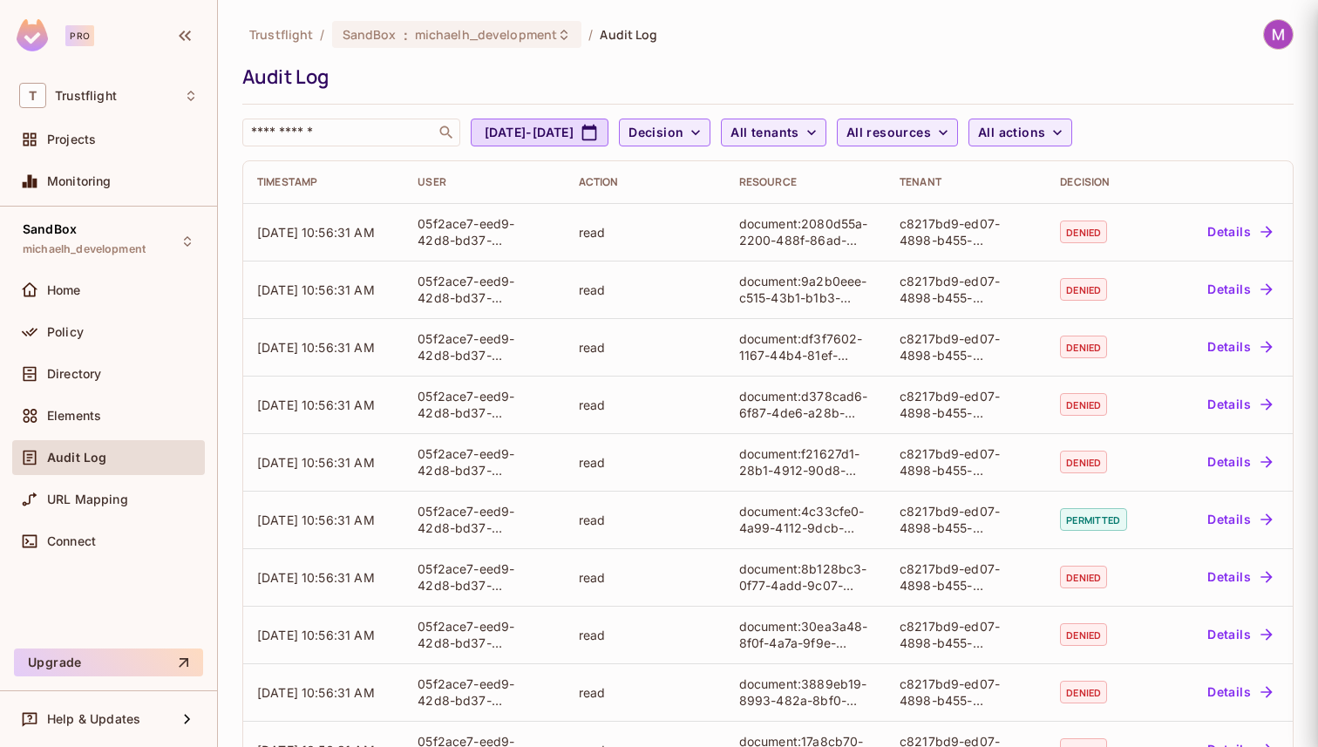
scroll to position [0, 0]
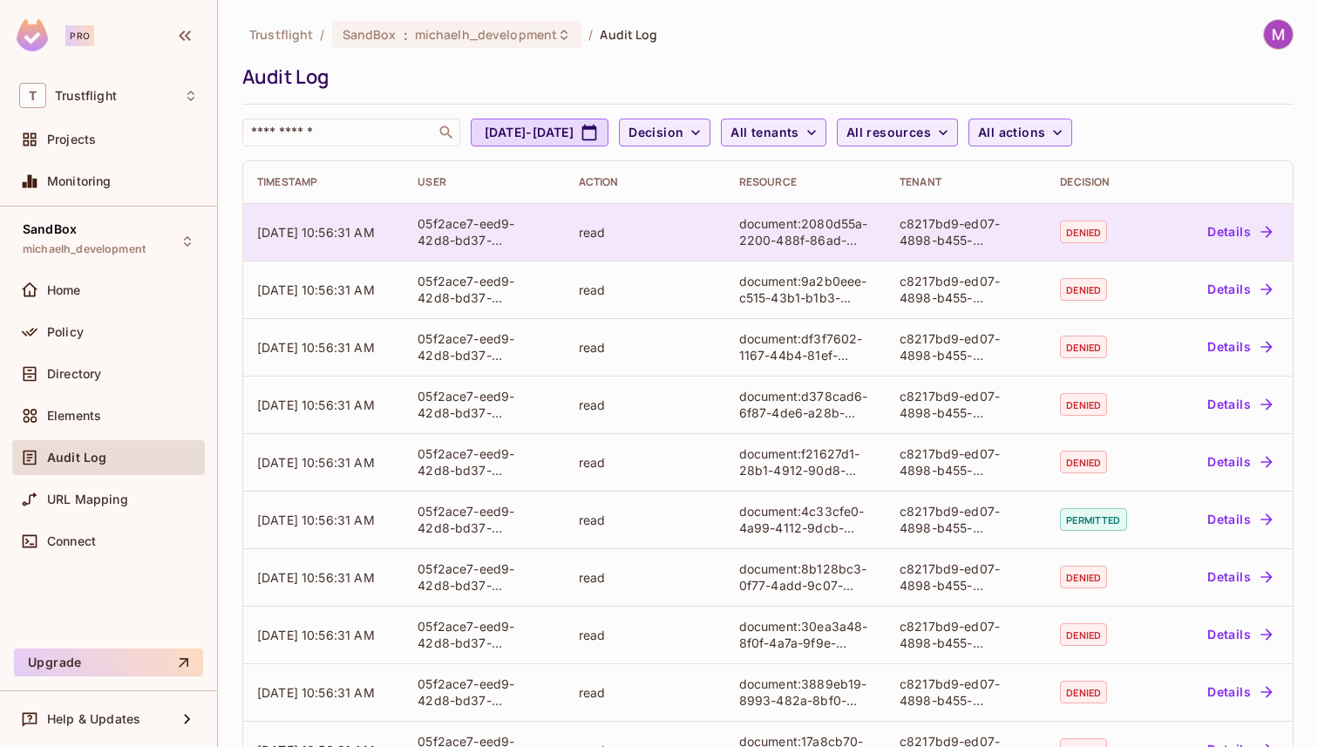
click at [1219, 237] on button "Details" at bounding box center [1240, 232] width 78 height 28
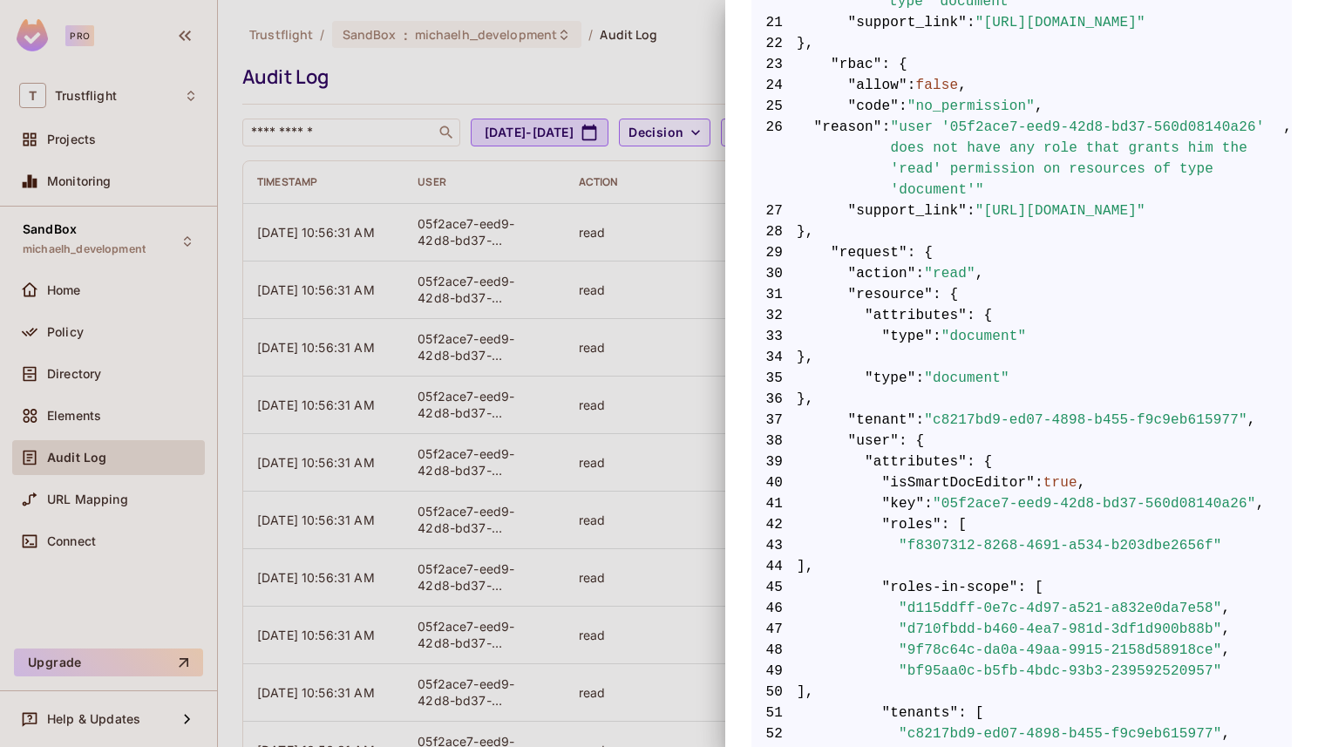
scroll to position [839, 0]
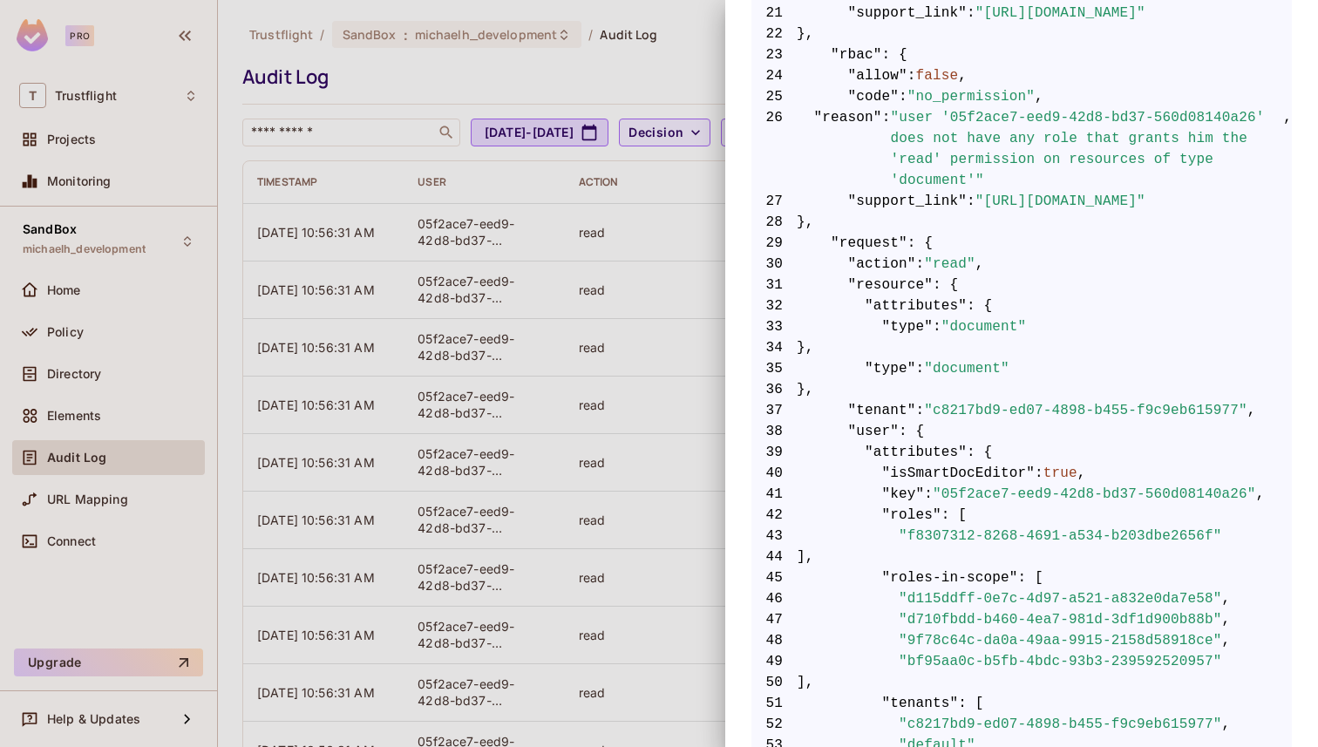
click at [635, 290] on div at bounding box center [659, 373] width 1318 height 747
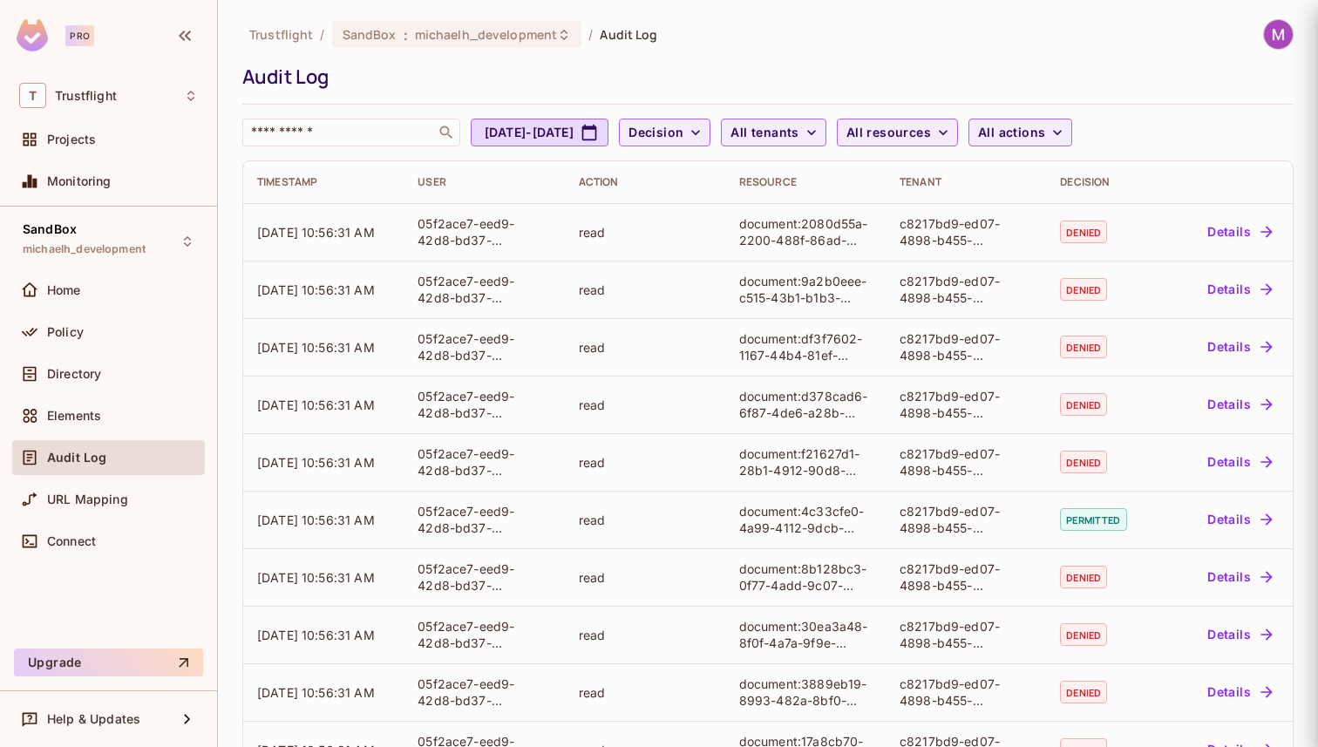
scroll to position [0, 0]
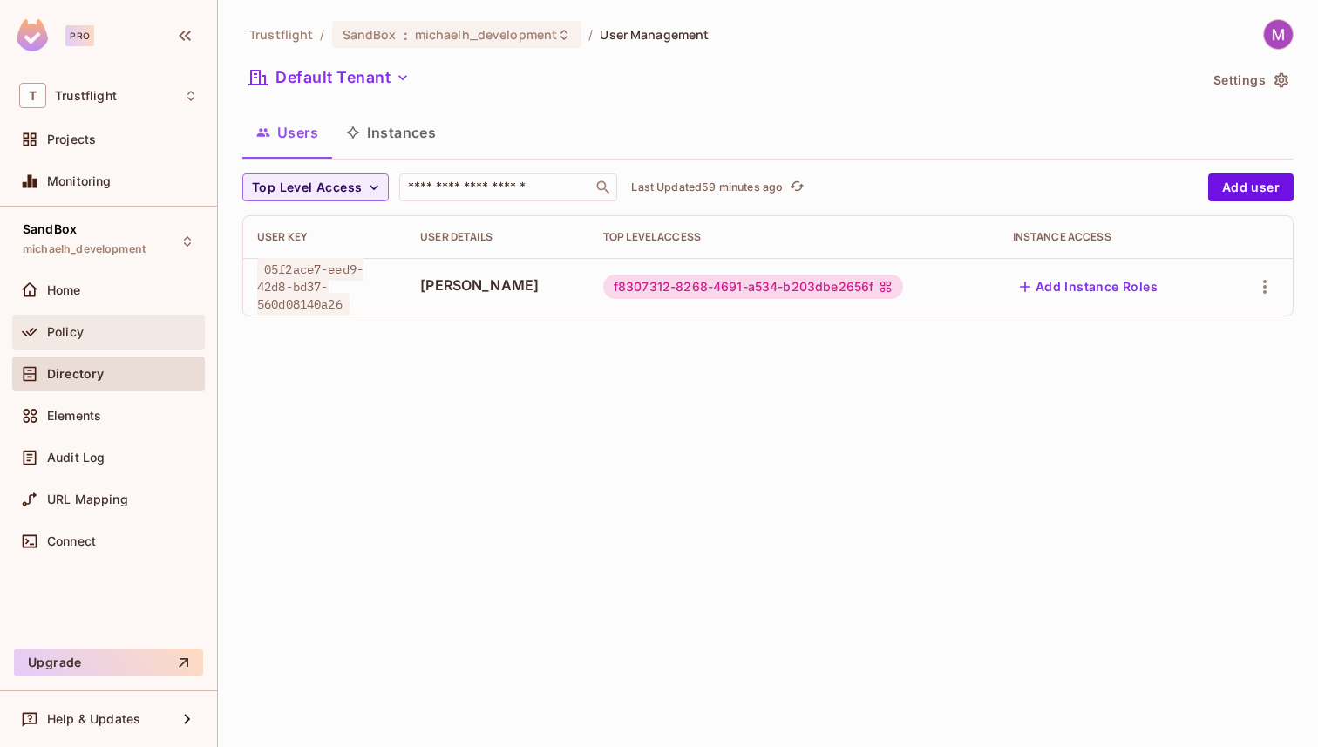
click at [91, 329] on div "Policy" at bounding box center [122, 332] width 151 height 14
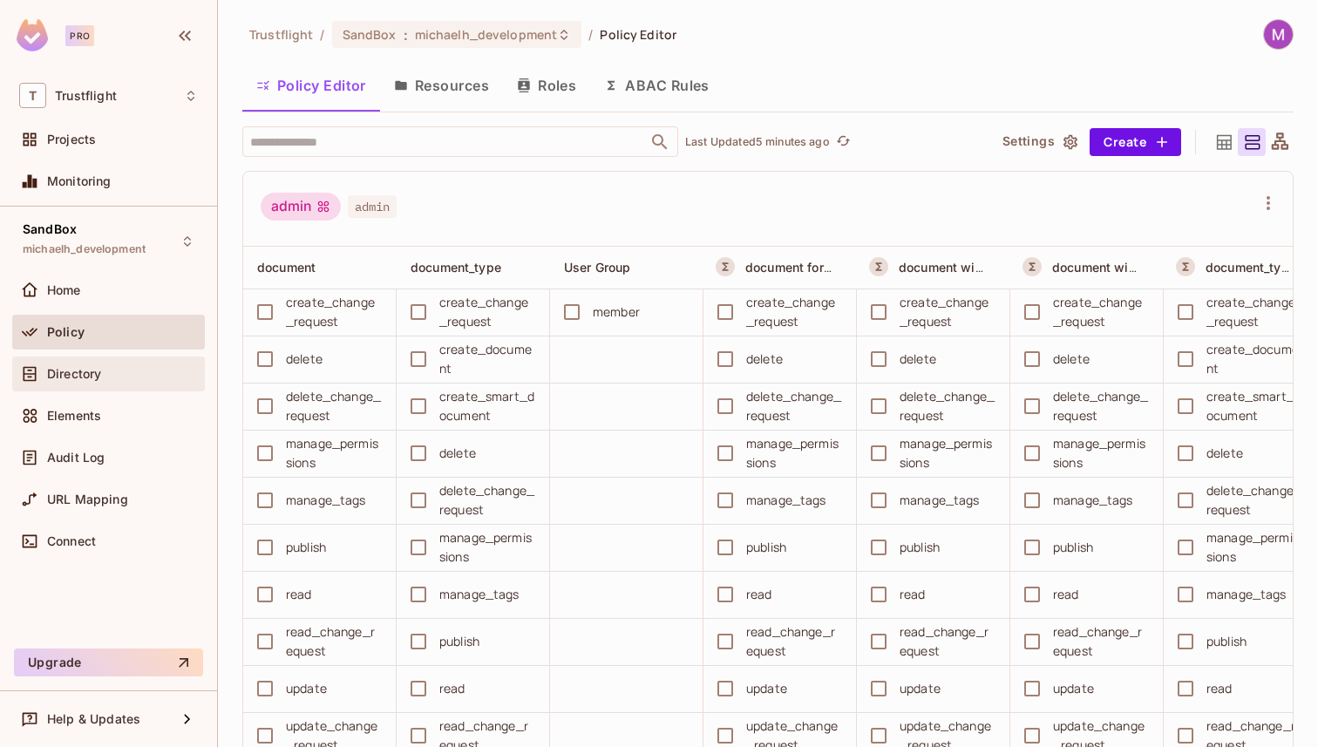
click at [72, 372] on span "Directory" at bounding box center [74, 374] width 54 height 14
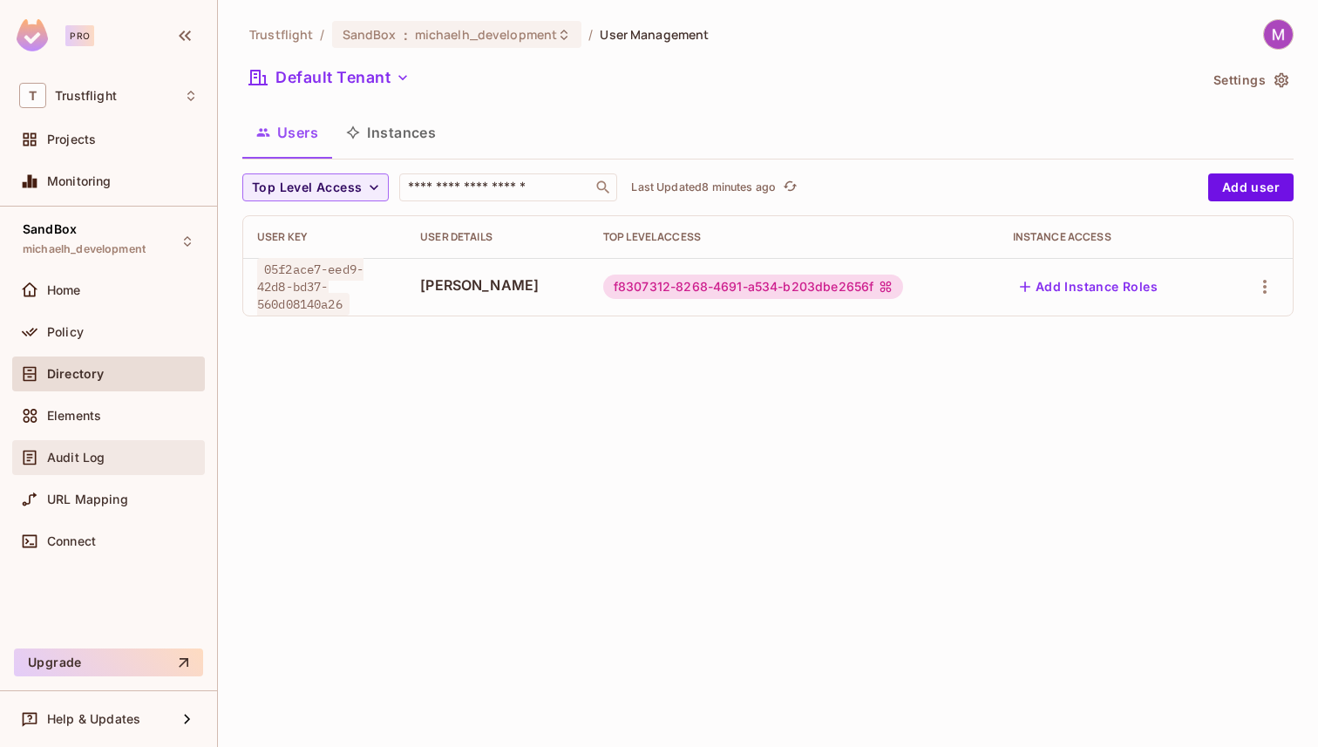
click at [84, 458] on span "Audit Log" at bounding box center [76, 458] width 58 height 14
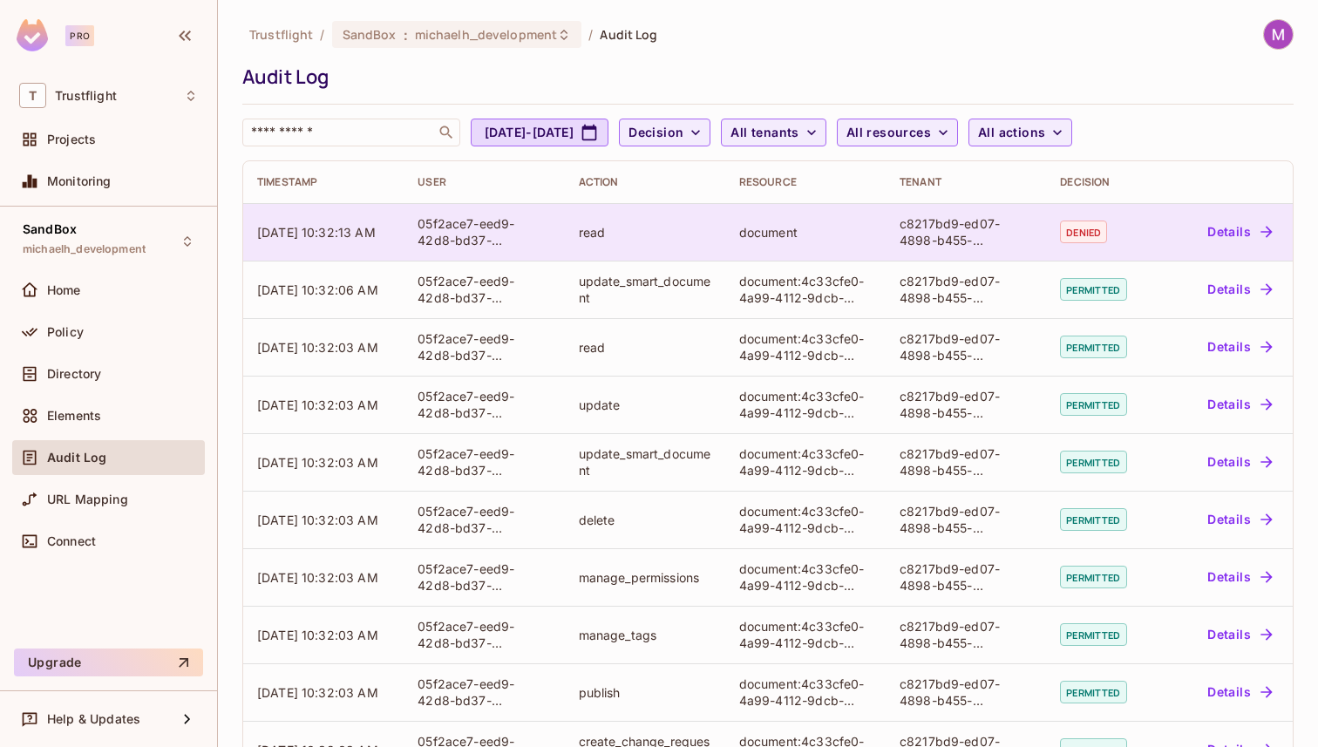
click at [625, 227] on div "read" at bounding box center [645, 232] width 133 height 17
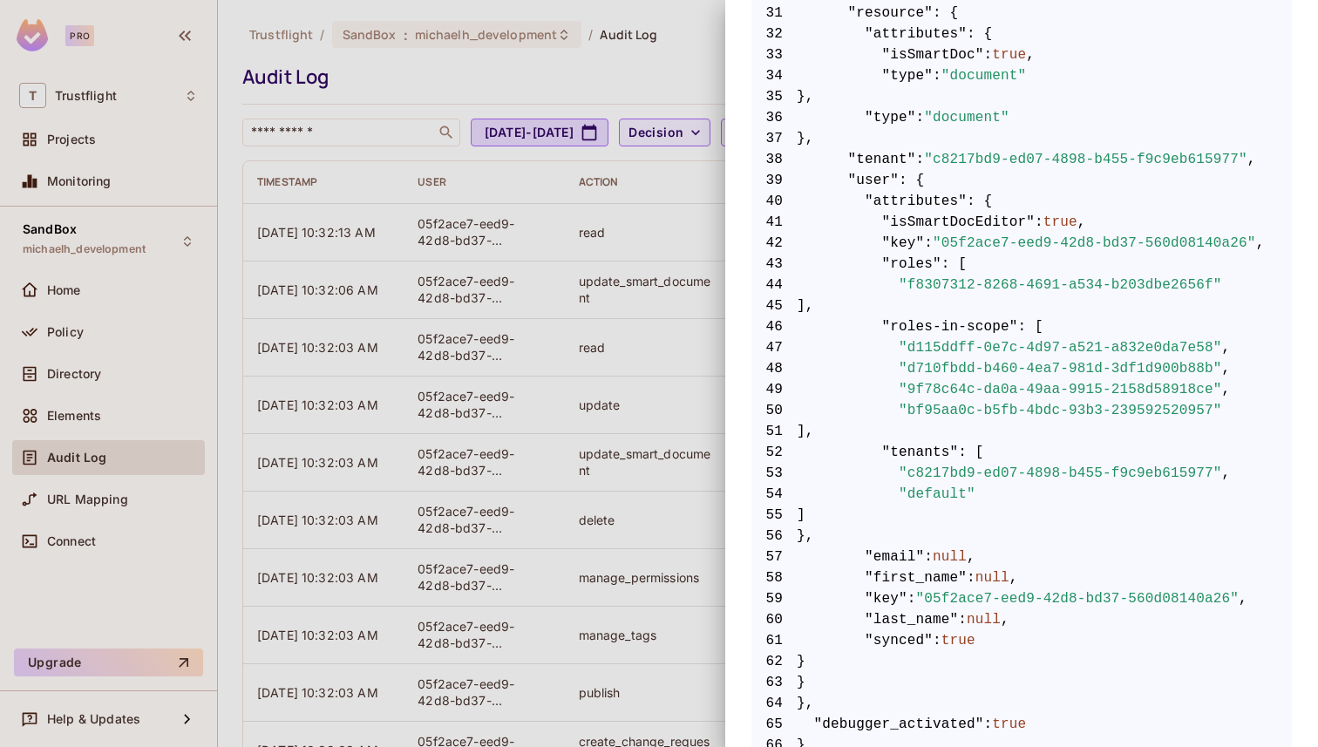
scroll to position [1148, 0]
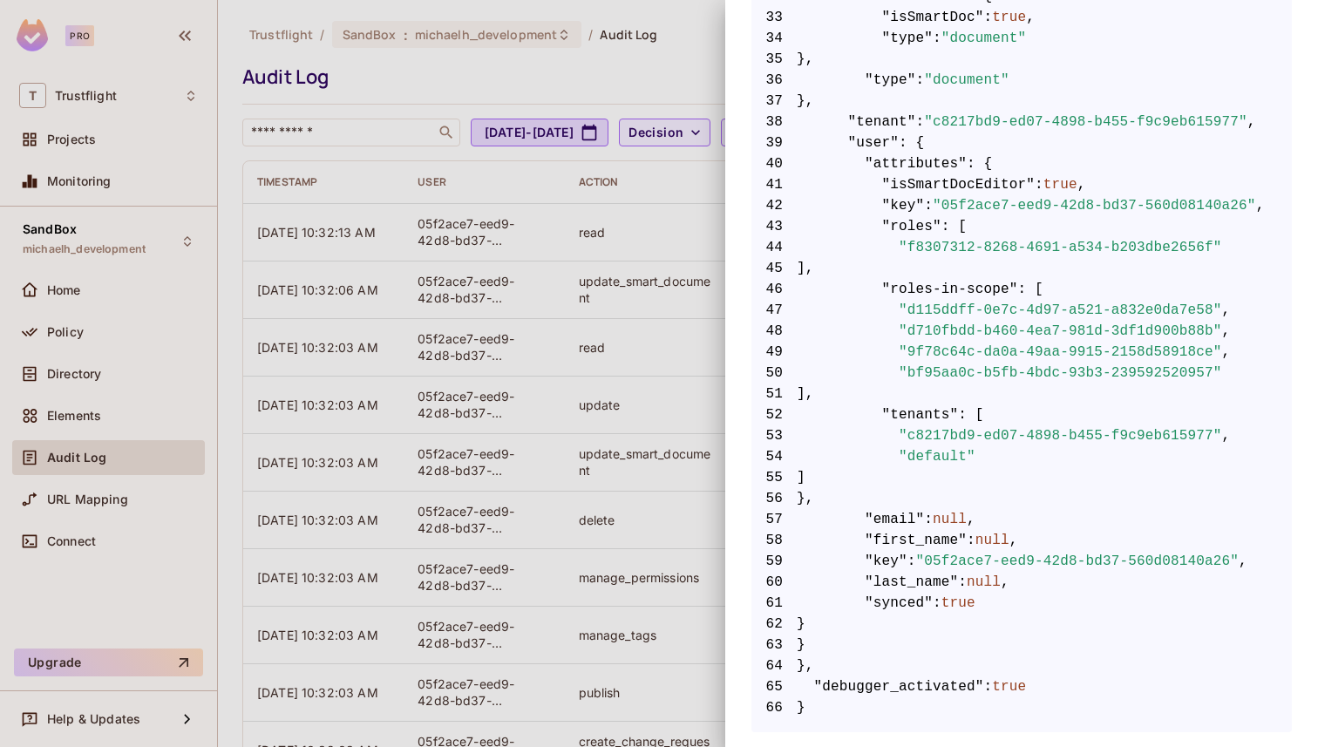
click at [634, 327] on div at bounding box center [659, 373] width 1318 height 747
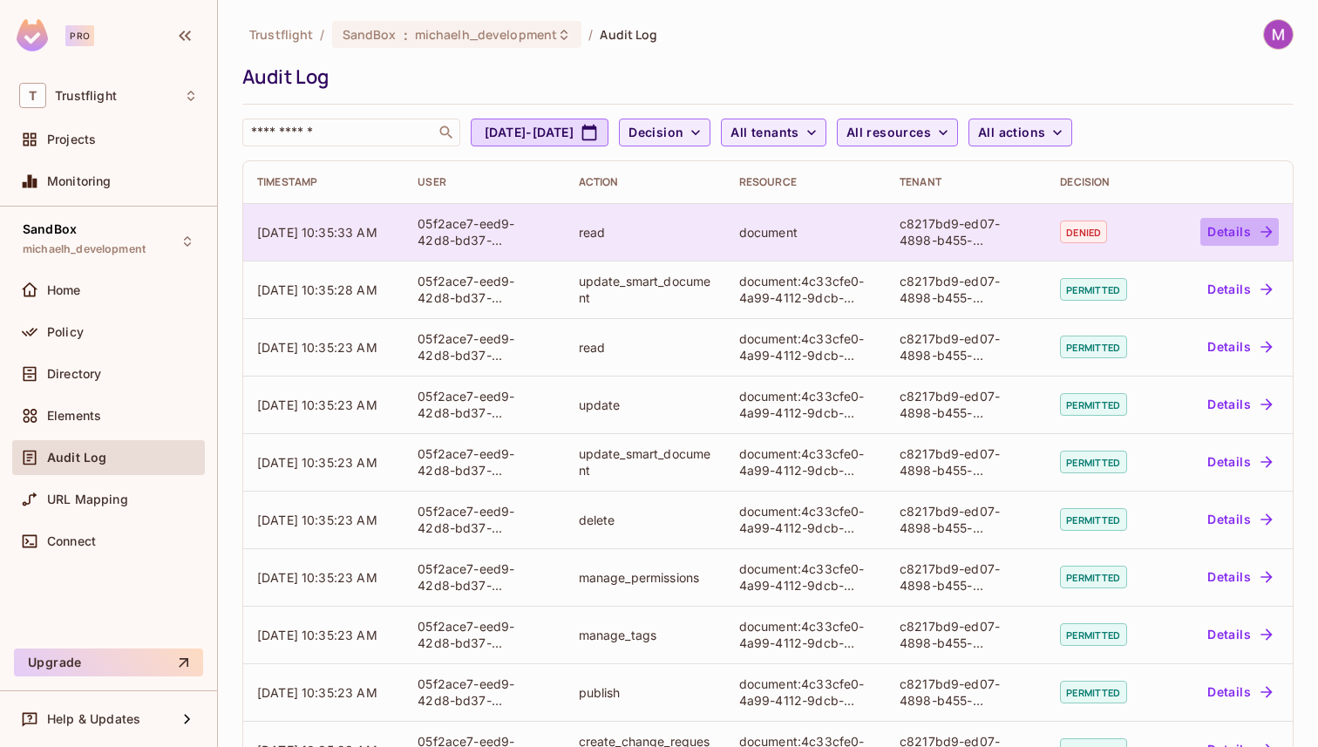
click at [1224, 231] on button "Details" at bounding box center [1240, 232] width 78 height 28
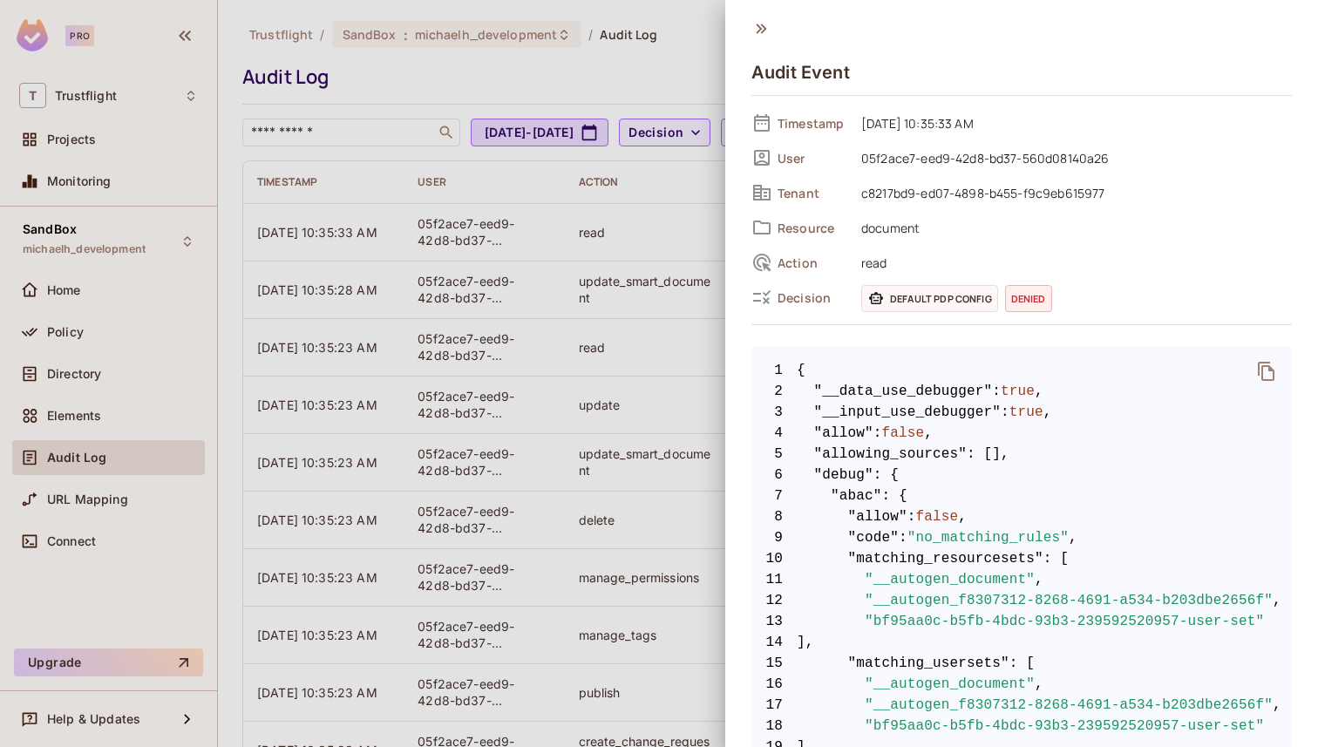
click at [759, 30] on icon at bounding box center [761, 29] width 10 height 10
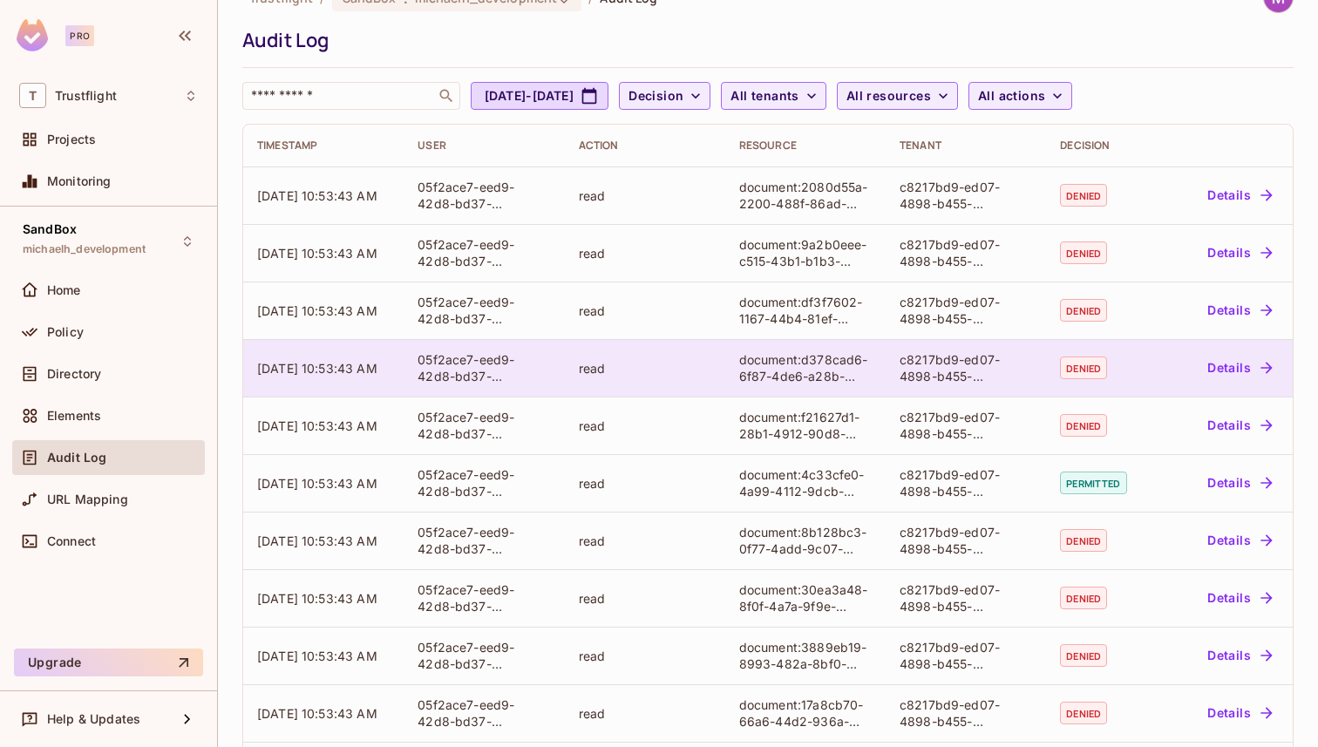
scroll to position [44, 0]
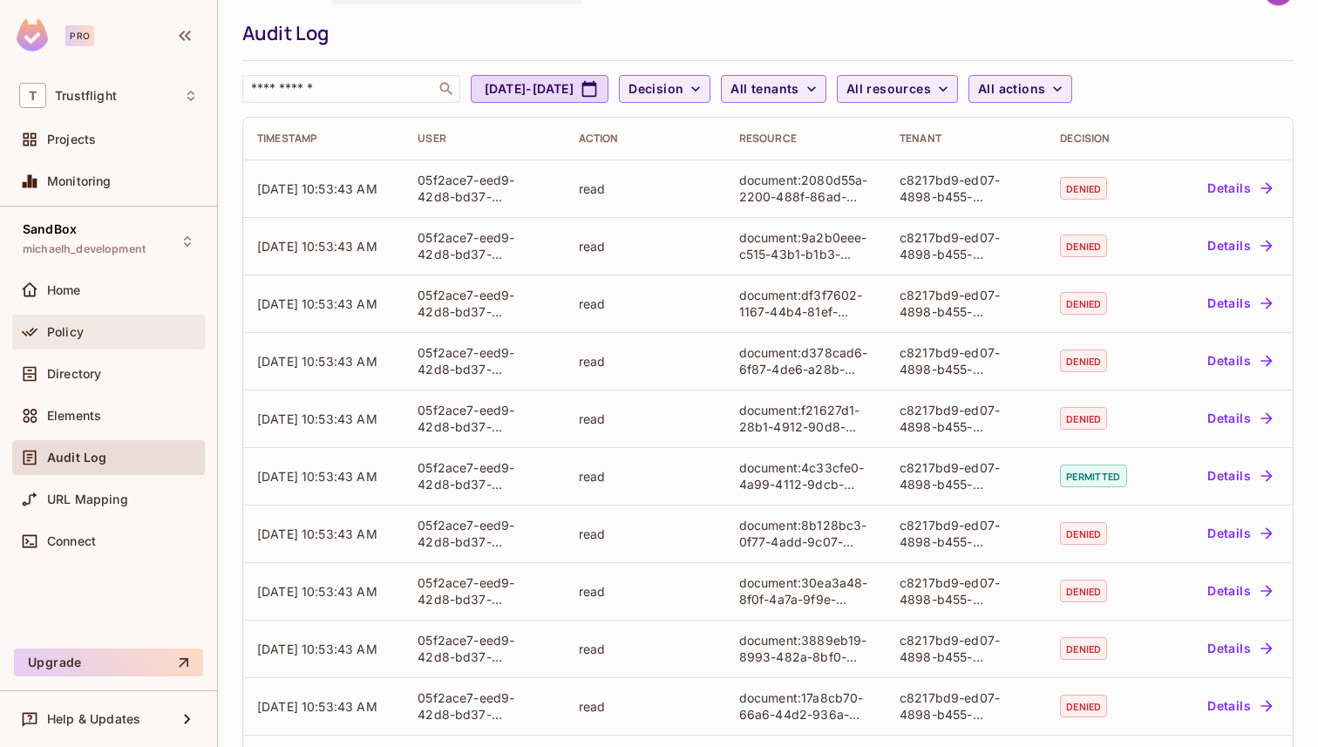
click at [127, 323] on div "Policy" at bounding box center [108, 332] width 179 height 21
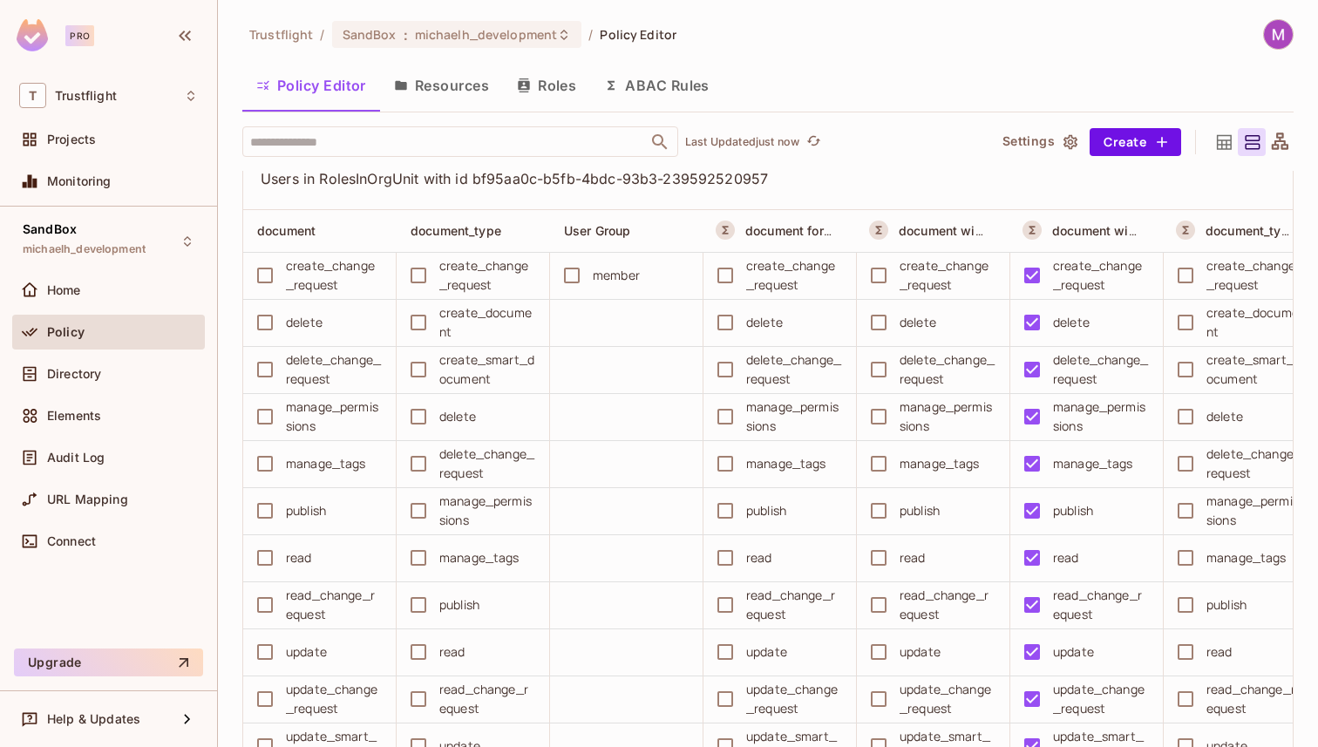
scroll to position [4079, 0]
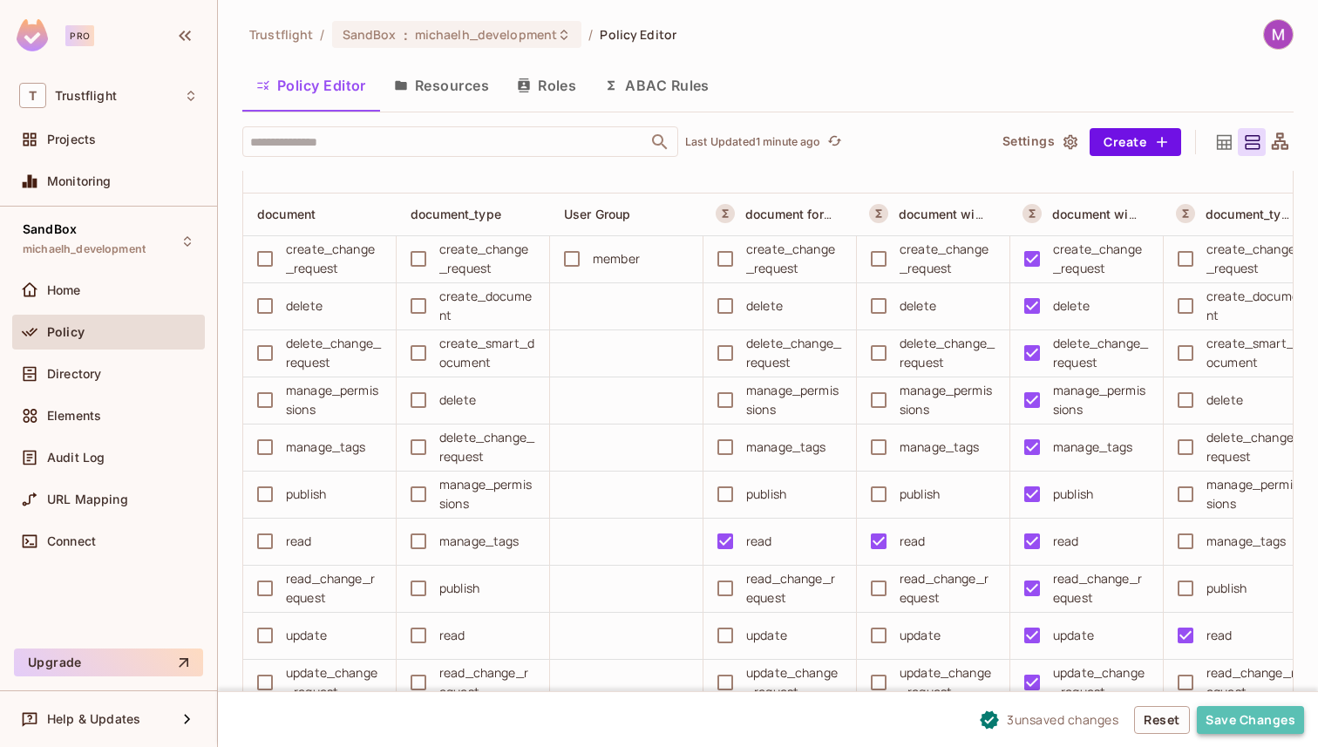
click at [1232, 720] on button "Save Changes" at bounding box center [1250, 720] width 107 height 28
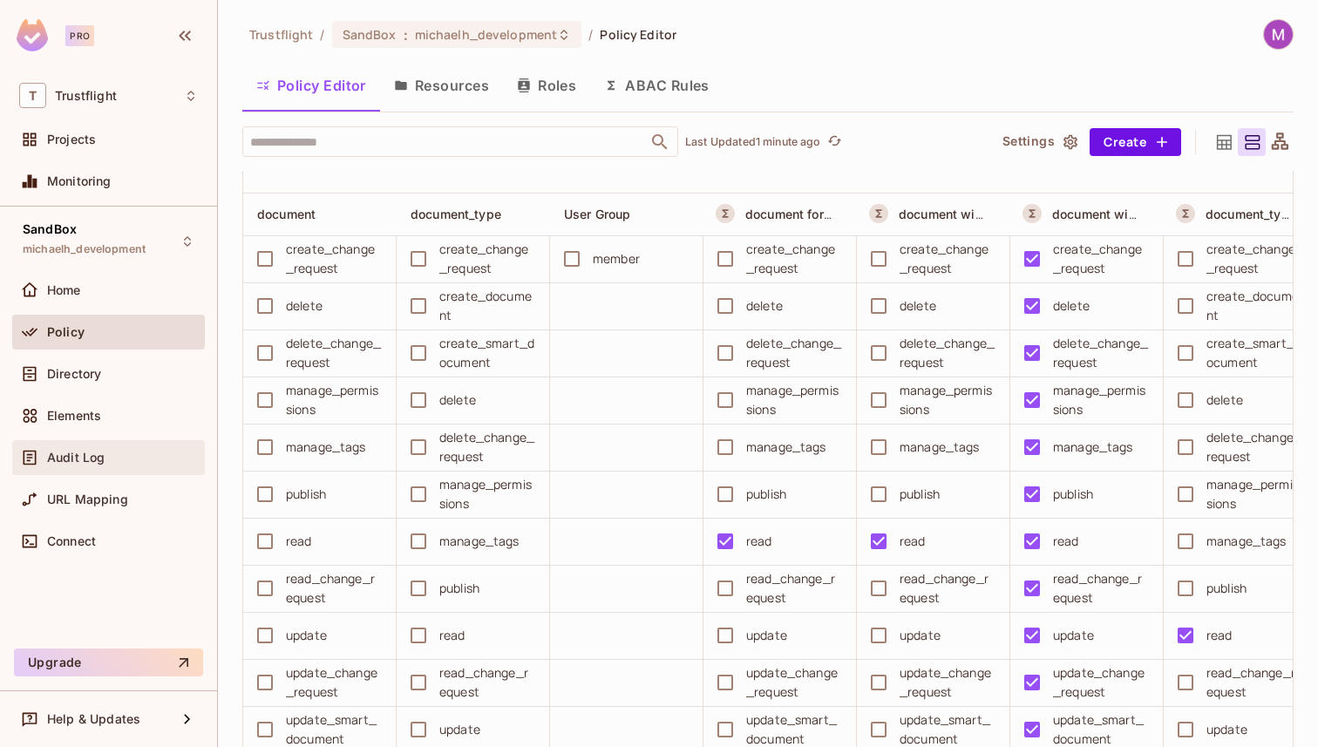
click at [65, 460] on span "Audit Log" at bounding box center [76, 458] width 58 height 14
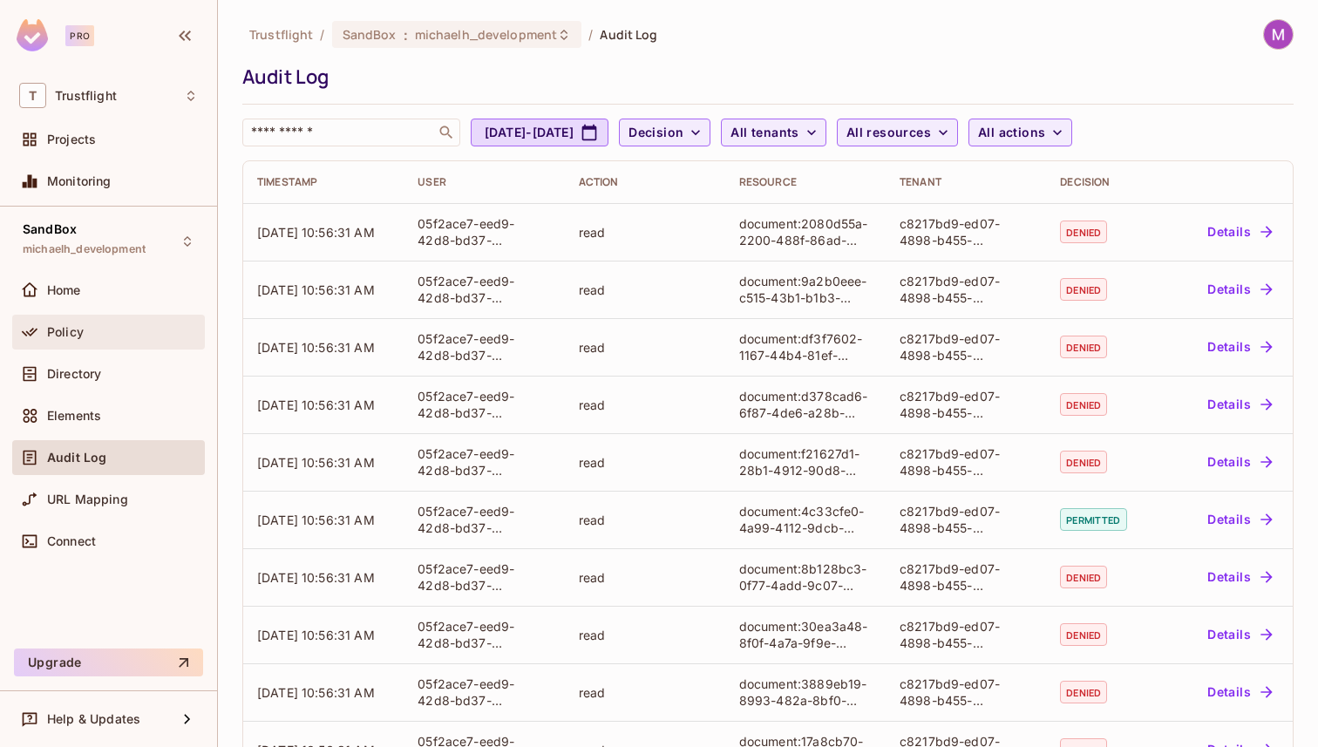
click at [111, 337] on div "Policy" at bounding box center [122, 332] width 151 height 14
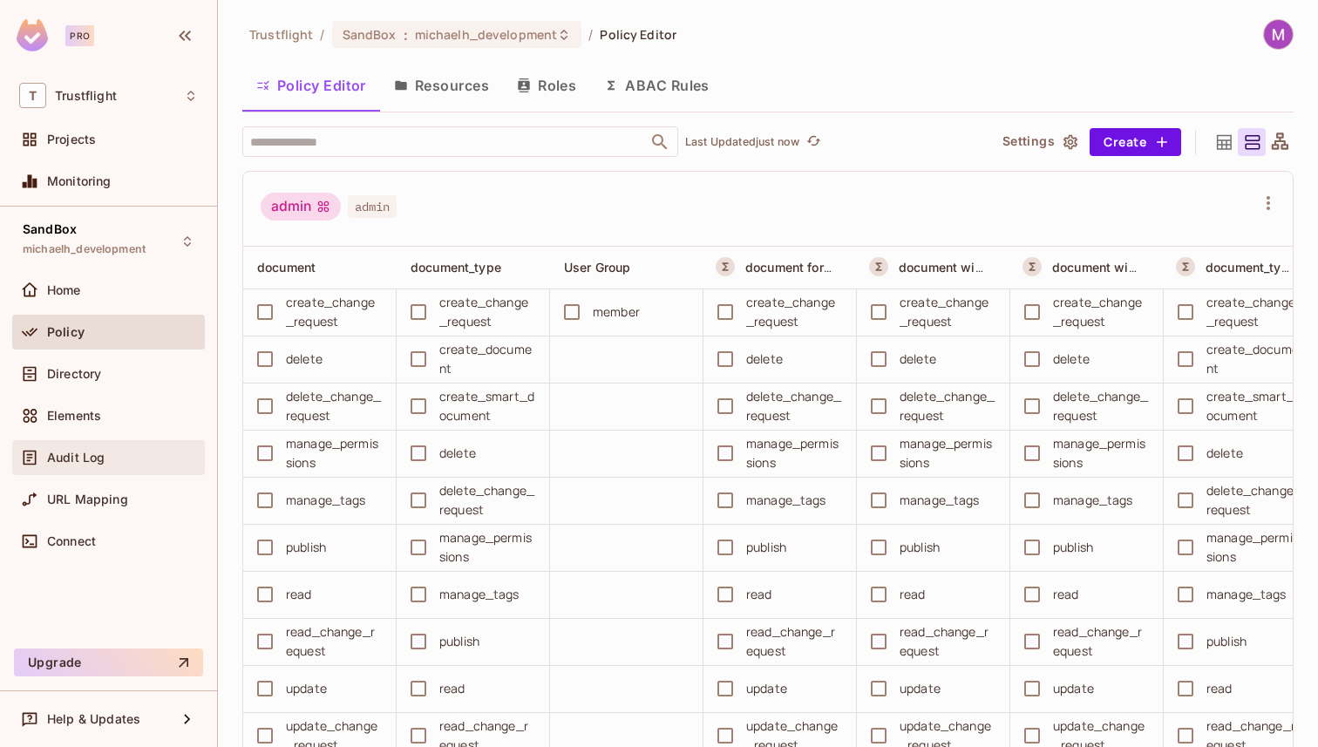
click at [78, 466] on div "Audit Log" at bounding box center [108, 457] width 179 height 21
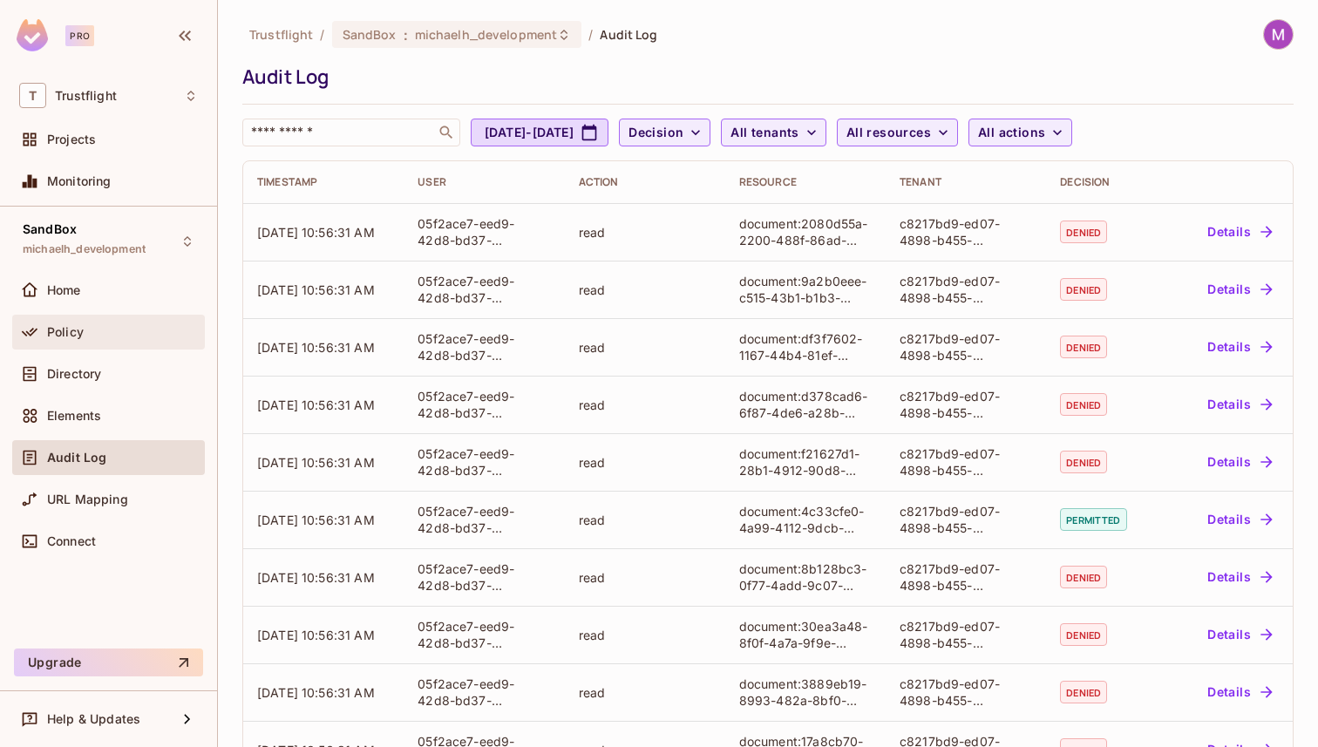
click at [93, 335] on div "Policy" at bounding box center [122, 332] width 151 height 14
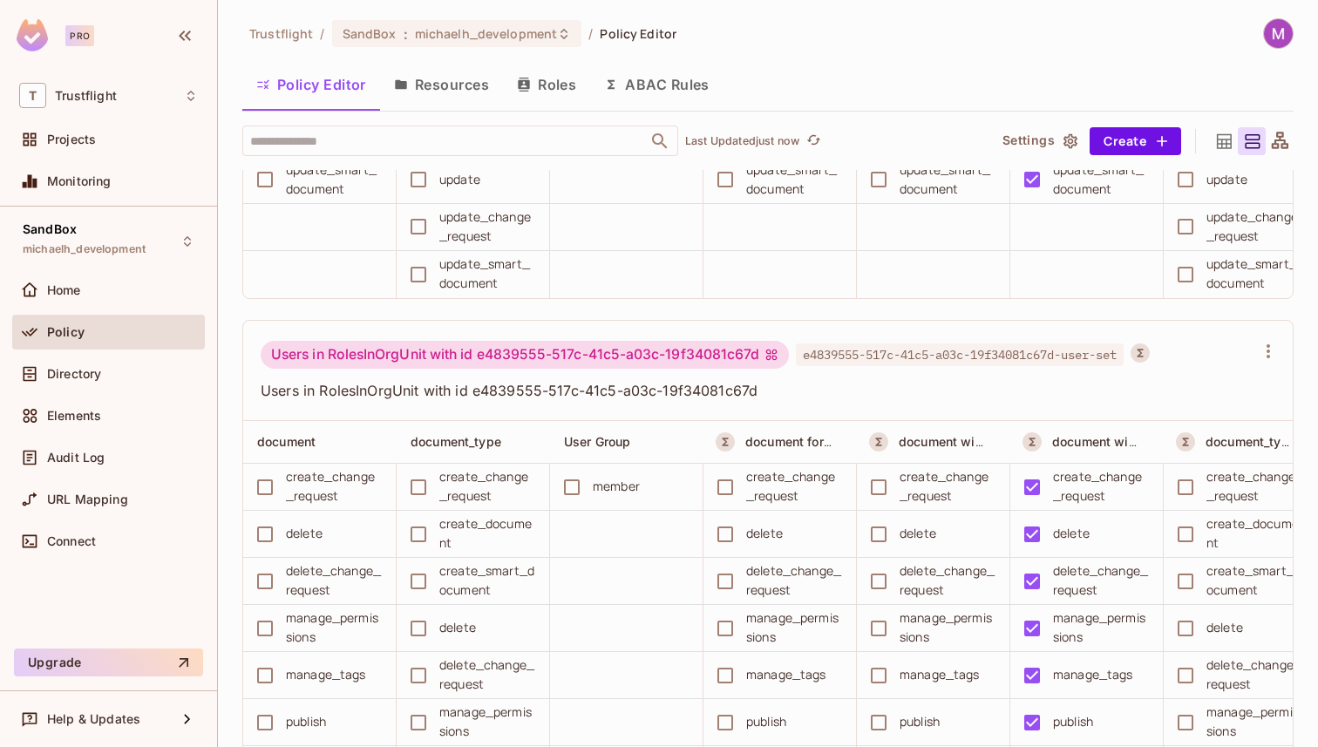
scroll to position [4626, 0]
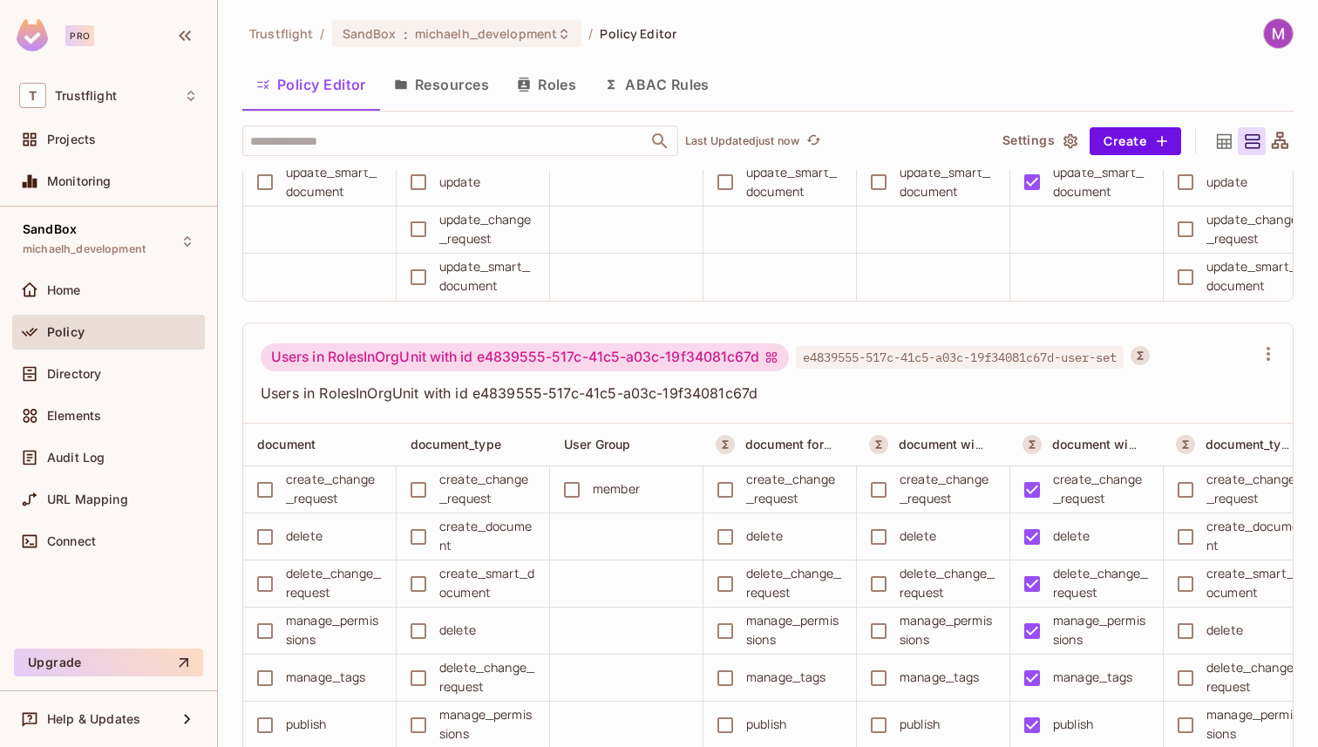
click at [446, 90] on button "Resources" at bounding box center [441, 85] width 123 height 44
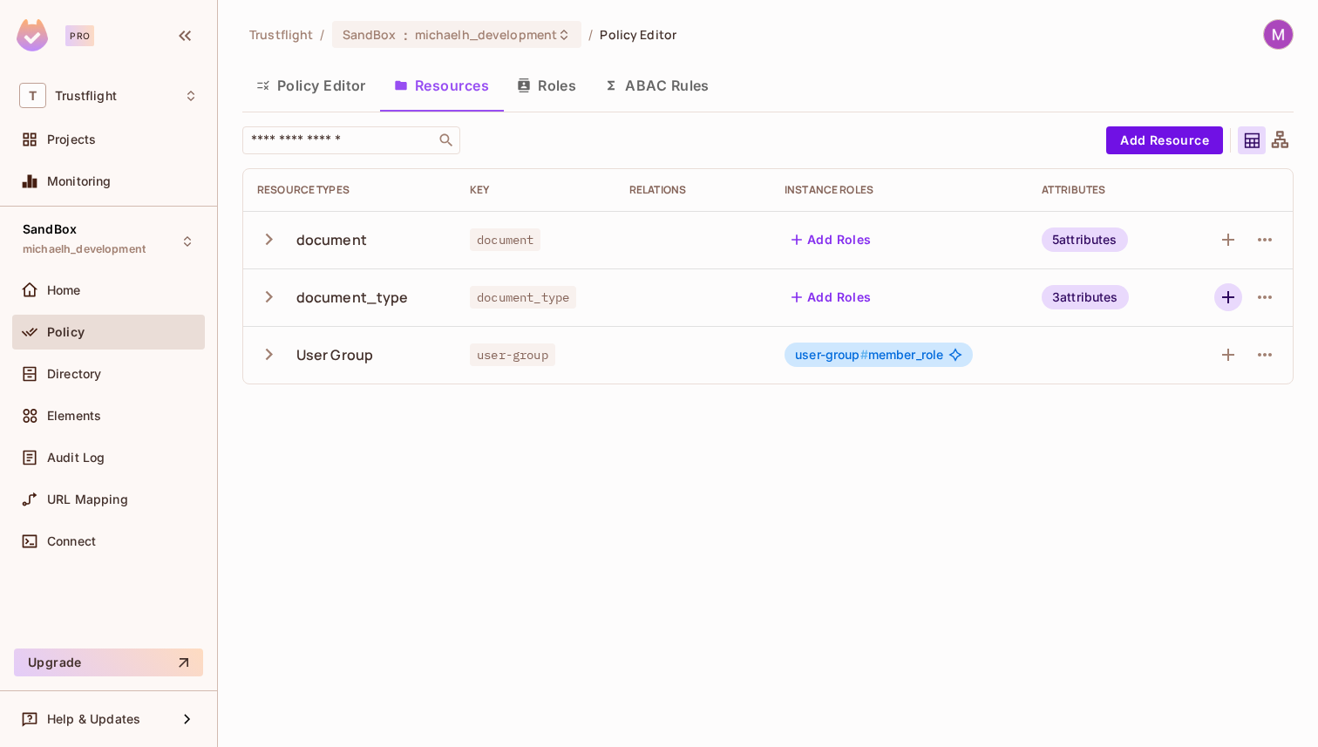
click at [1234, 295] on icon "button" at bounding box center [1228, 297] width 21 height 21
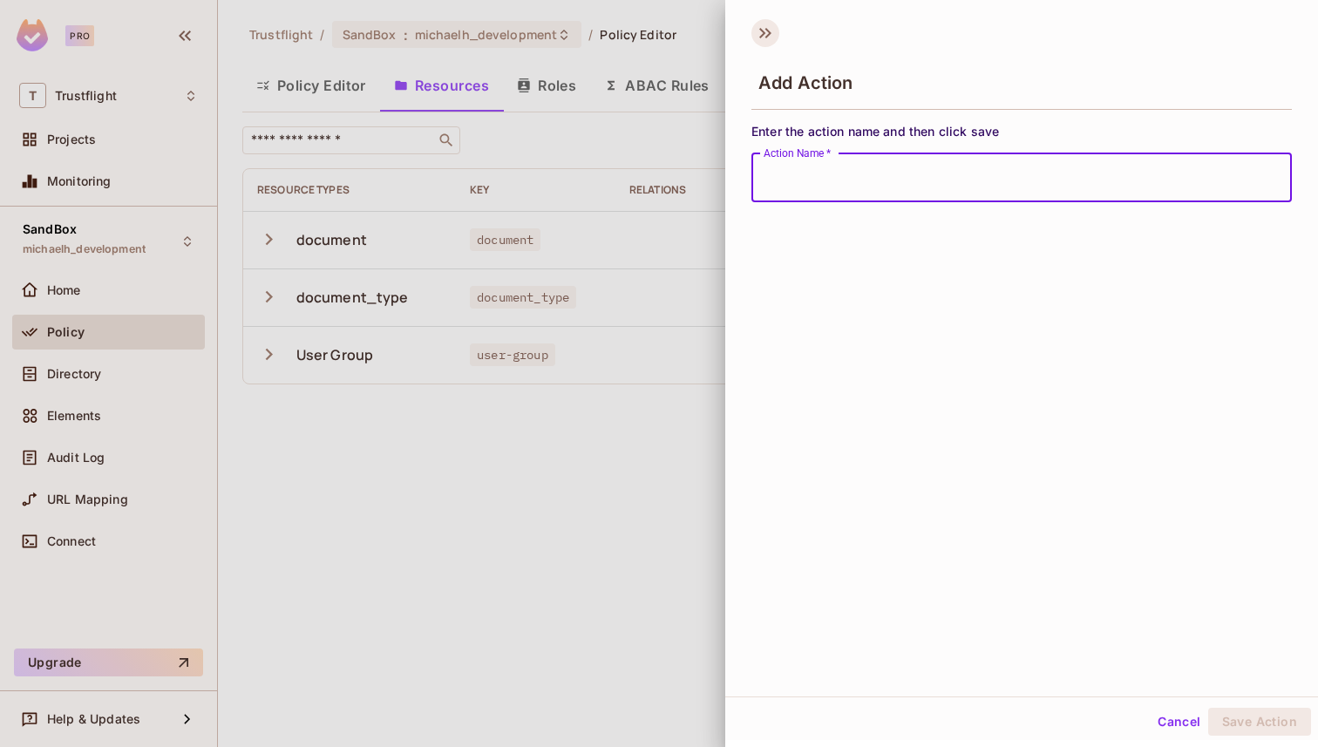
click at [759, 38] on icon at bounding box center [766, 33] width 28 height 28
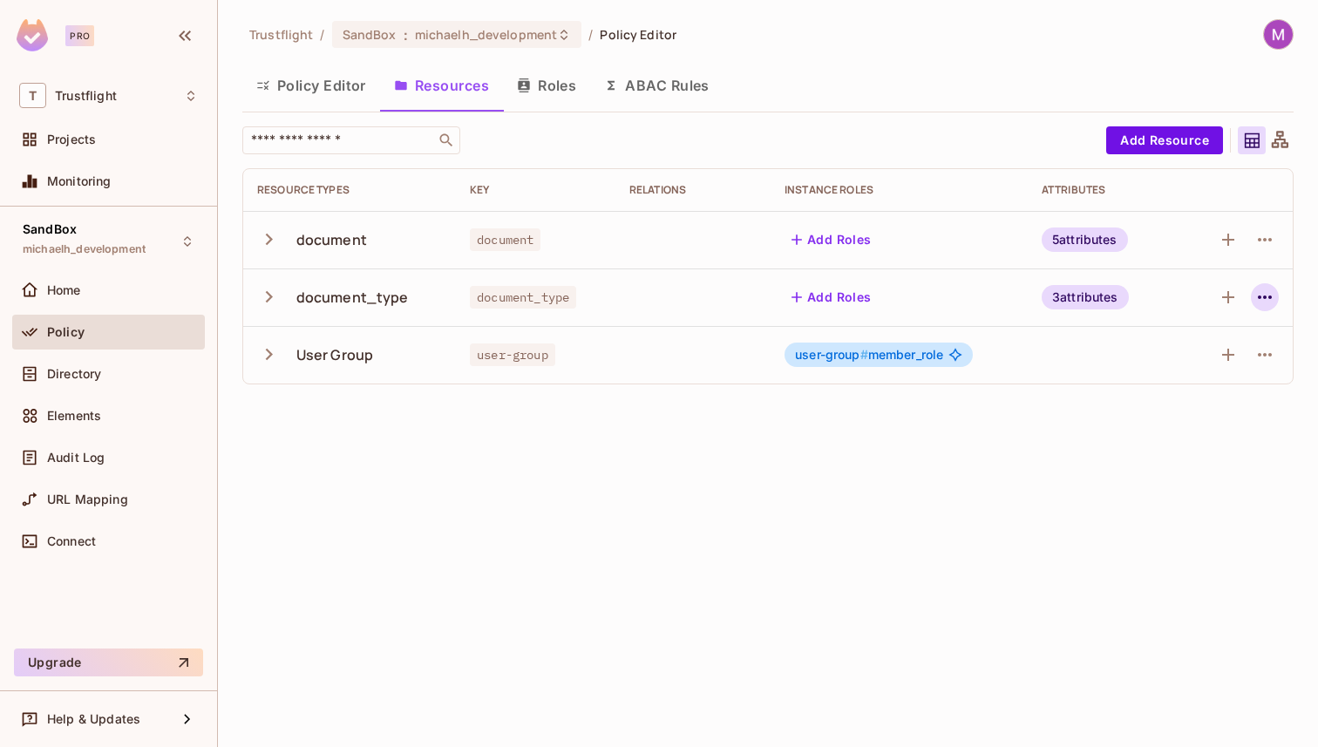
click at [1257, 292] on icon "button" at bounding box center [1265, 297] width 21 height 21
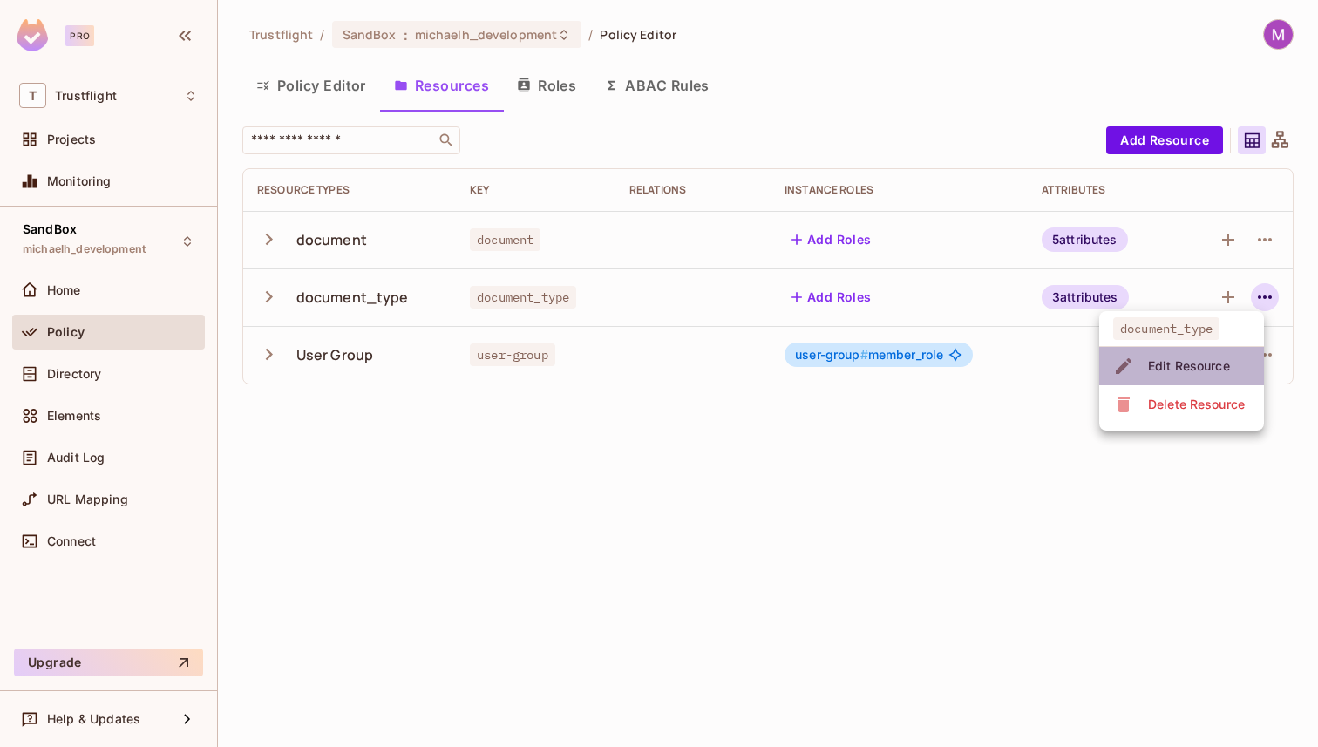
click at [1200, 372] on div "Edit Resource" at bounding box center [1189, 365] width 82 height 17
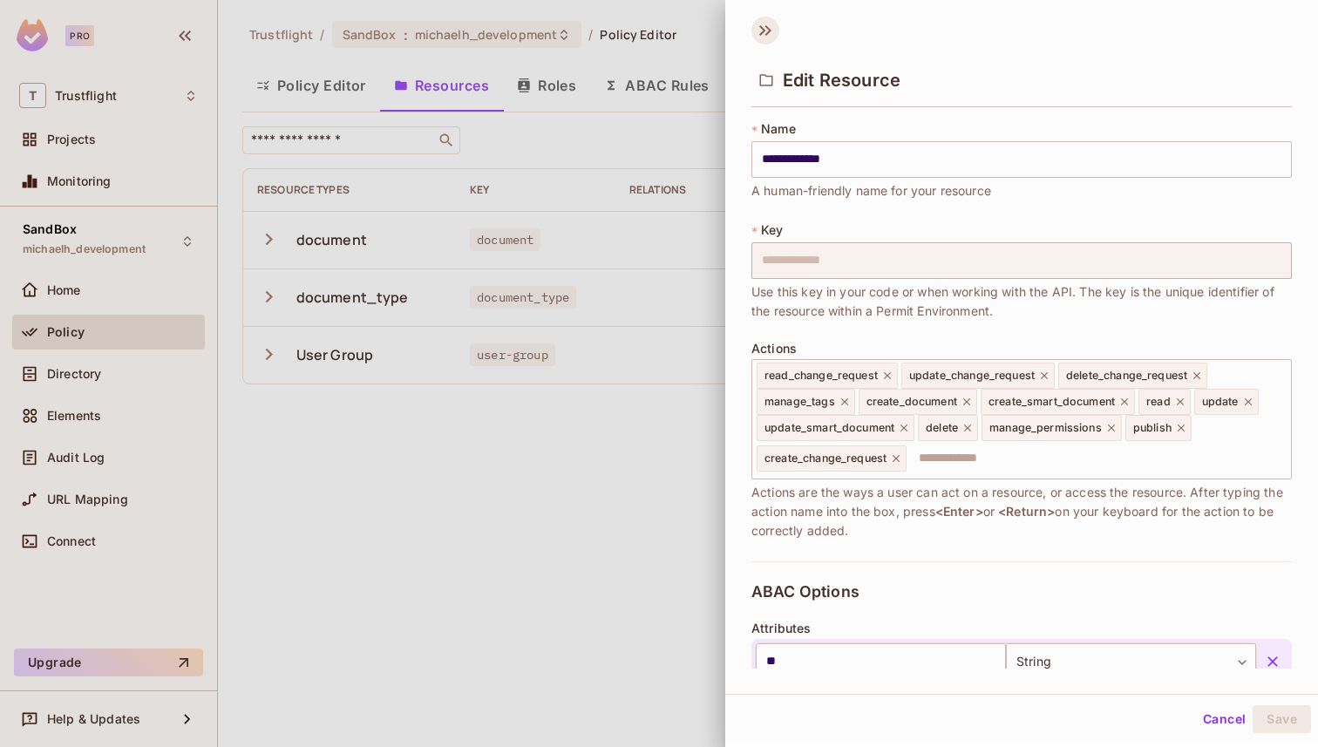
click at [773, 23] on icon at bounding box center [766, 31] width 28 height 28
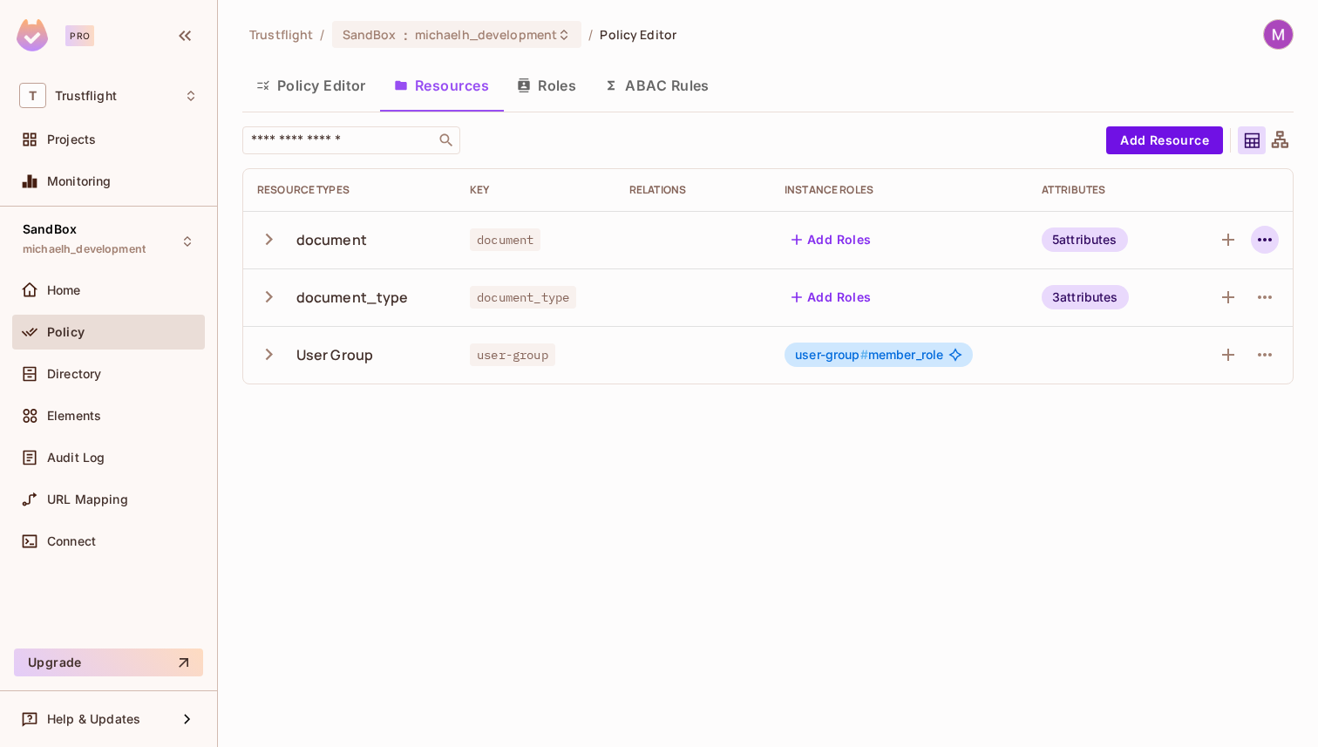
click at [1264, 243] on icon "button" at bounding box center [1265, 239] width 21 height 21
click at [1185, 316] on div "Edit Resource" at bounding box center [1189, 308] width 82 height 17
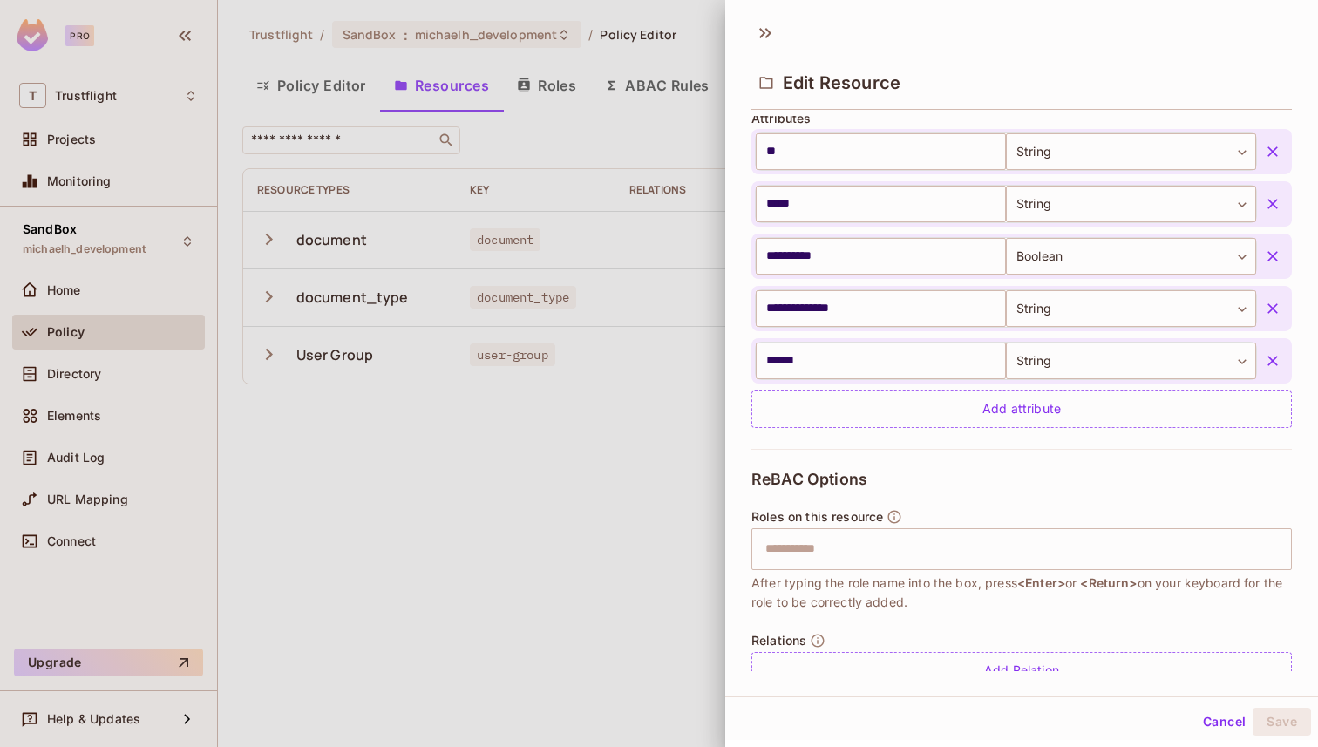
scroll to position [526, 0]
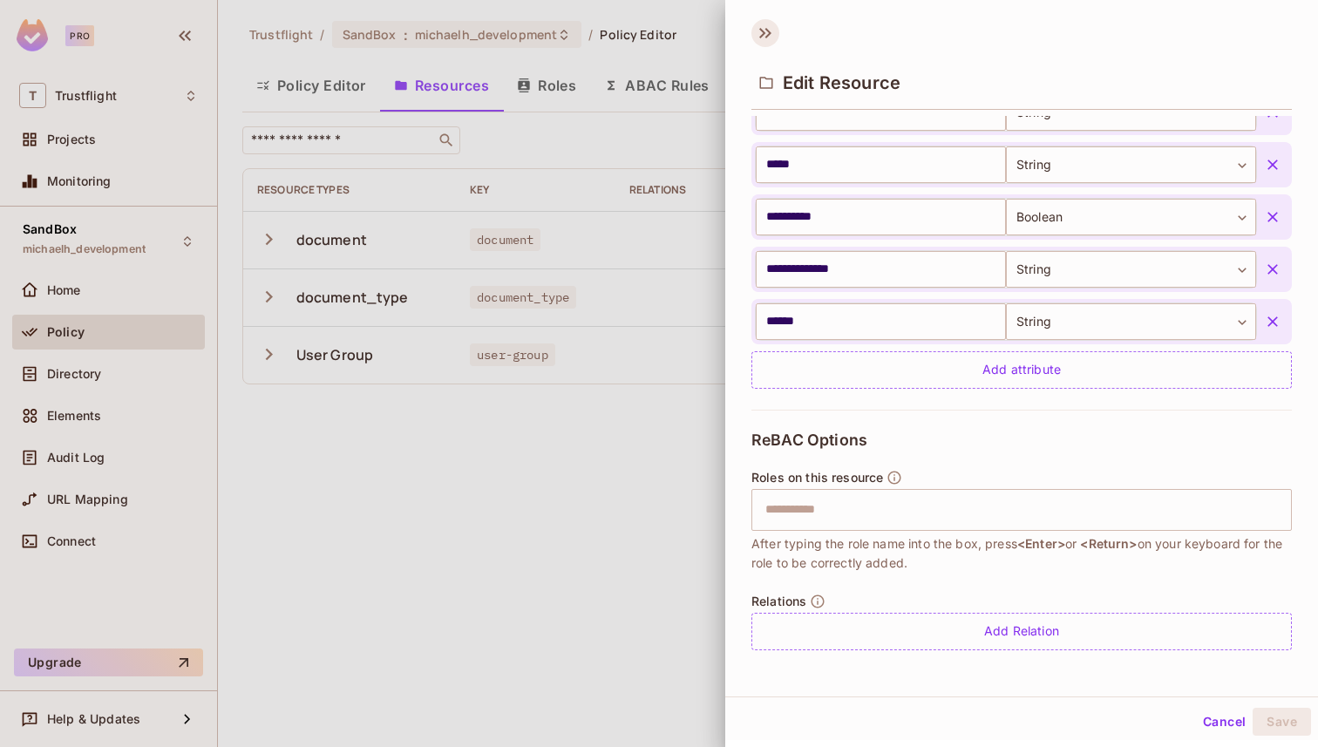
click at [764, 28] on icon at bounding box center [766, 33] width 28 height 28
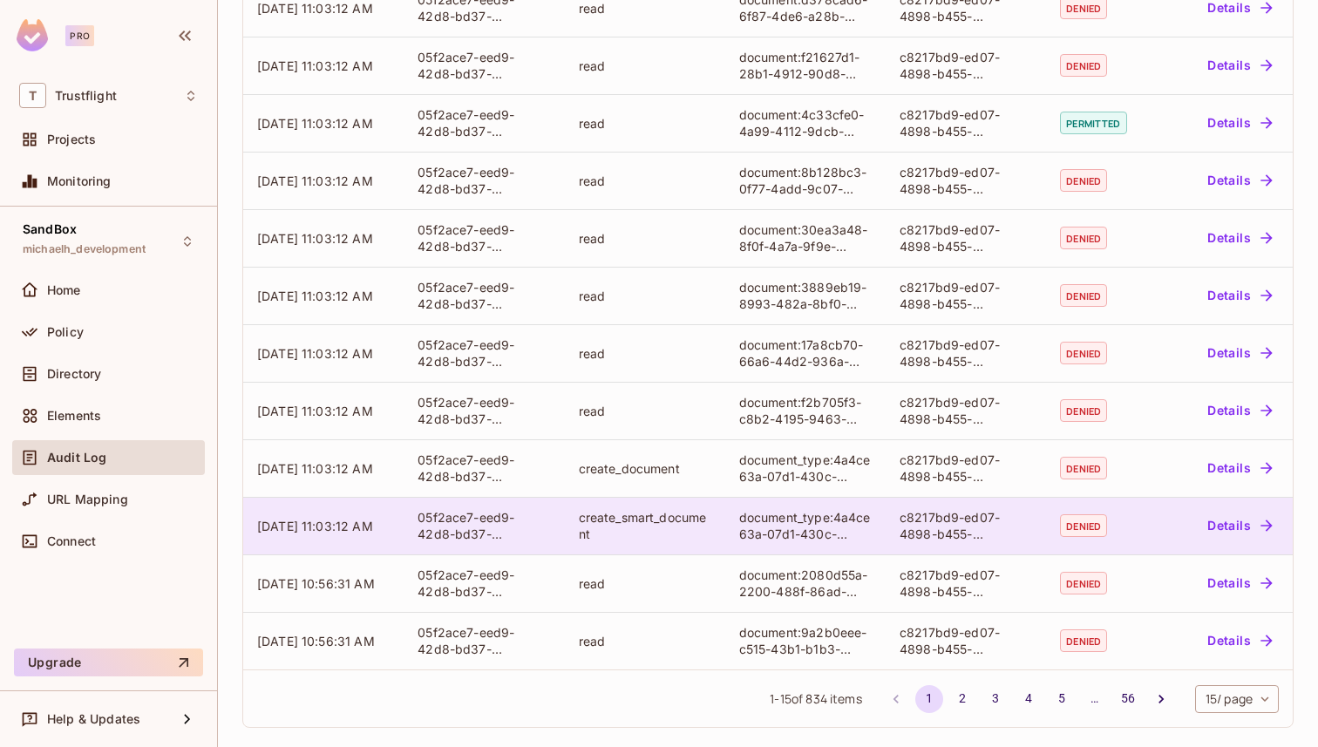
scroll to position [402, 0]
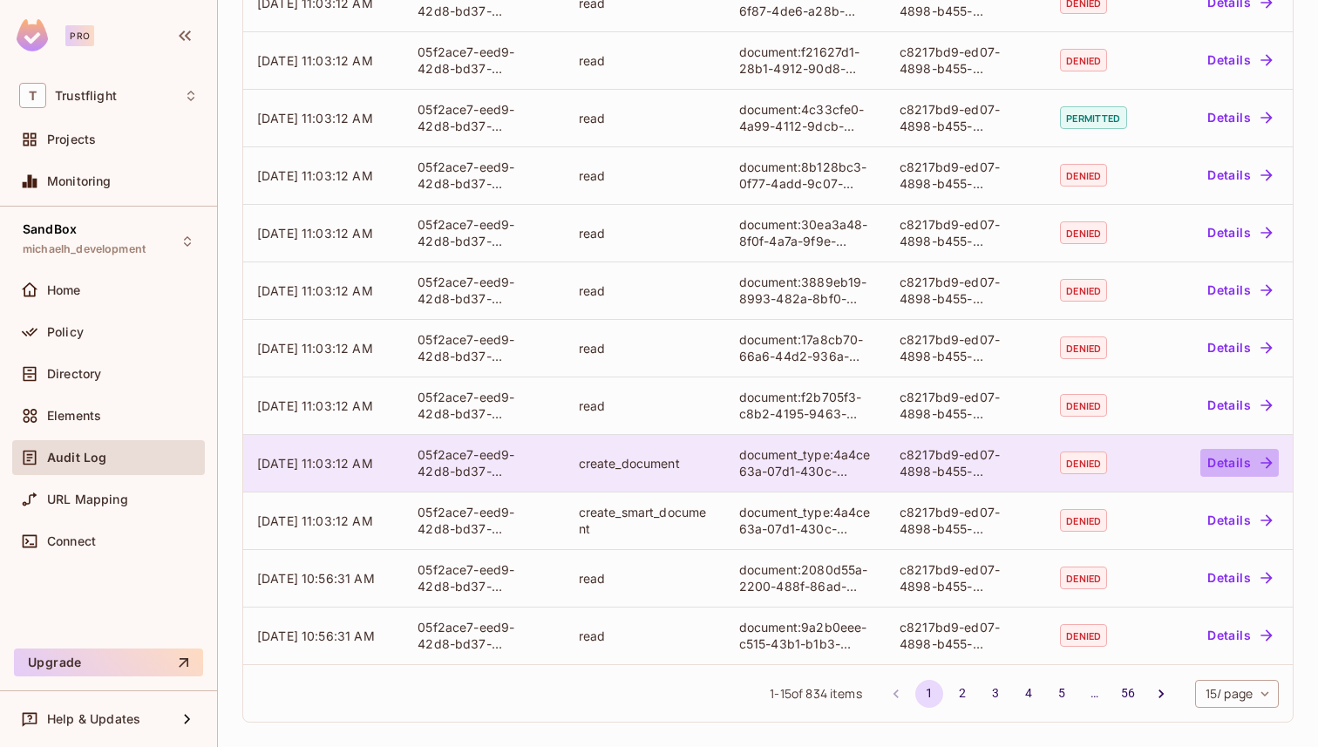
click at [1203, 458] on button "Details" at bounding box center [1240, 463] width 78 height 28
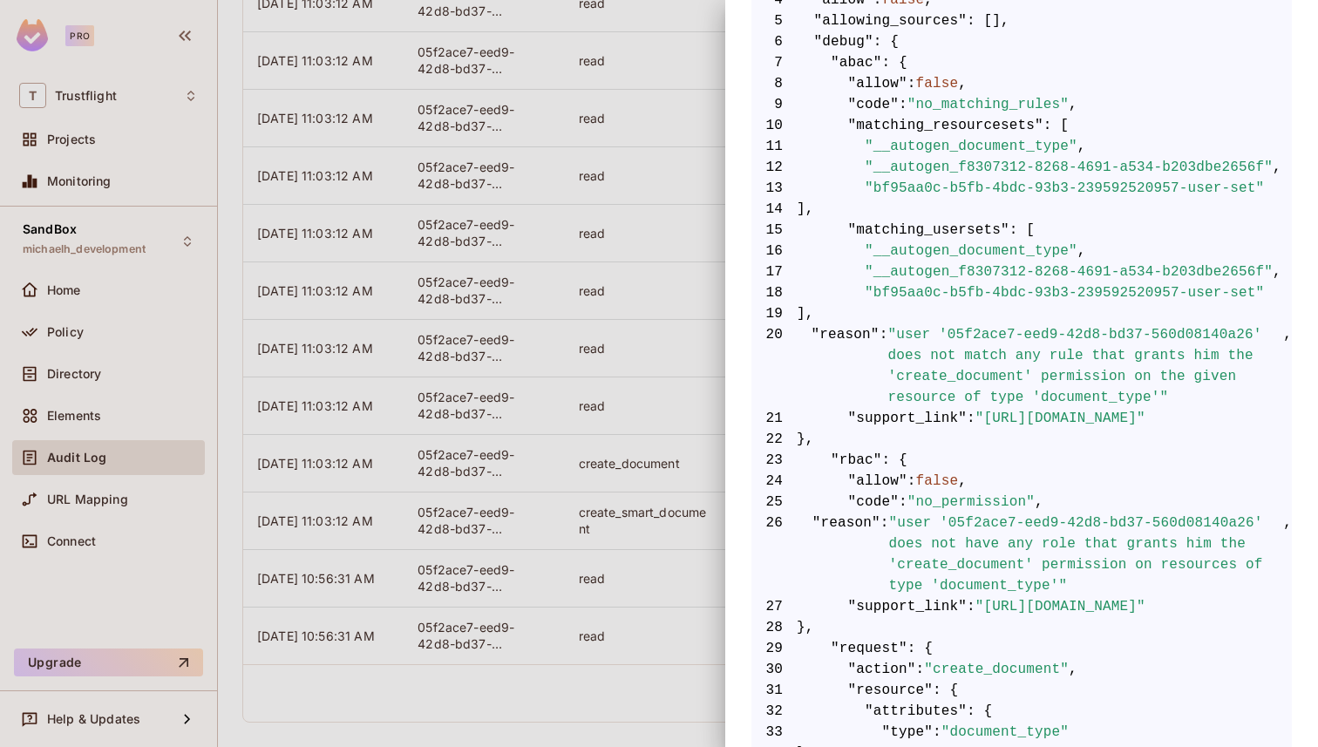
scroll to position [0, 0]
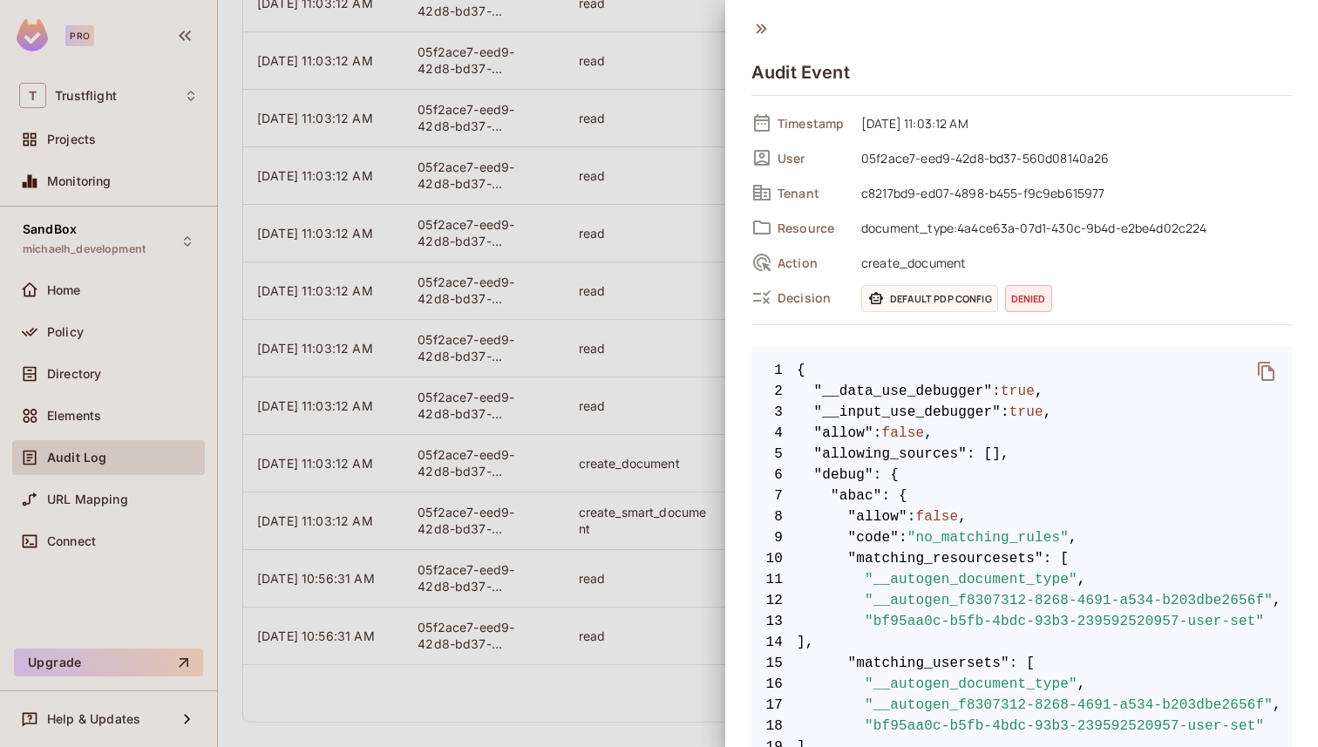
click at [757, 31] on icon at bounding box center [761, 29] width 10 height 10
